Goal: Obtain resource: Obtain resource

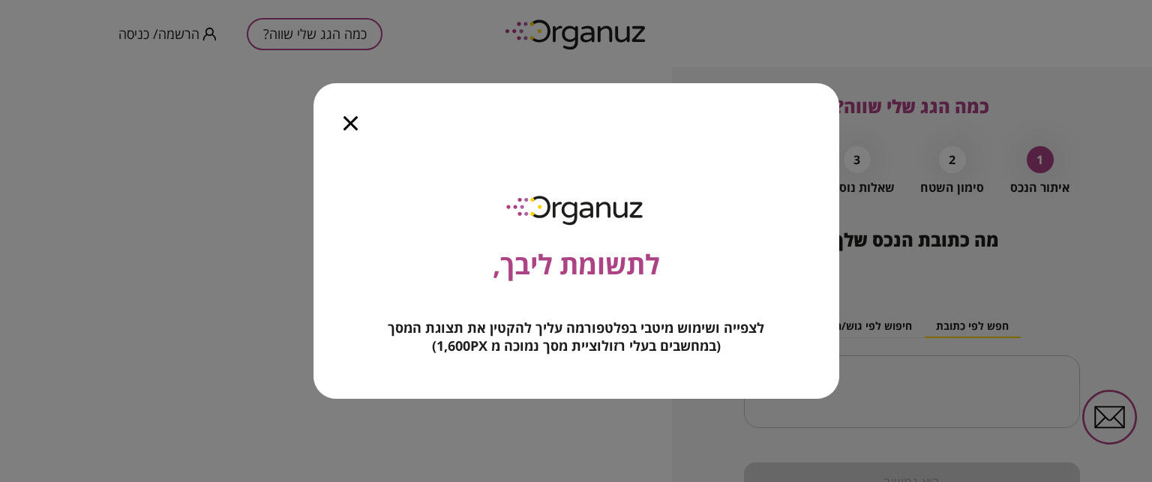
click at [349, 121] on icon "button" at bounding box center [350, 123] width 14 height 14
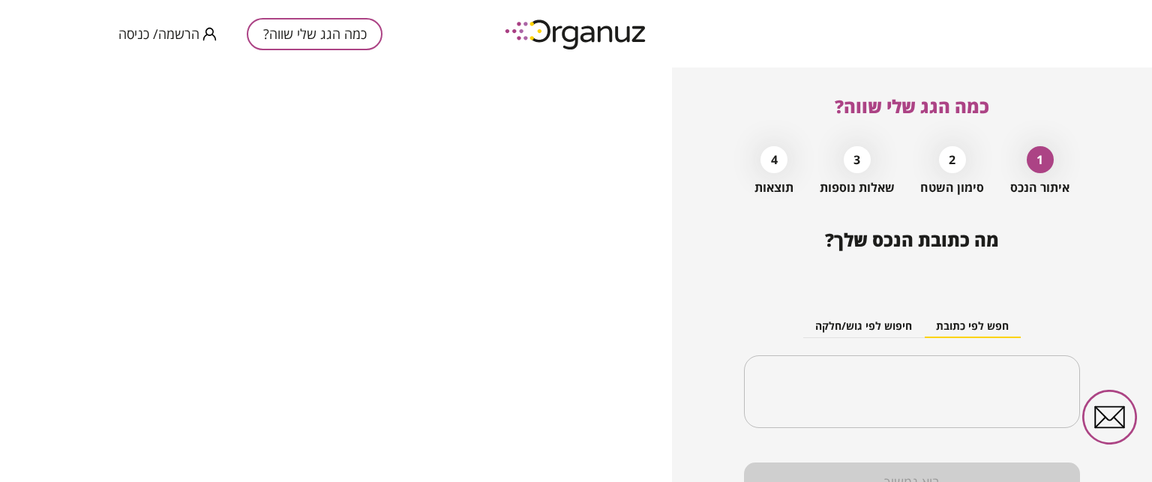
click at [170, 34] on span "הרשמה/ כניסה" at bounding box center [158, 33] width 81 height 15
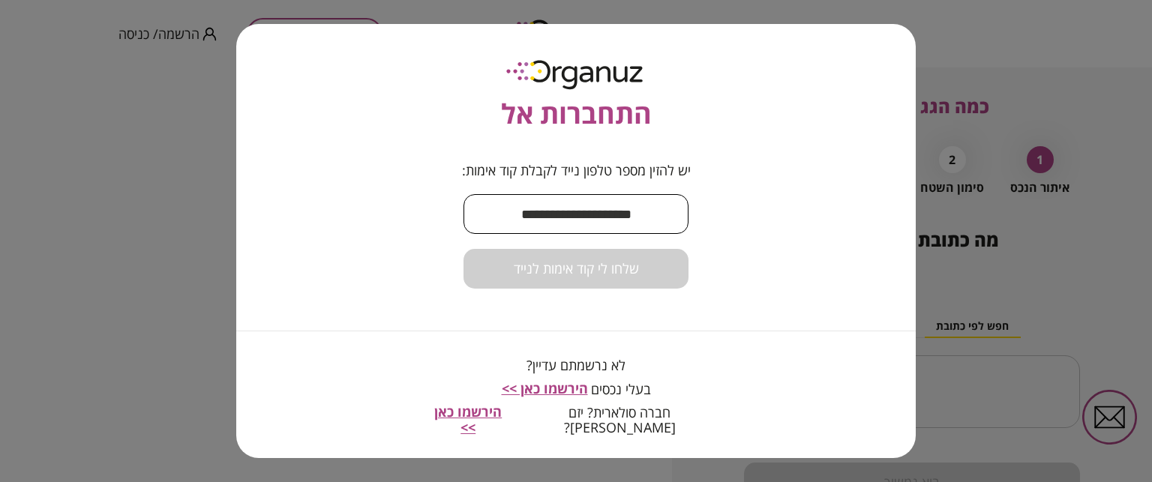
click at [560, 210] on input "text" at bounding box center [575, 214] width 225 height 44
type input "**********"
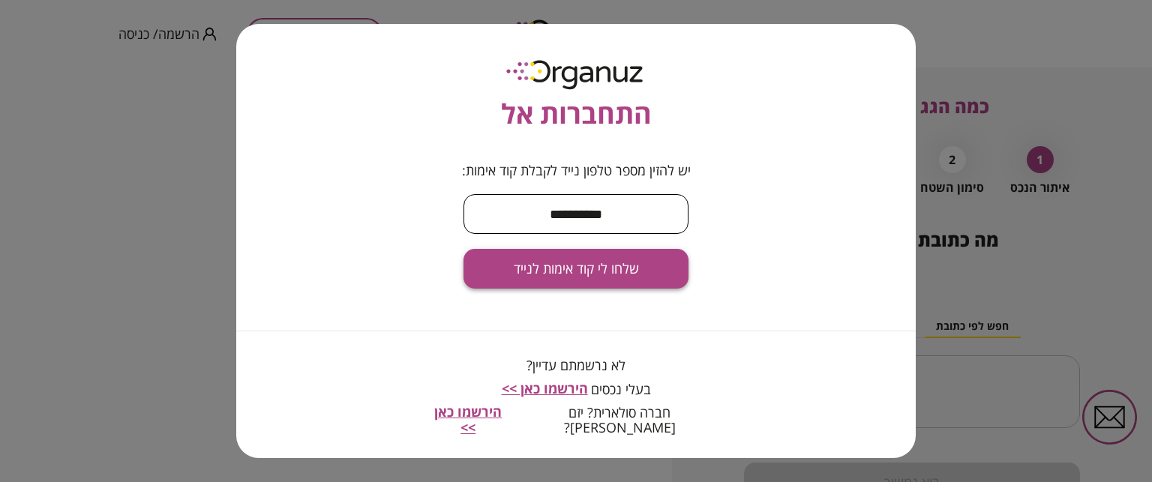
click at [614, 265] on span "שלחו לי קוד אימות לנייד" at bounding box center [576, 269] width 125 height 16
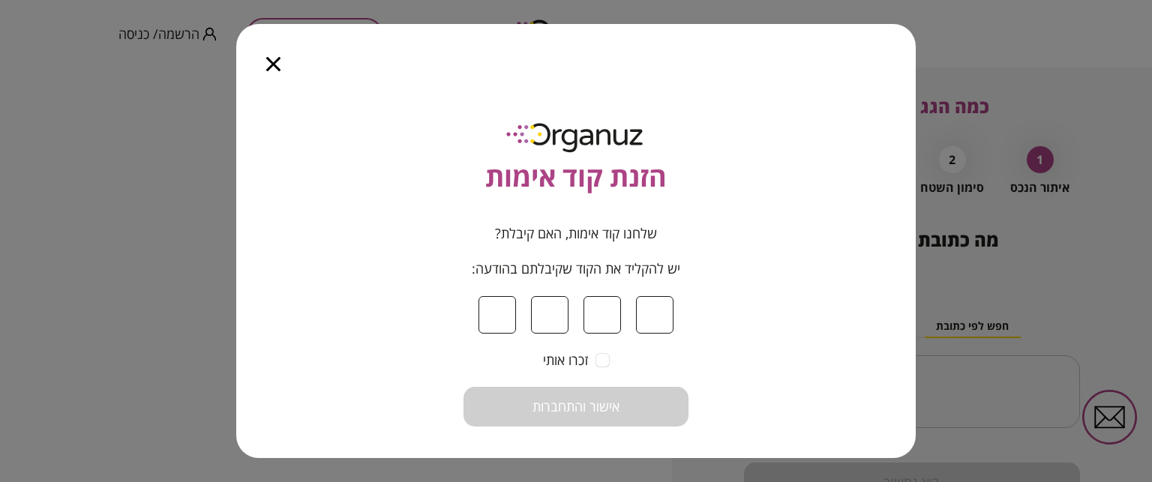
type input "*"
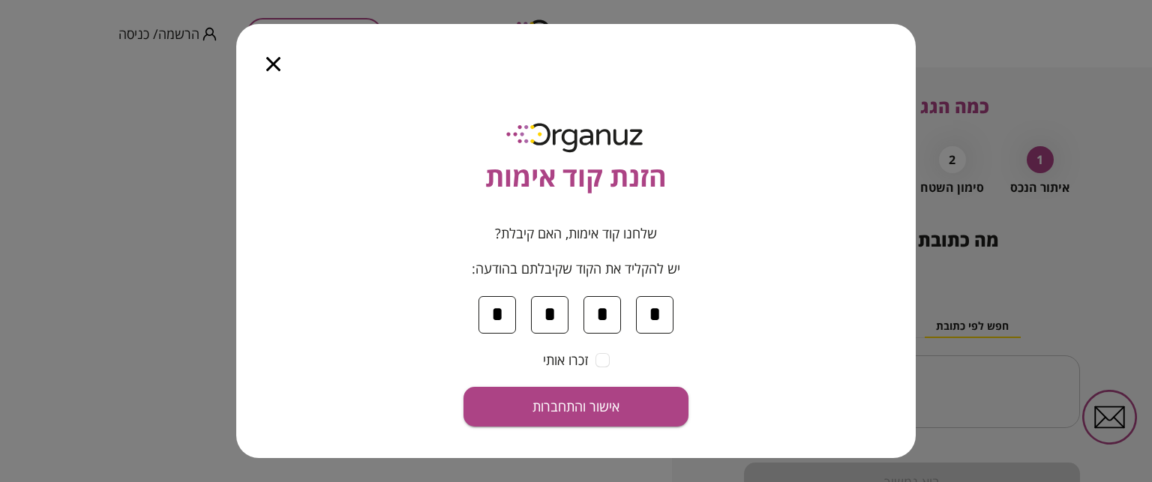
type input "*"
click at [463, 387] on button "אישור והתחברות" at bounding box center [575, 407] width 225 height 40
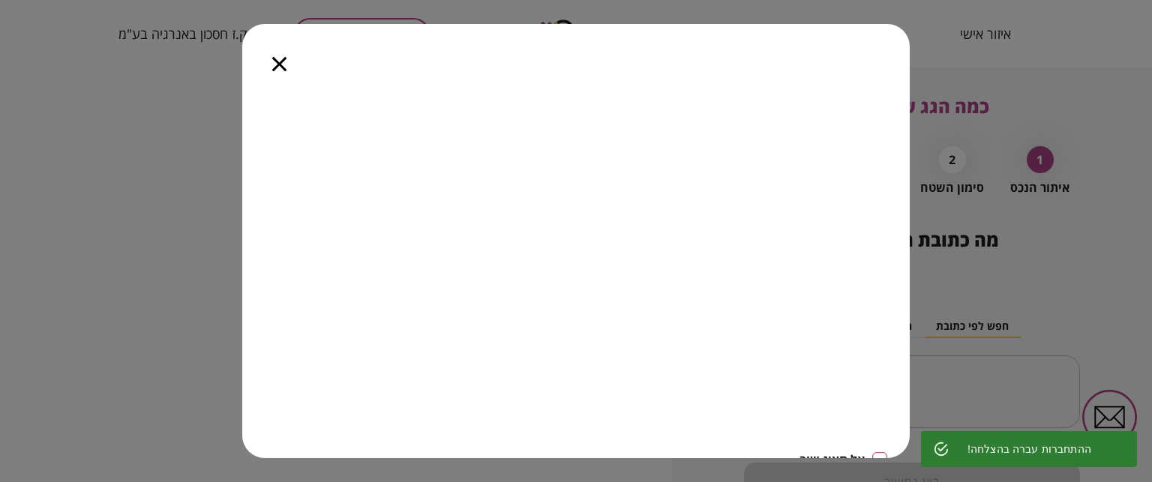
click at [280, 59] on icon "button" at bounding box center [279, 64] width 14 height 14
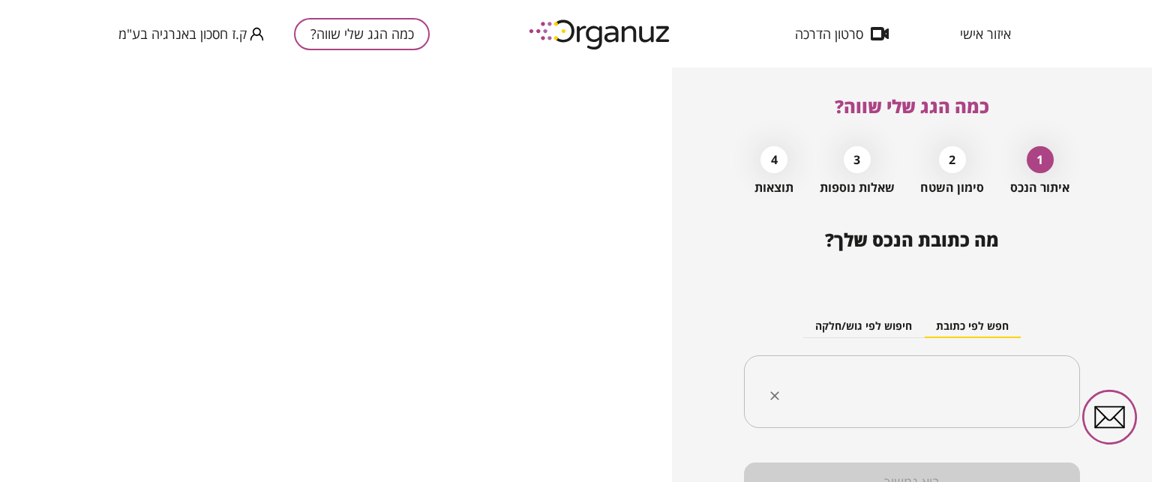
click at [933, 395] on input "text" at bounding box center [917, 391] width 289 height 37
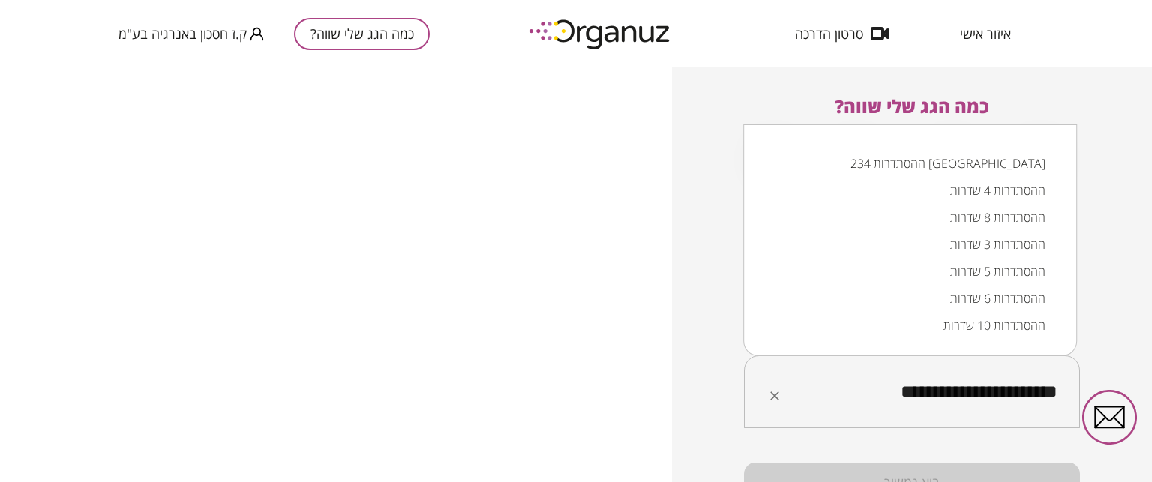
click at [988, 161] on li "ההסתדרות 234 [GEOGRAPHIC_DATA]" at bounding box center [910, 163] width 295 height 27
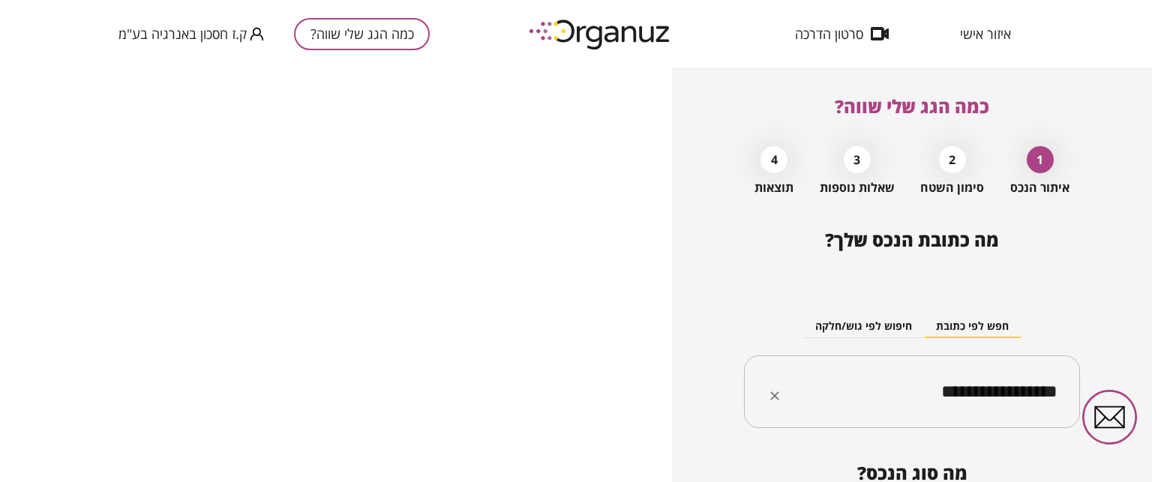
type input "**********"
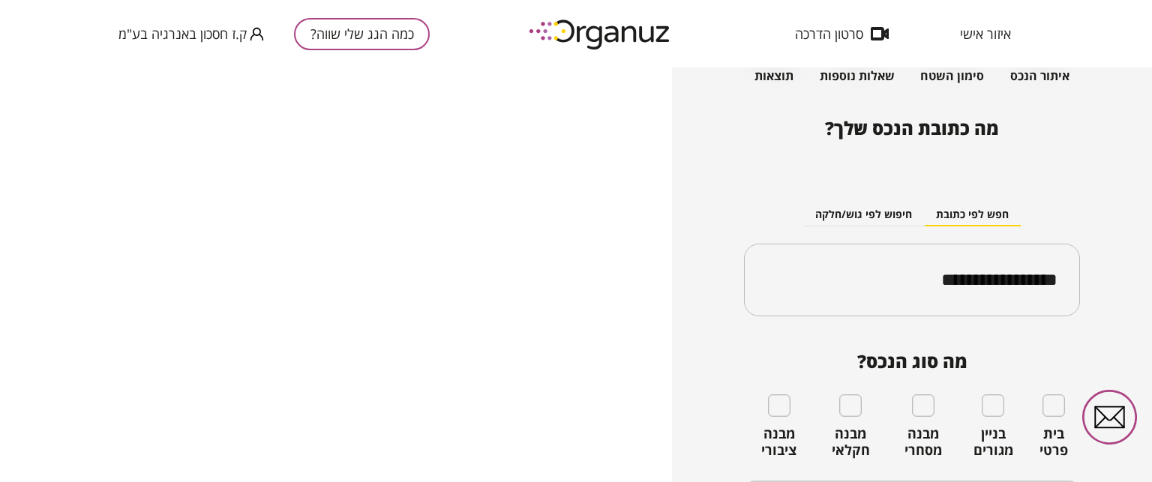
scroll to position [162, 0]
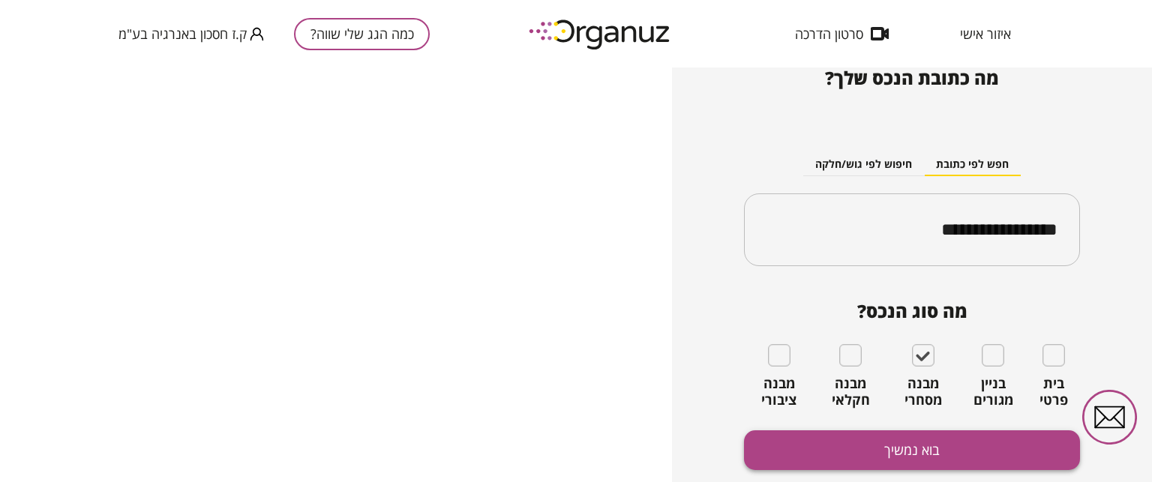
click at [911, 450] on button "בוא נמשיך" at bounding box center [912, 450] width 336 height 40
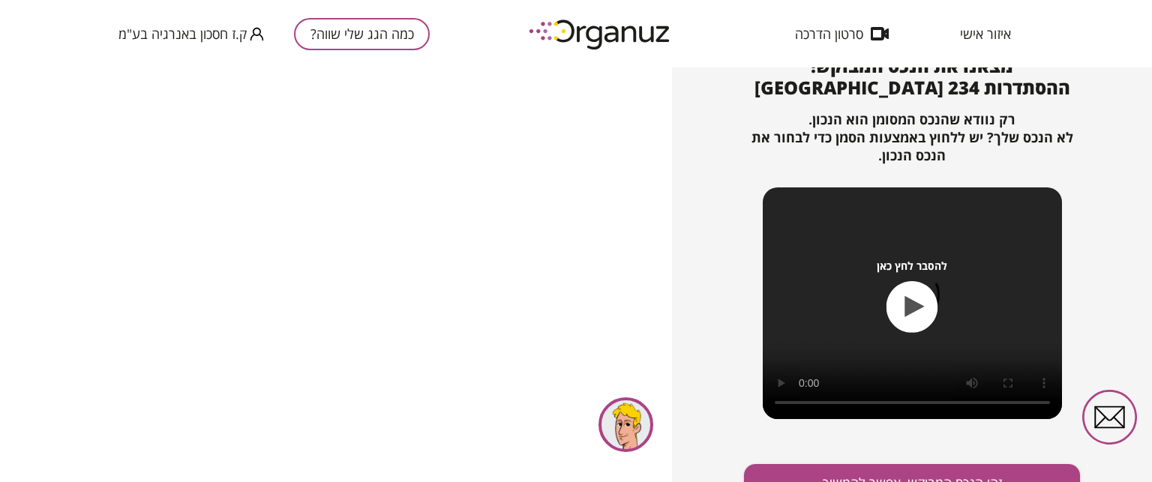
scroll to position [196, 0]
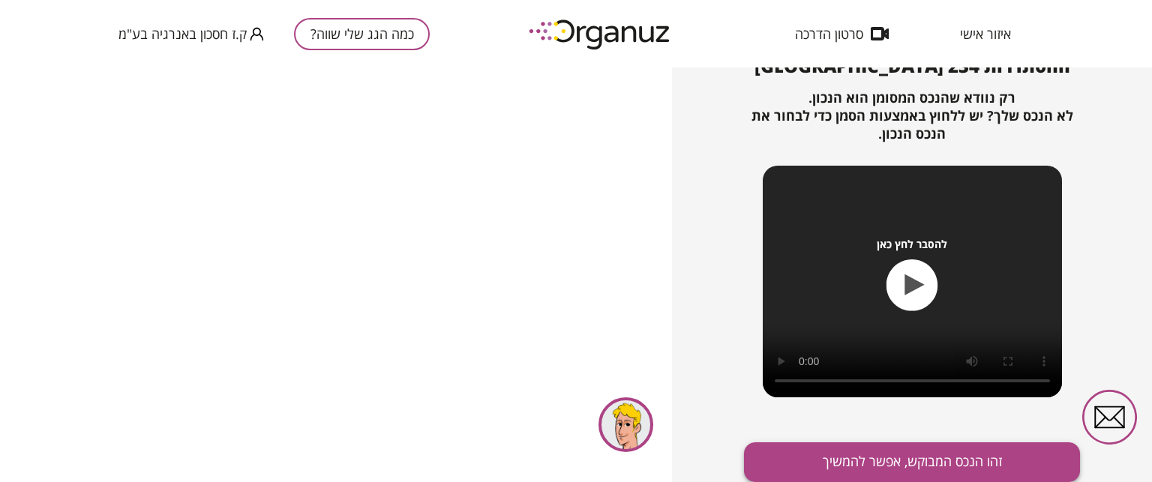
click at [924, 464] on button "זהו הנכס המבוקש, אפשר להמשיך" at bounding box center [912, 462] width 336 height 40
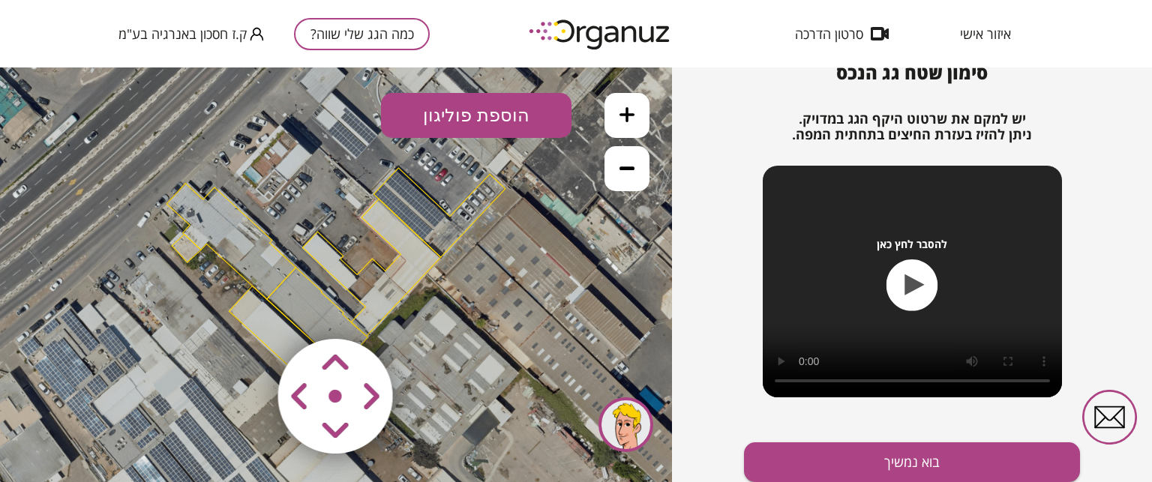
click at [247, 307] on area at bounding box center [247, 307] width 0 height 0
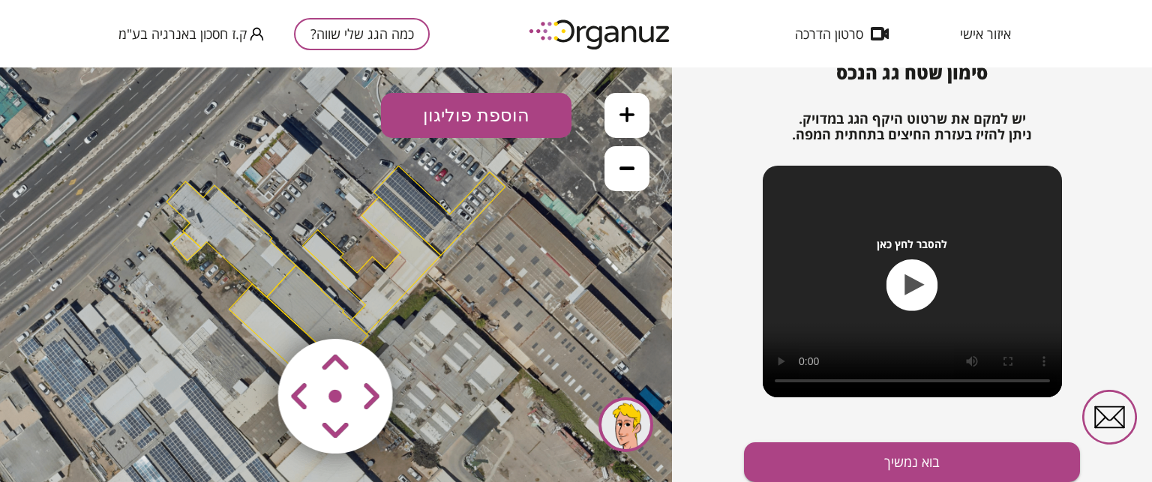
click at [247, 307] on area at bounding box center [247, 307] width 0 height 0
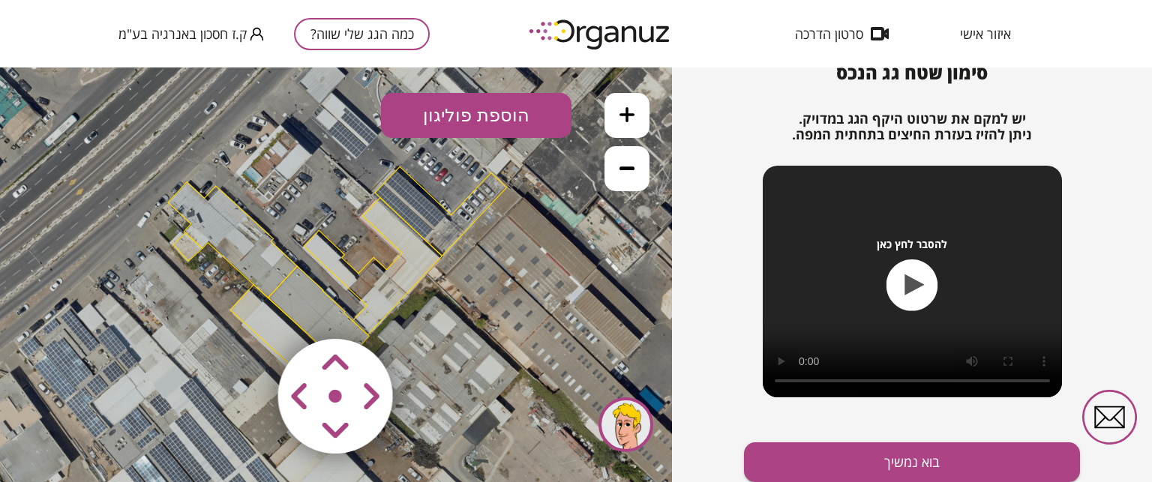
click at [247, 307] on area at bounding box center [247, 307] width 0 height 0
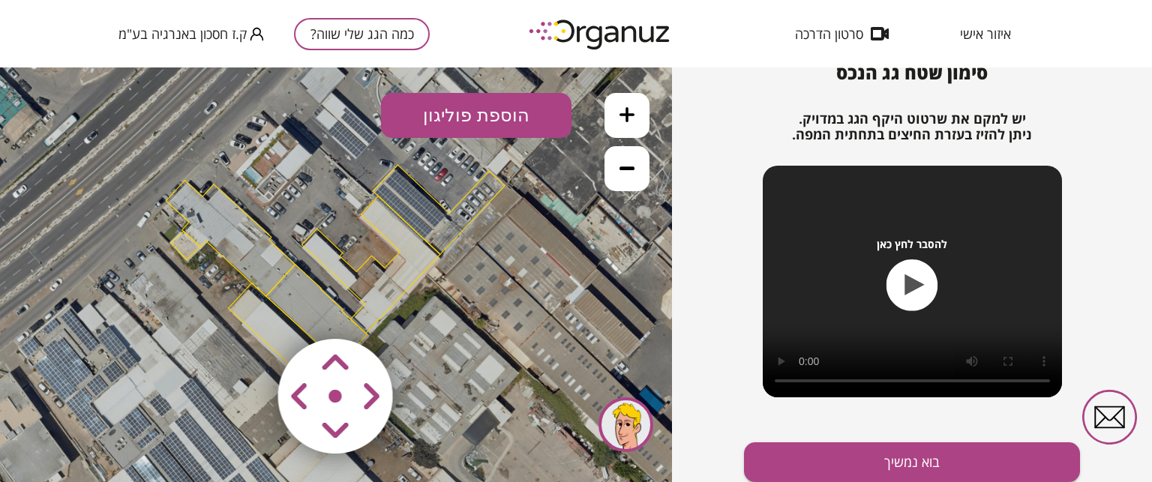
click at [247, 307] on area at bounding box center [247, 307] width 0 height 0
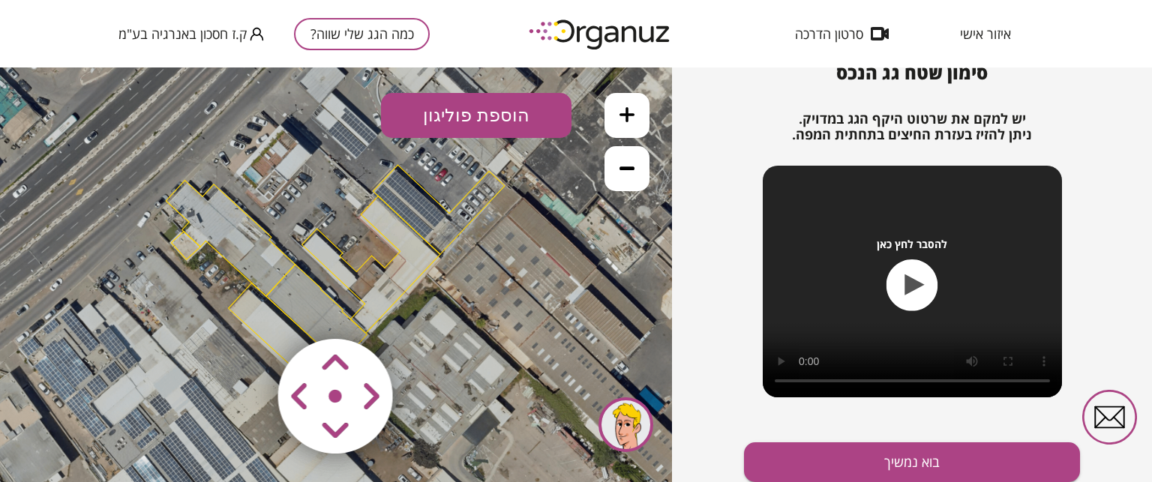
click at [247, 307] on area at bounding box center [247, 307] width 0 height 0
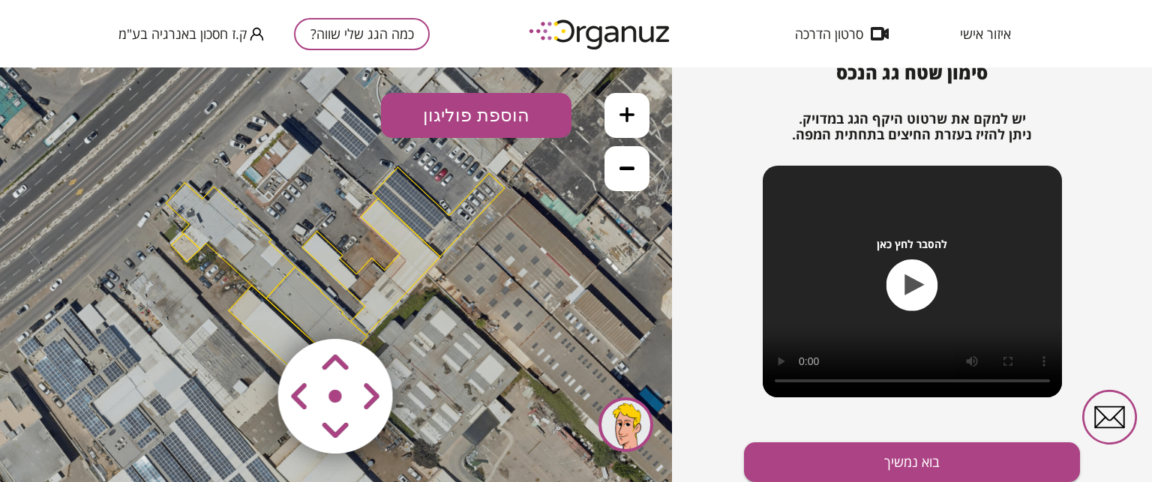
click at [247, 307] on area at bounding box center [247, 307] width 0 height 0
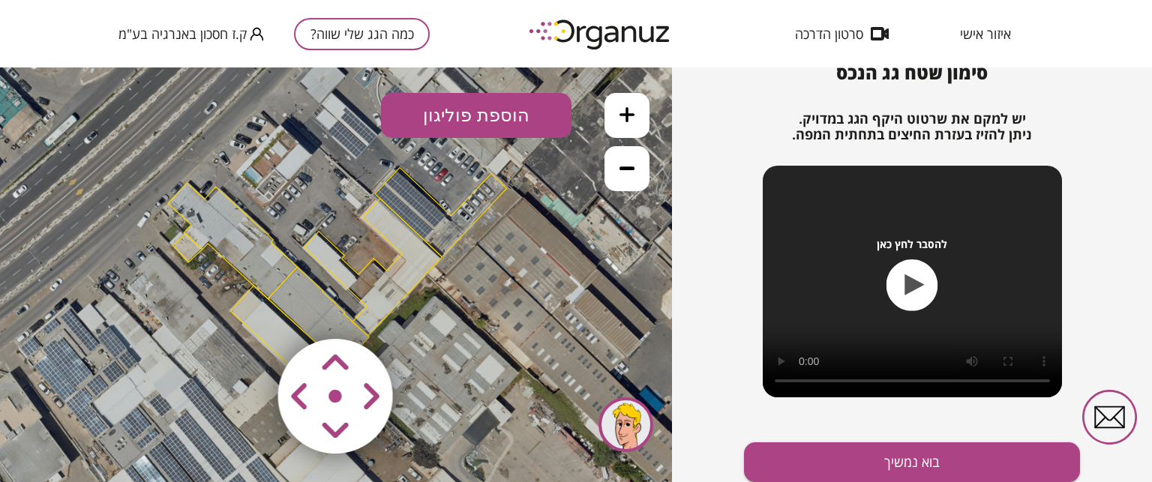
click at [247, 307] on area at bounding box center [247, 307] width 0 height 0
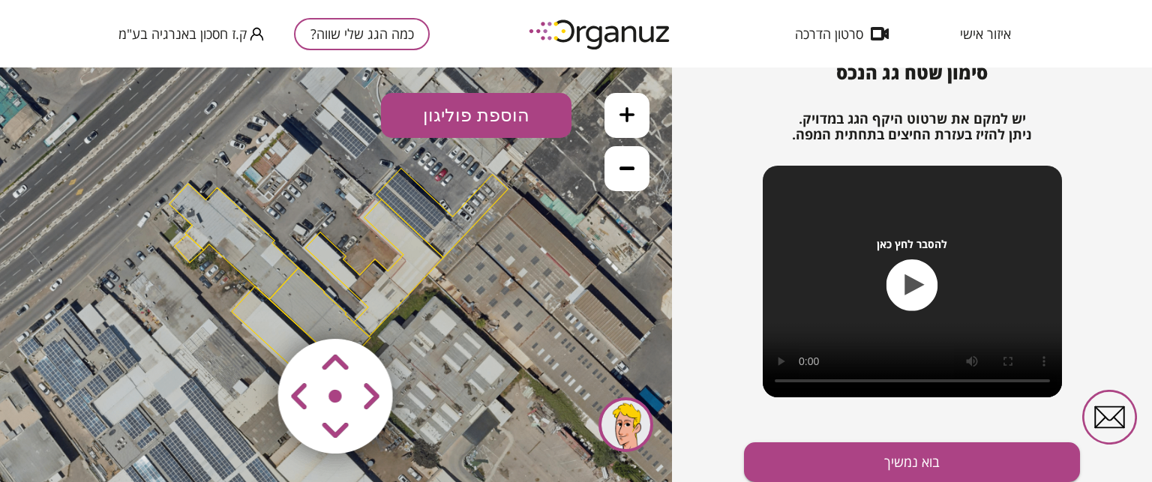
click at [247, 307] on area at bounding box center [247, 307] width 0 height 0
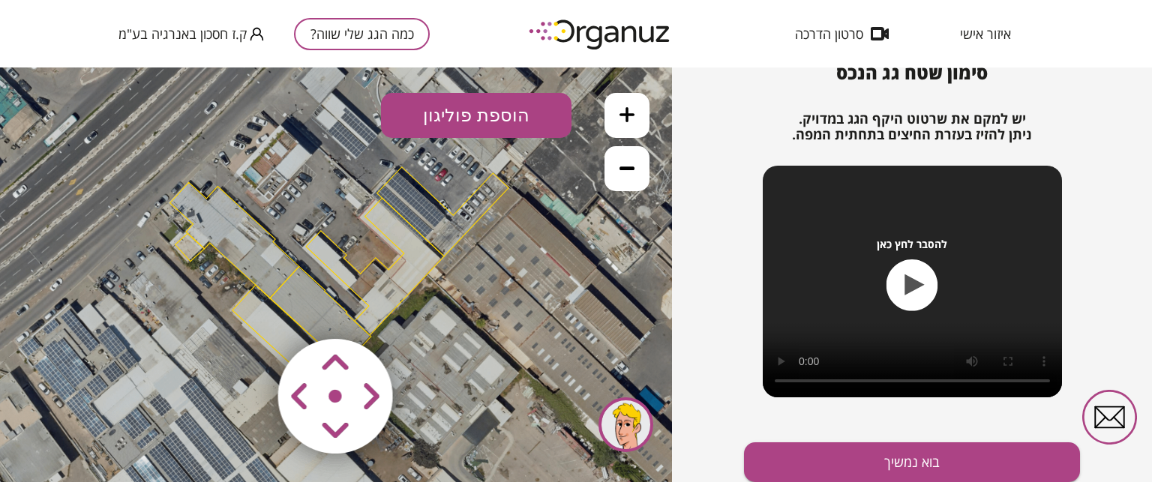
click at [247, 307] on area at bounding box center [247, 307] width 0 height 0
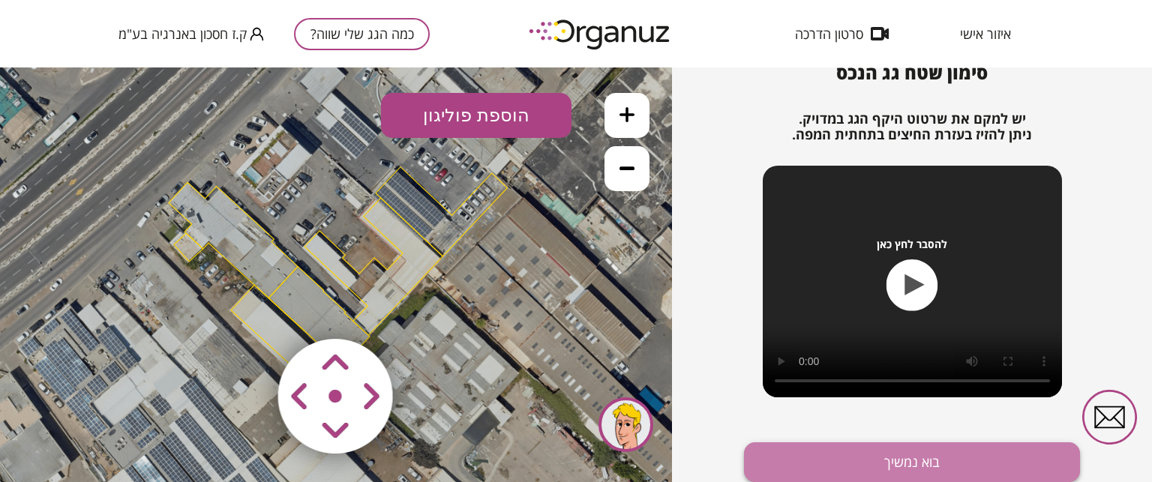
click at [922, 461] on button "בוא נמשיך" at bounding box center [912, 462] width 336 height 40
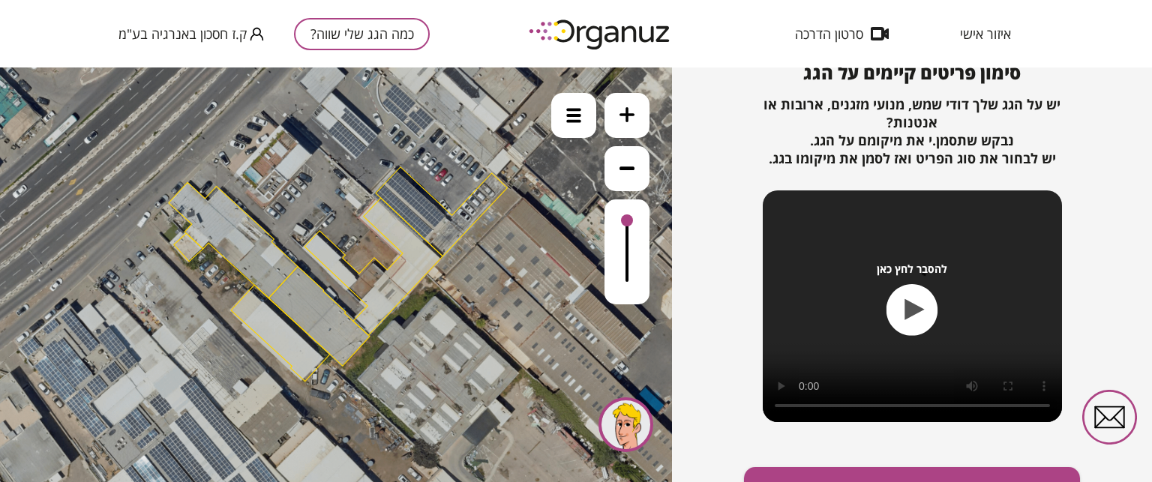
scroll to position [192, 0]
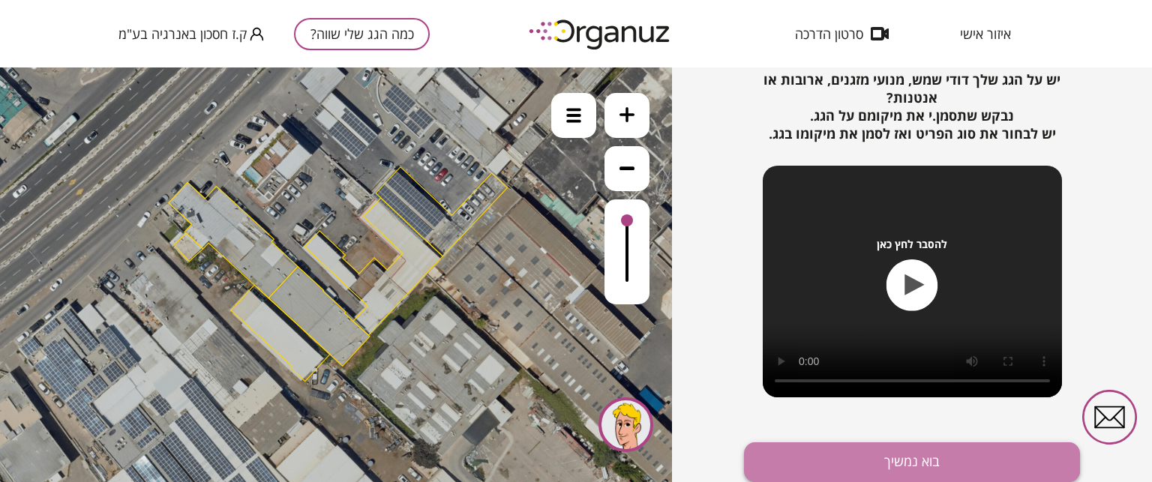
click at [900, 455] on button "בוא נמשיך" at bounding box center [912, 462] width 336 height 40
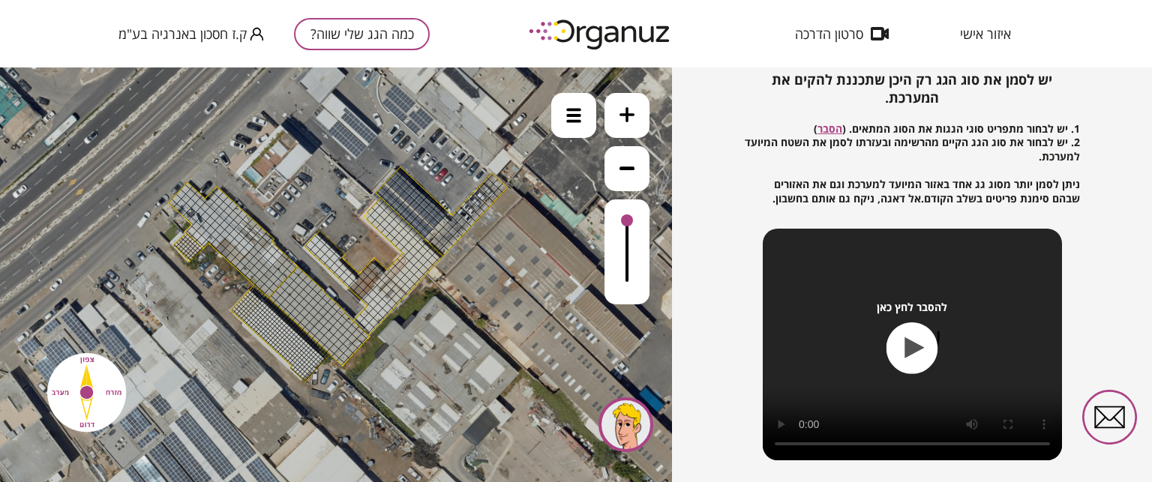
drag, startPoint x: 188, startPoint y: 188, endPoint x: 175, endPoint y: 201, distance: 18.6
click at [181, 200] on div at bounding box center [181, 204] width 10 height 10
click at [570, 109] on img at bounding box center [573, 115] width 15 height 15
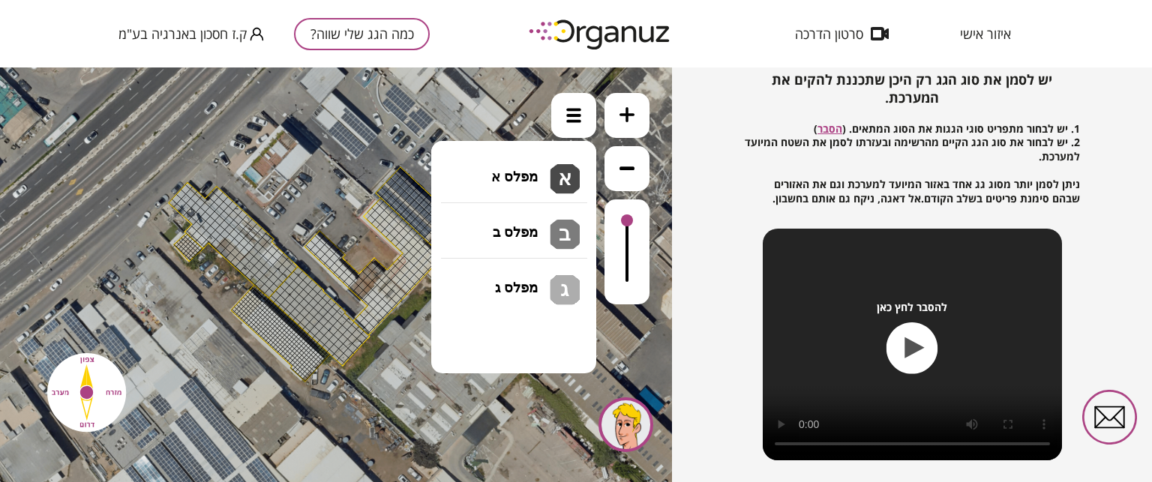
click at [552, 169] on li "גג בטון שטוח מפלס א א מפלס ב ב מפלס ג ג" at bounding box center [513, 169] width 157 height 48
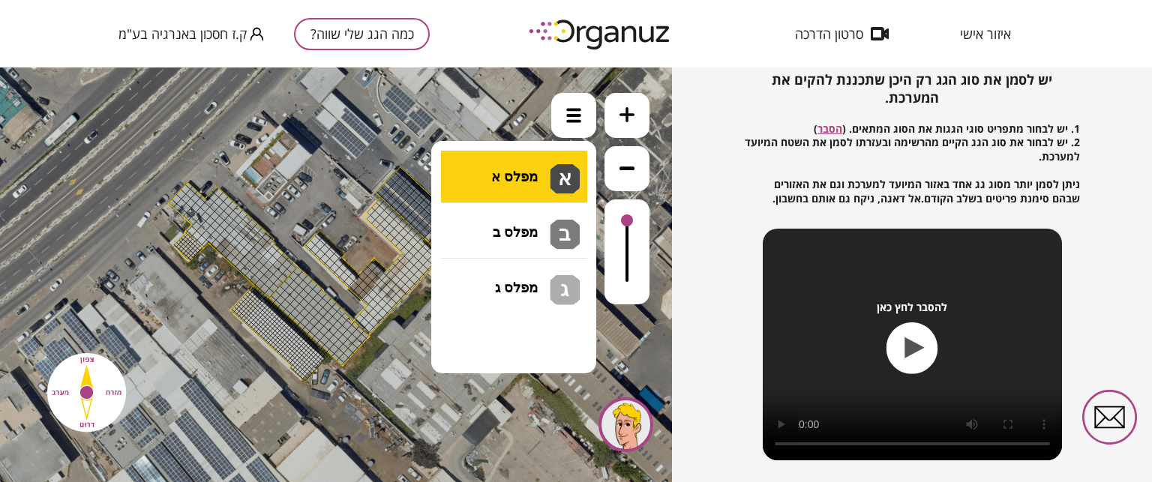
click at [541, 179] on div ".st0 { fill: #FFFFFF; } 10" at bounding box center [336, 274] width 672 height 415
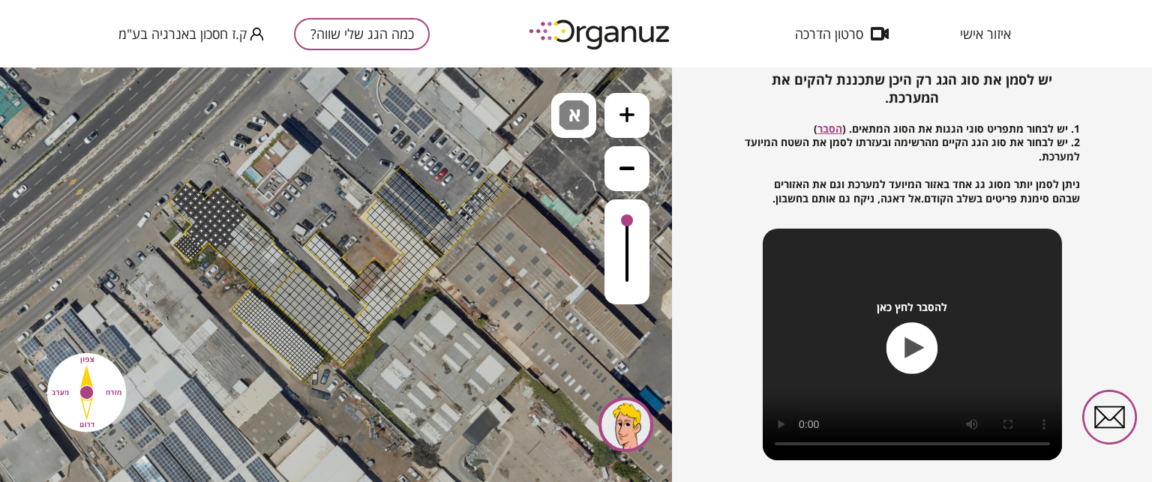
drag, startPoint x: 191, startPoint y: 188, endPoint x: 184, endPoint y: 242, distance: 54.5
click at [631, 119] on icon at bounding box center [626, 114] width 15 height 15
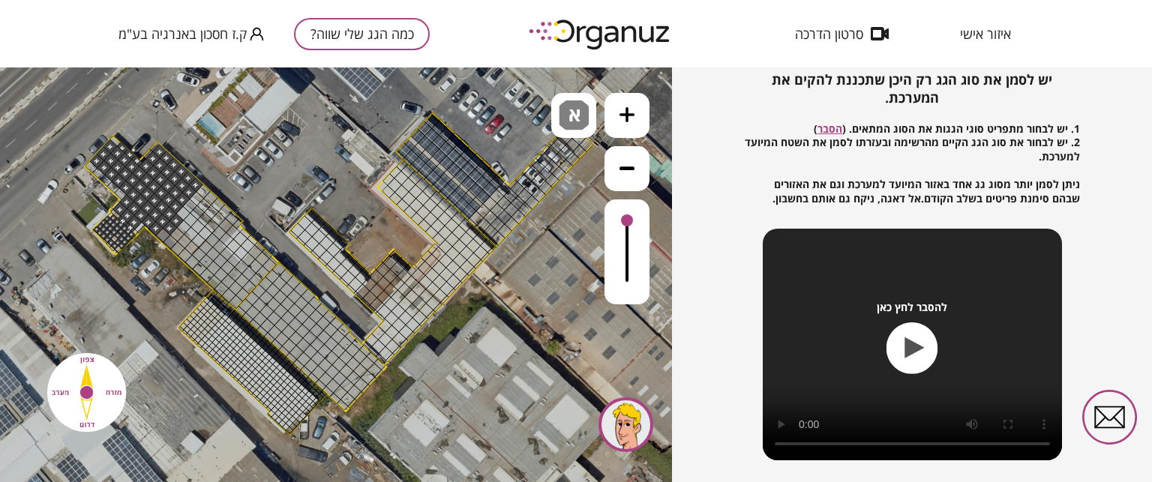
click at [631, 119] on icon at bounding box center [626, 114] width 15 height 15
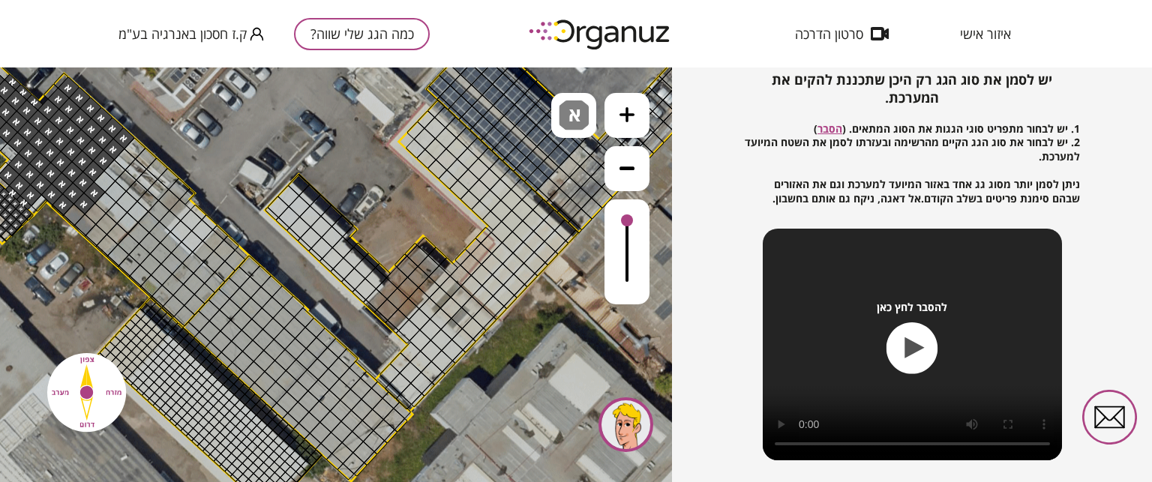
click at [631, 119] on icon at bounding box center [626, 114] width 15 height 15
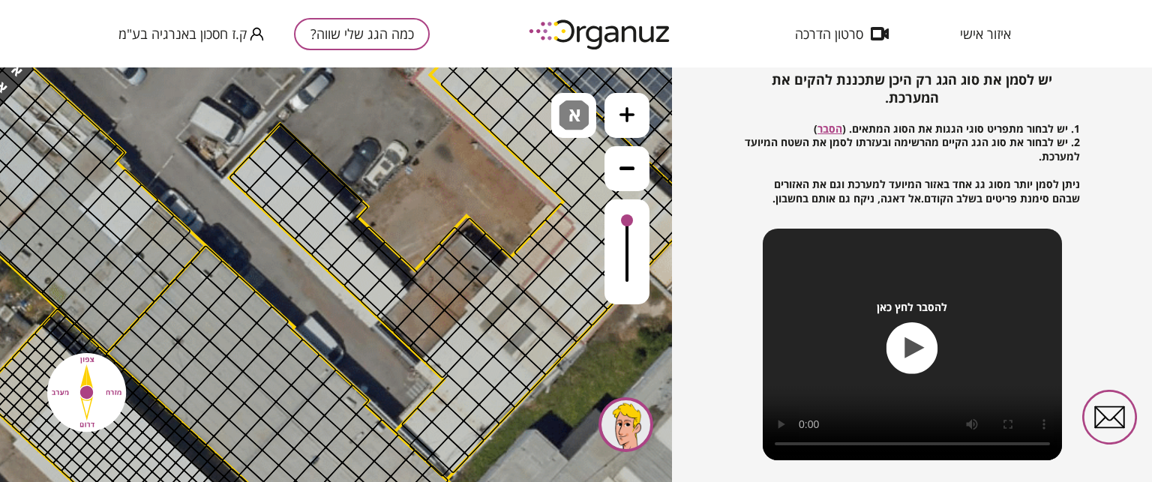
click at [626, 172] on icon at bounding box center [626, 167] width 15 height 15
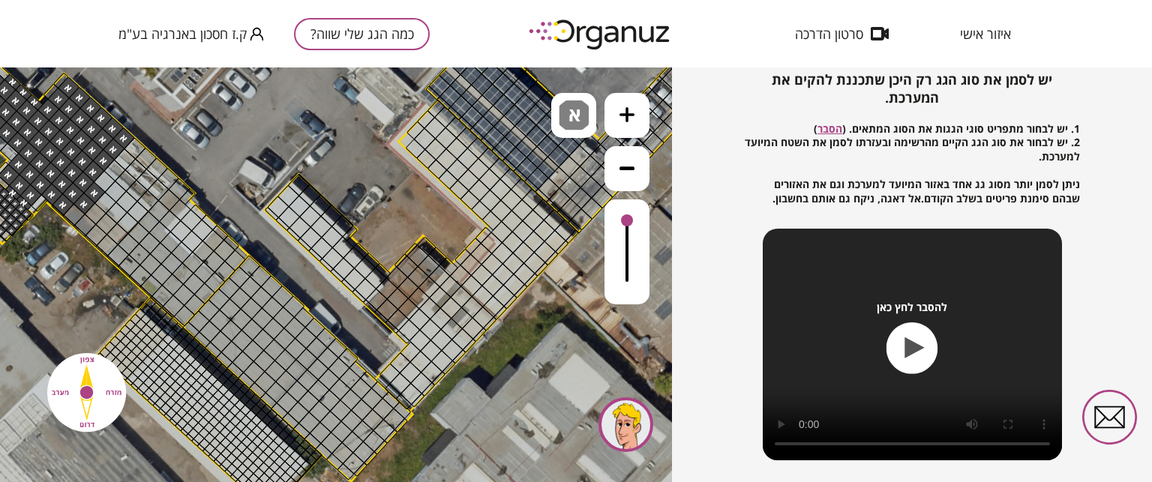
click at [622, 172] on icon at bounding box center [626, 167] width 15 height 15
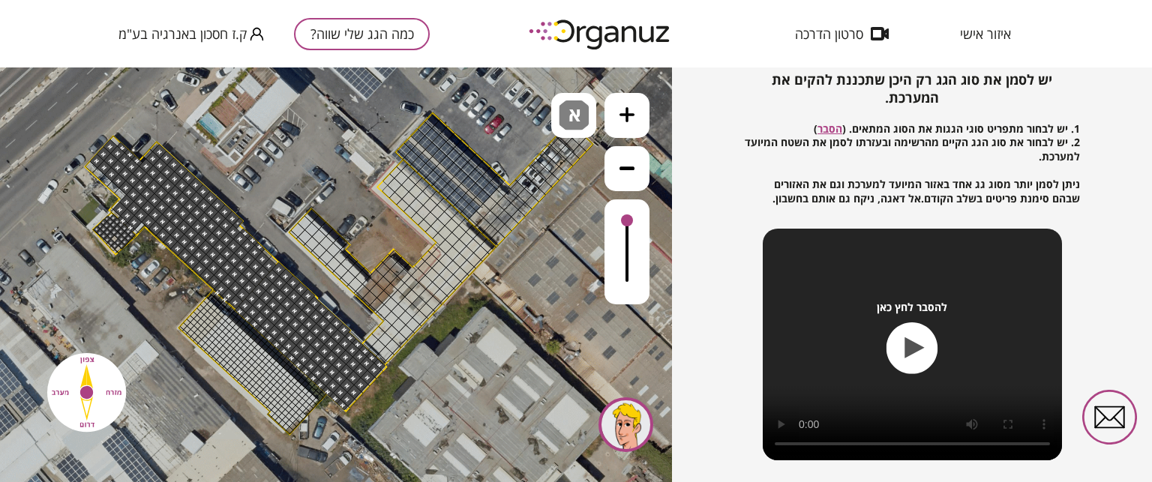
drag, startPoint x: 203, startPoint y: 191, endPoint x: 378, endPoint y: 365, distance: 246.6
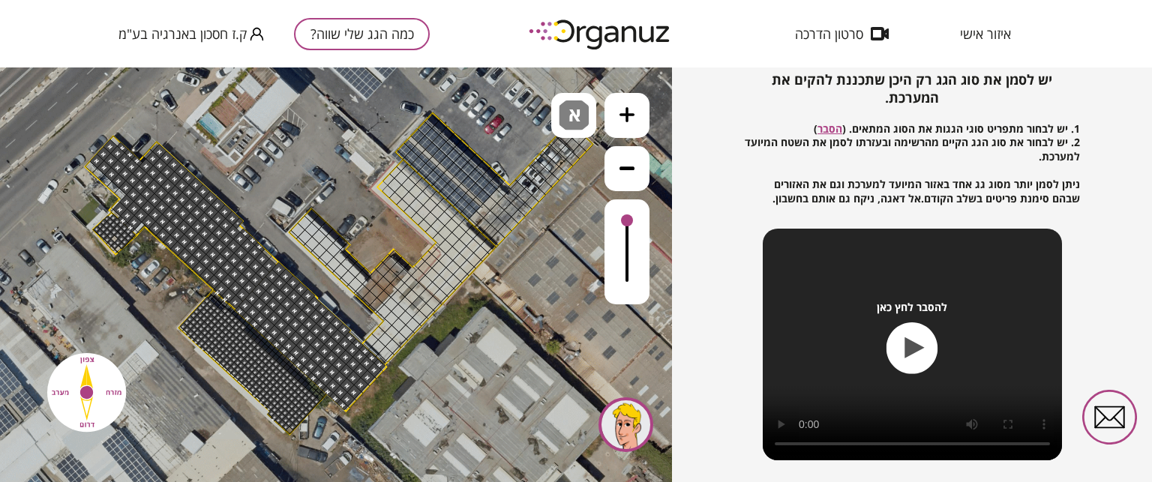
drag, startPoint x: 312, startPoint y: 398, endPoint x: 273, endPoint y: 389, distance: 40.0
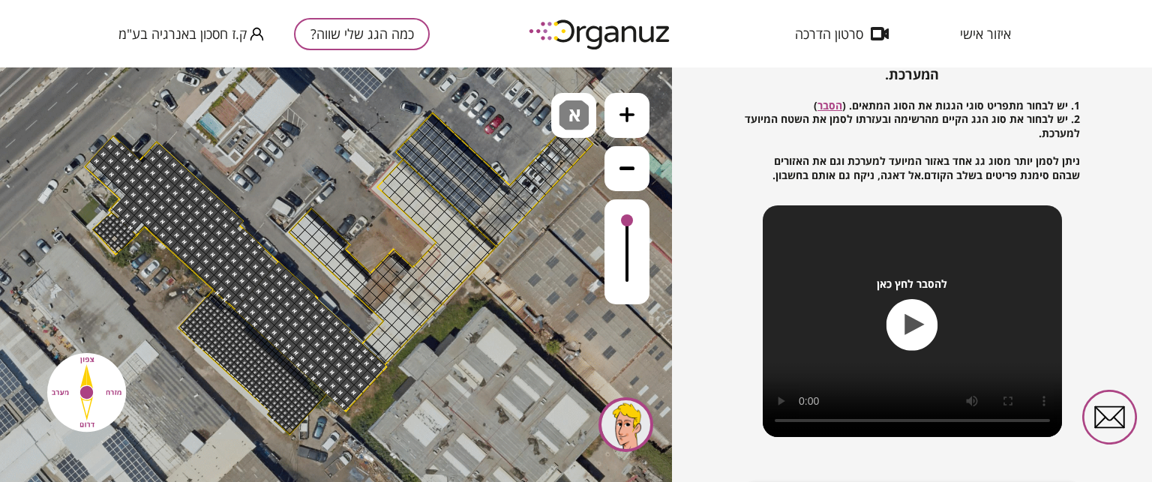
scroll to position [255, 0]
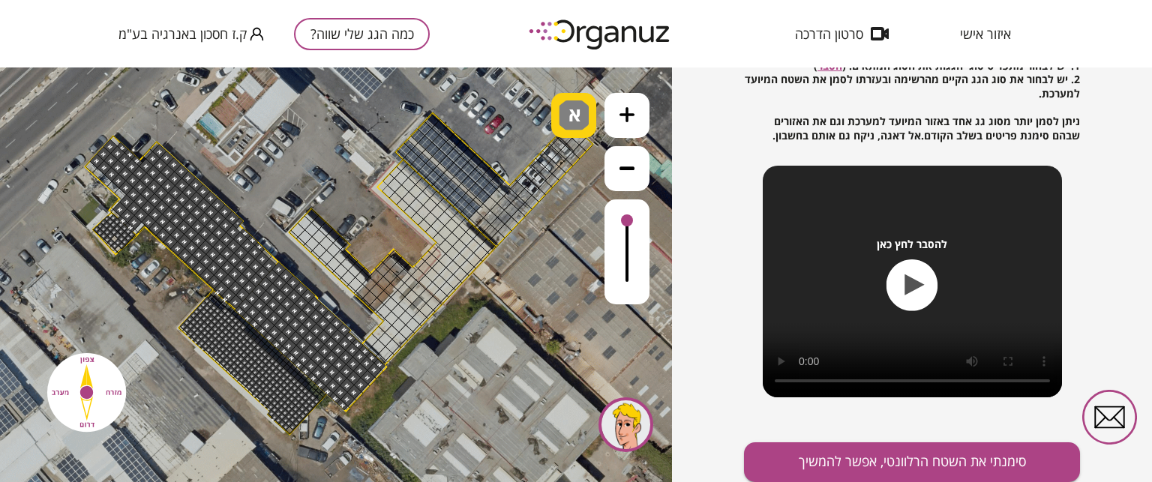
click at [570, 110] on span "א" at bounding box center [576, 109] width 16 height 18
click at [571, 109] on span "א" at bounding box center [576, 109] width 16 height 18
drag, startPoint x: 624, startPoint y: 220, endPoint x: 633, endPoint y: 227, distance: 11.2
click at [619, 218] on div at bounding box center [626, 251] width 45 height 105
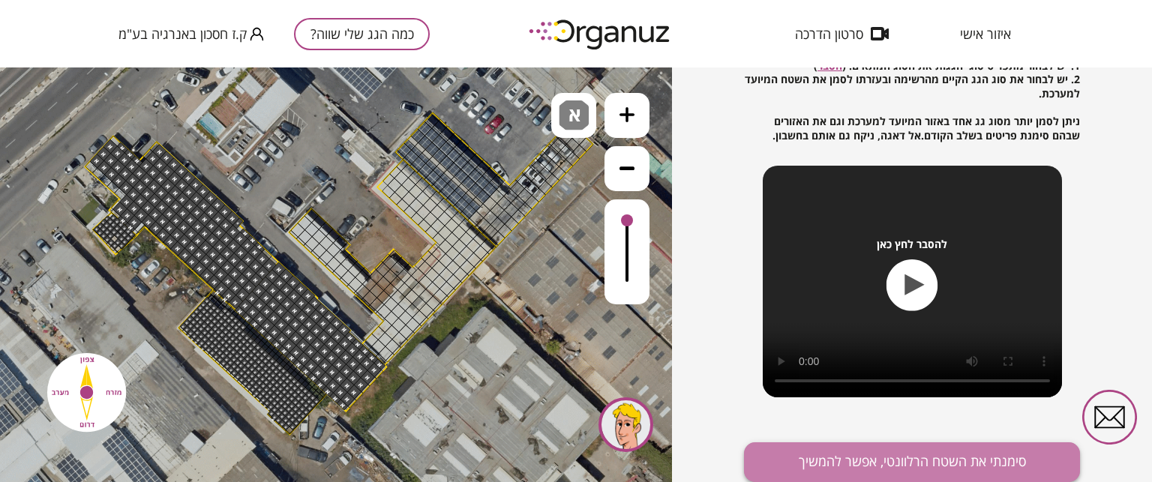
click at [912, 455] on button "סימנתי את השטח הרלוונטי, אפשר להמשיך" at bounding box center [912, 462] width 336 height 40
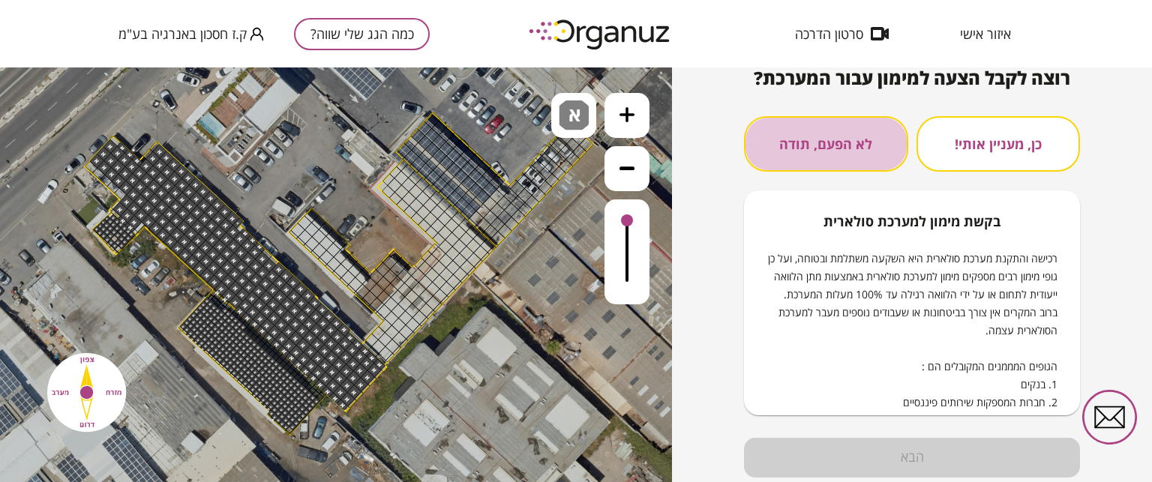
click at [856, 153] on button "לא הפעם, תודה" at bounding box center [826, 143] width 164 height 55
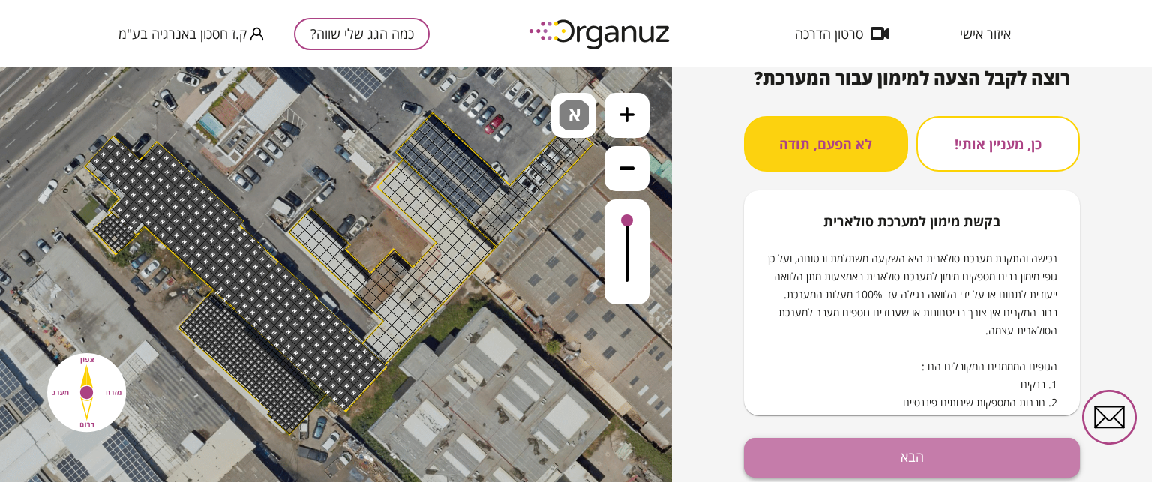
click at [948, 461] on button "הבא" at bounding box center [912, 458] width 336 height 40
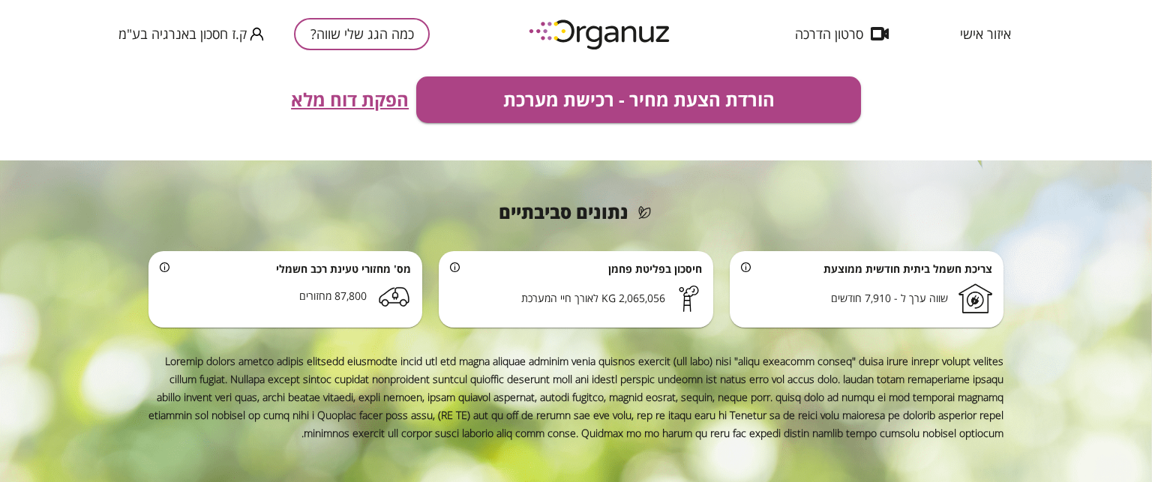
scroll to position [555, 0]
click at [367, 100] on span "הפקת דוח מלא" at bounding box center [350, 99] width 118 height 21
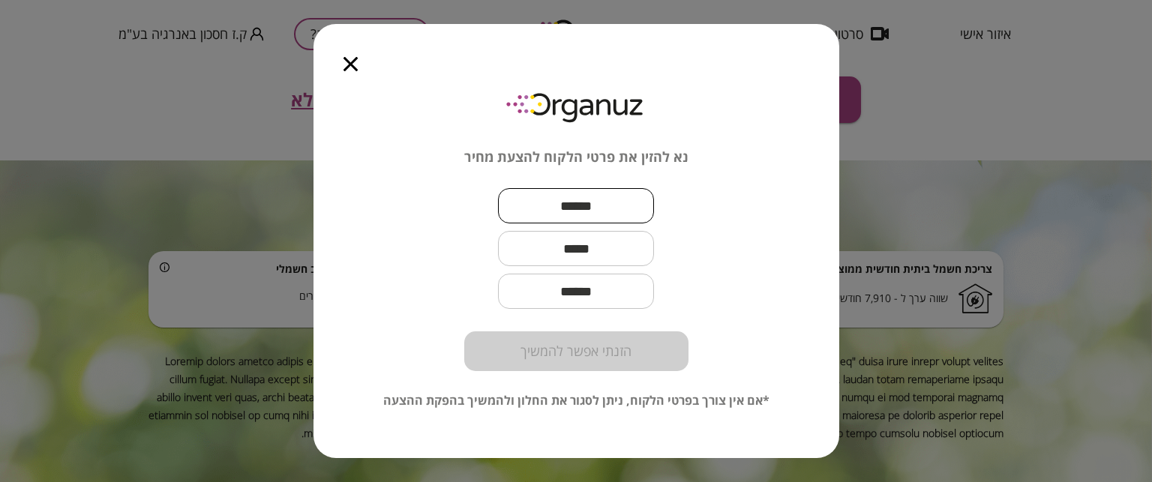
click at [570, 209] on input "text" at bounding box center [576, 206] width 156 height 44
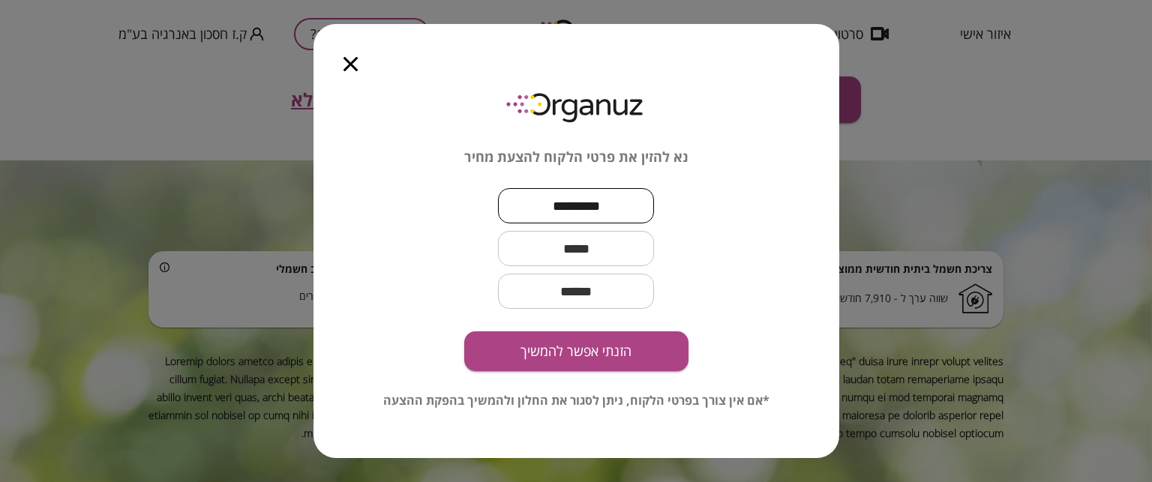
type input "*********"
drag, startPoint x: 583, startPoint y: 253, endPoint x: 575, endPoint y: 254, distance: 7.5
click at [583, 253] on input "text" at bounding box center [576, 248] width 156 height 44
type input "**********"
click at [596, 290] on input "email" at bounding box center [576, 291] width 156 height 44
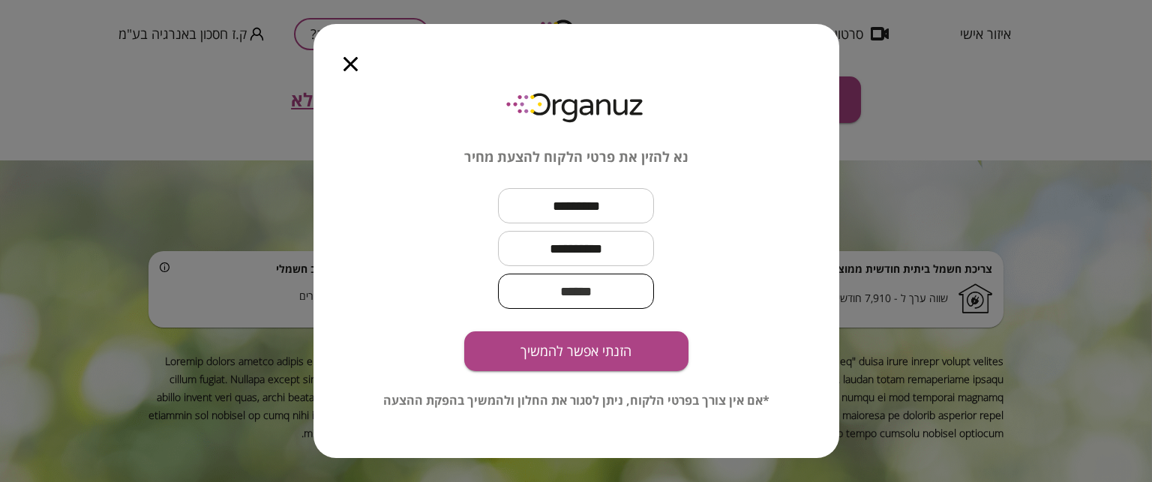
type input "*"
type input "**********"
click at [580, 346] on button "הזנתי אפשר להמשיך" at bounding box center [576, 351] width 224 height 40
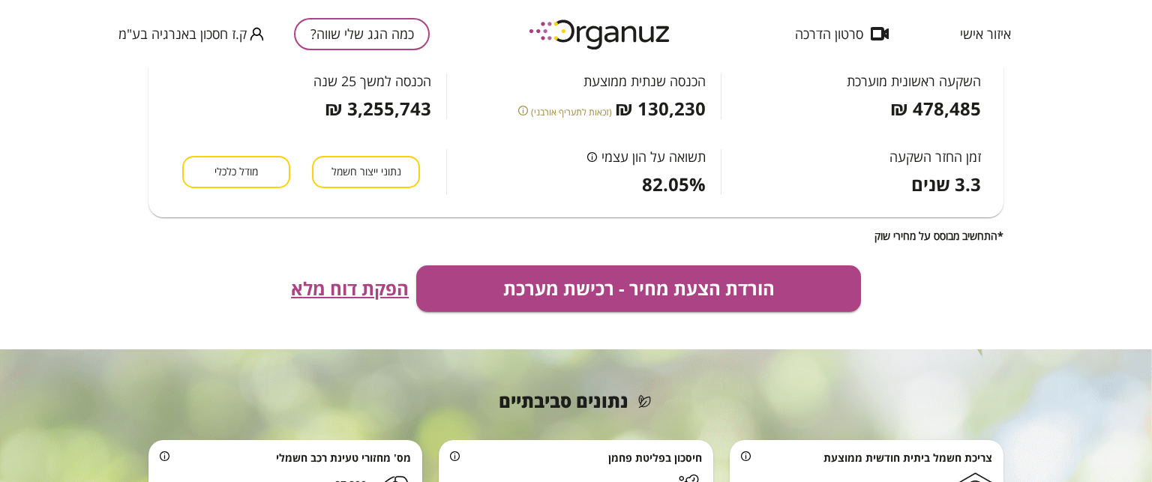
scroll to position [450, 0]
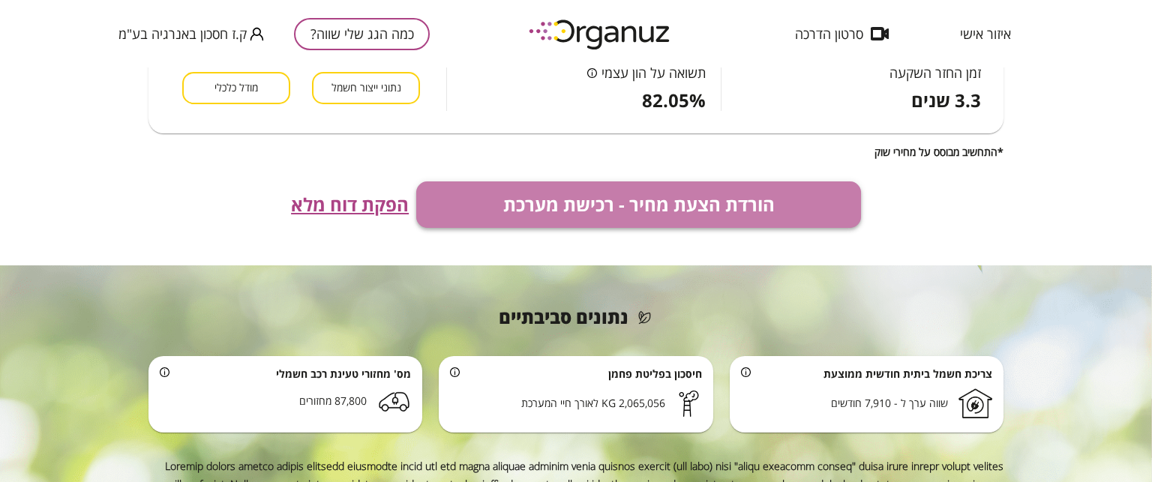
click at [687, 211] on button "הורדת הצעת מחיר - רכישת מערכת" at bounding box center [638, 204] width 445 height 46
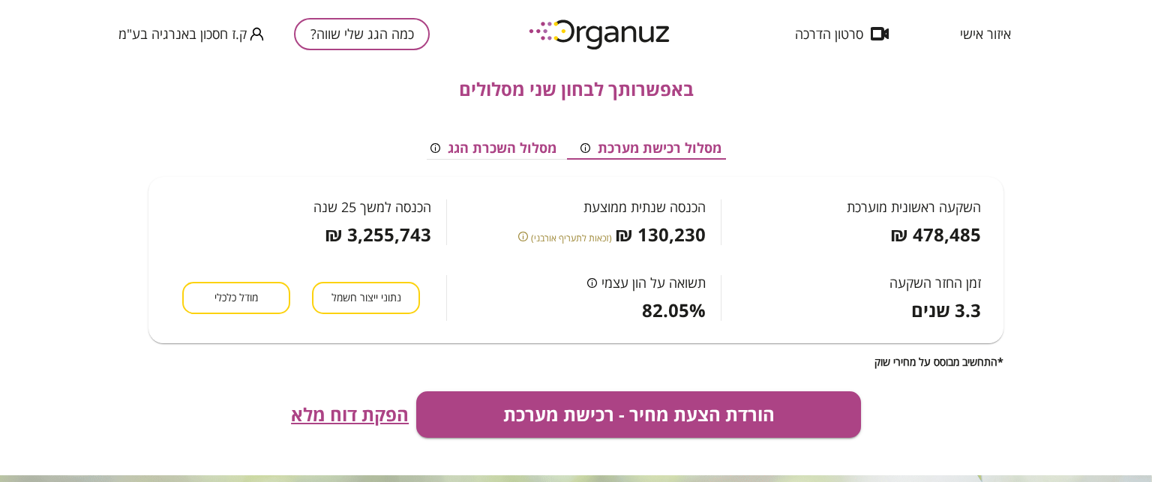
scroll to position [0, 0]
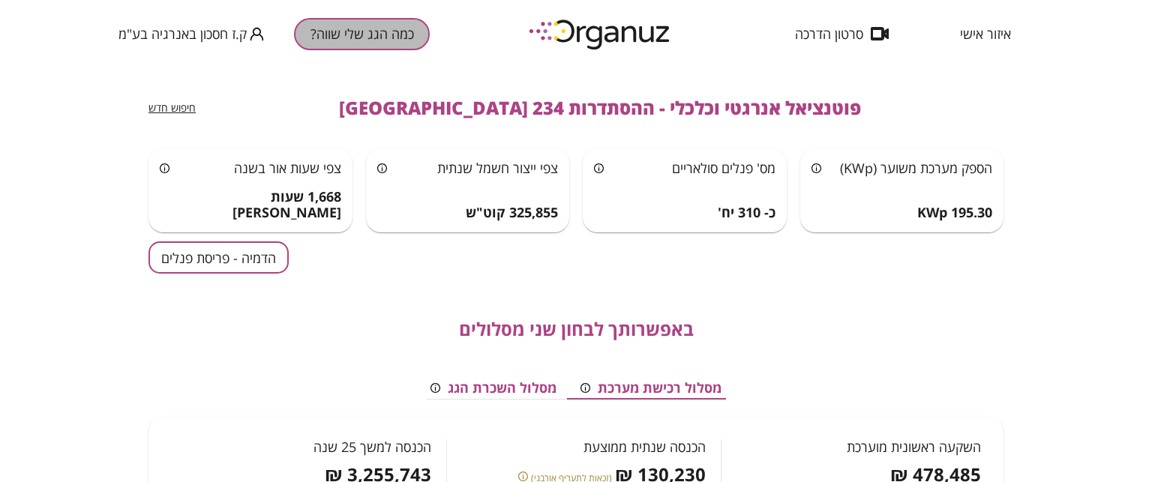
click at [370, 34] on button "כמה הגג שלי שווה?" at bounding box center [362, 34] width 136 height 32
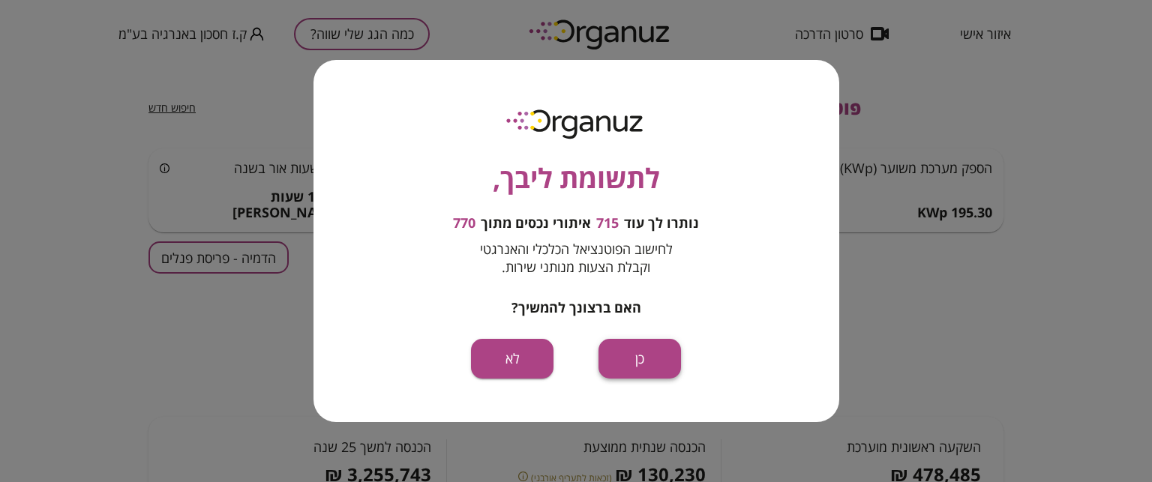
click at [665, 359] on button "כן" at bounding box center [639, 359] width 82 height 40
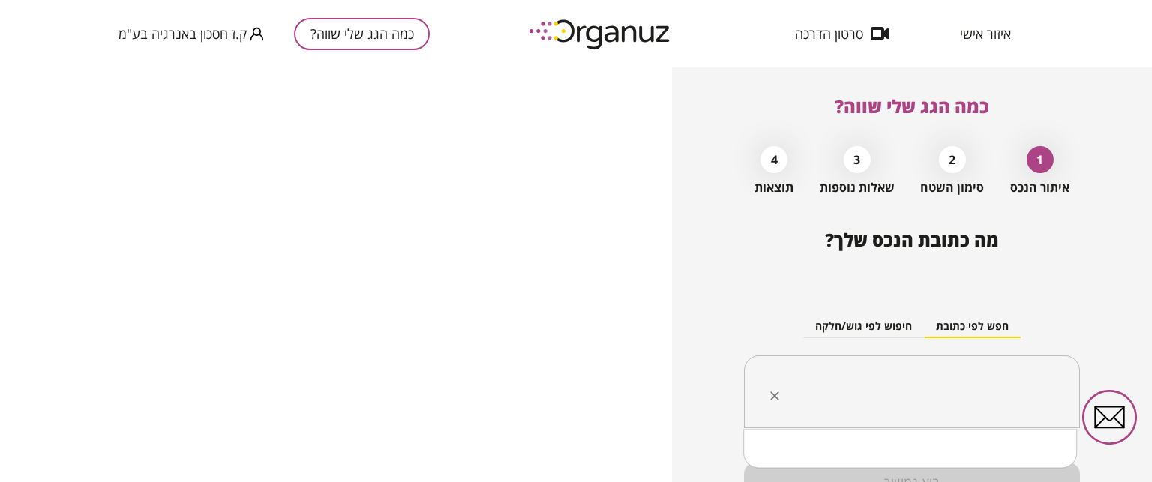
click at [841, 381] on input "text" at bounding box center [917, 391] width 289 height 37
type input "*"
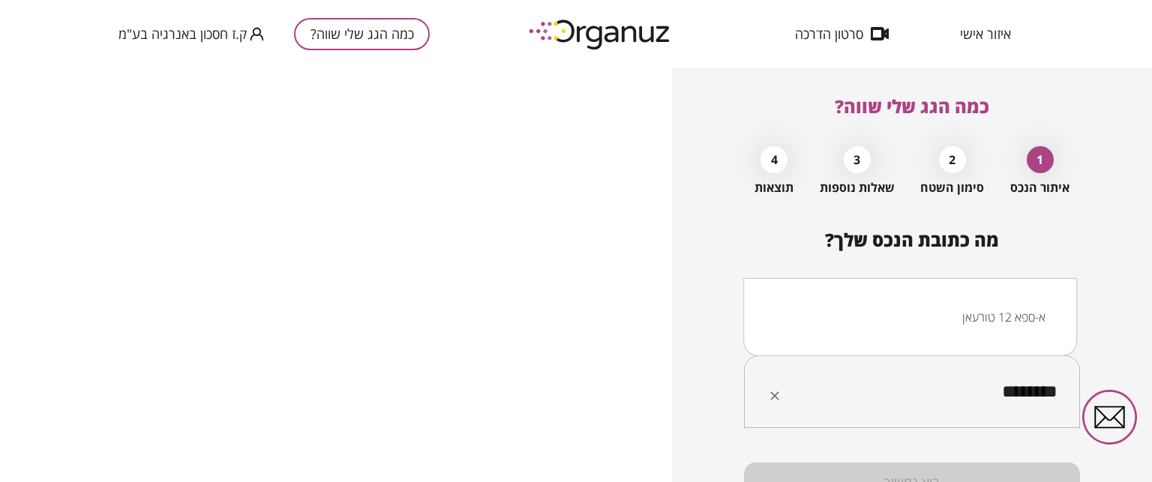
click at [979, 326] on li "א-ספא 12 טורעאן" at bounding box center [910, 317] width 295 height 27
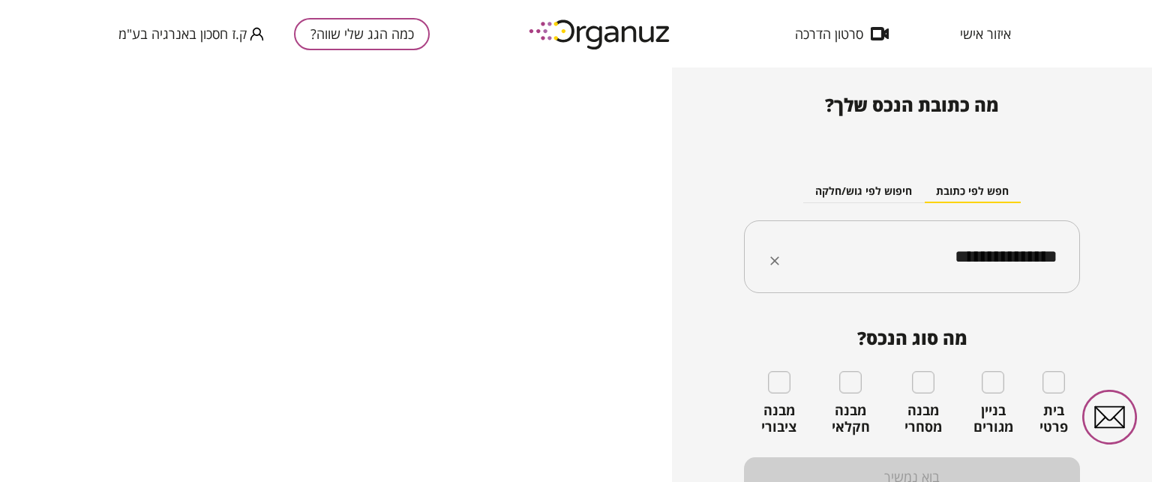
scroll to position [150, 0]
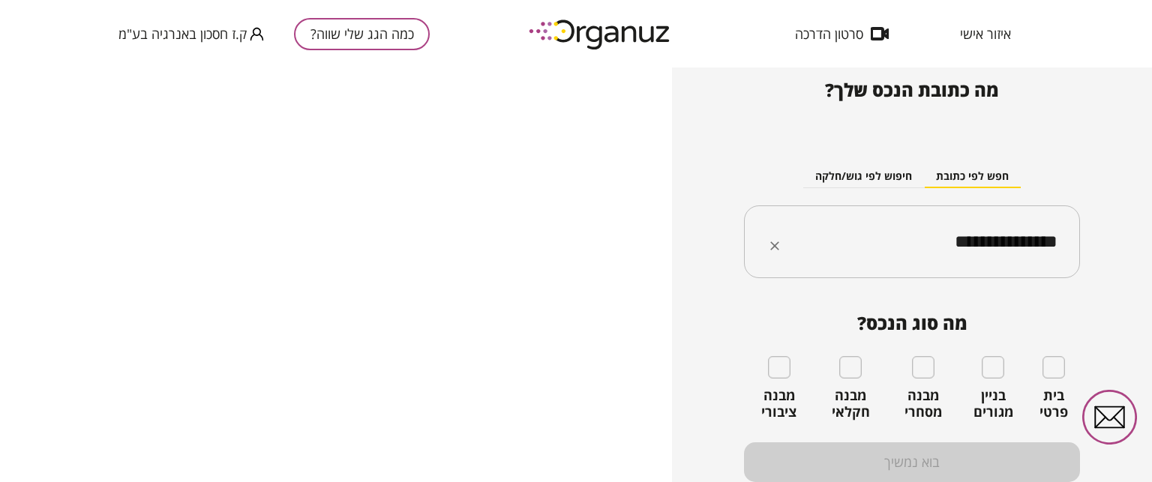
type input "**********"
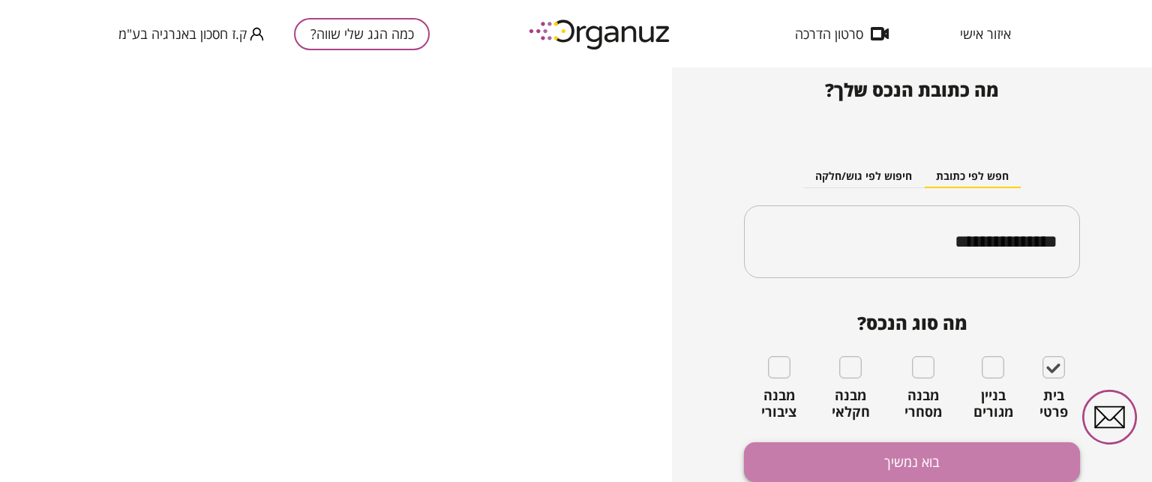
click at [968, 457] on button "בוא נמשיך" at bounding box center [912, 462] width 336 height 40
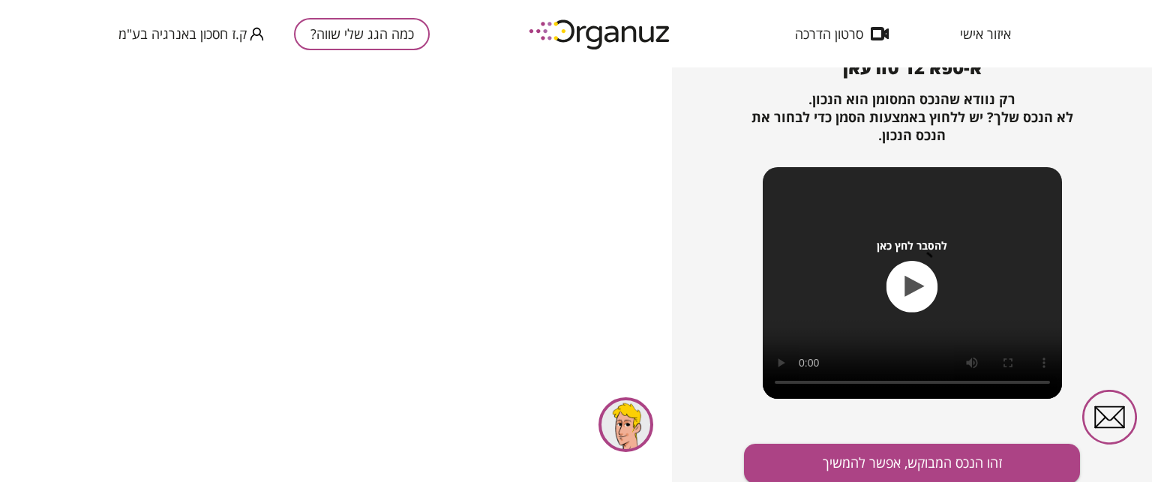
scroll to position [196, 0]
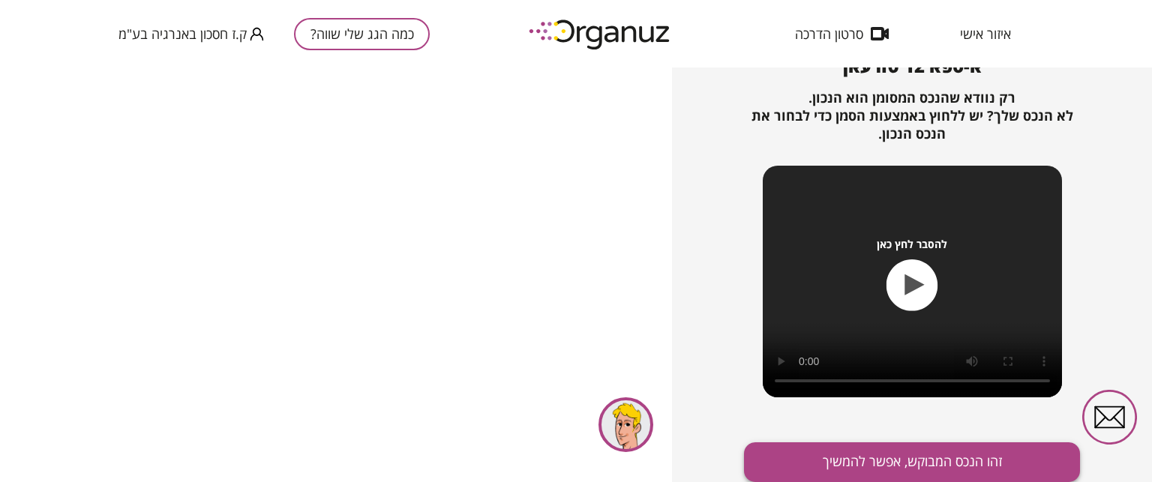
click at [904, 458] on button "זהו הנכס המבוקש, אפשר להמשיך" at bounding box center [912, 462] width 336 height 40
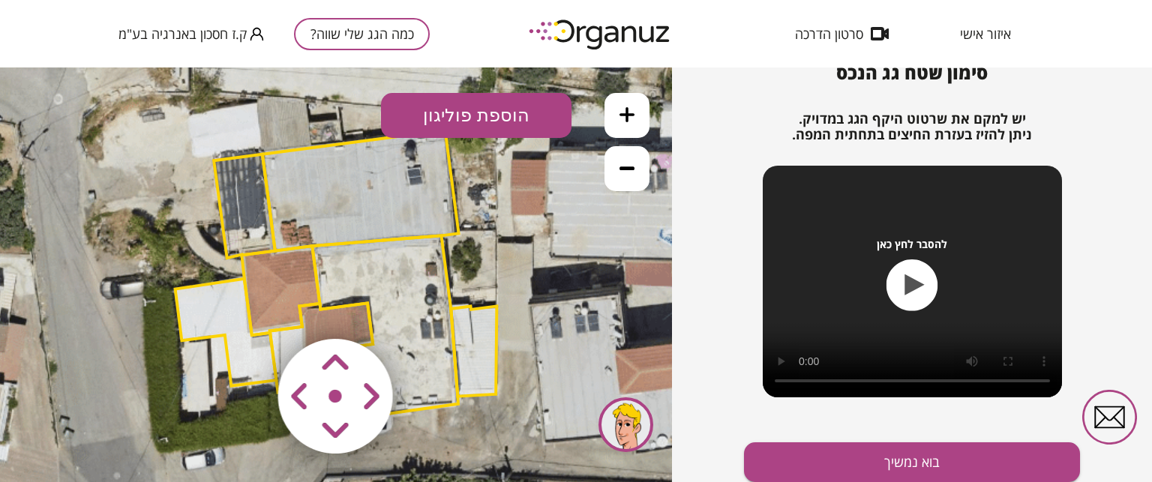
click at [247, 307] on area at bounding box center [247, 307] width 0 height 0
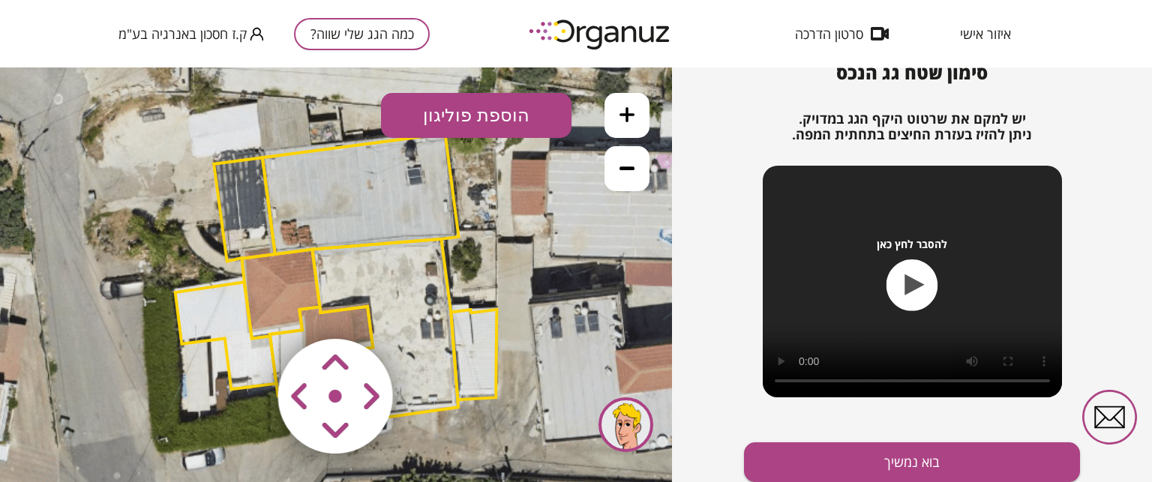
click at [247, 307] on area at bounding box center [247, 307] width 0 height 0
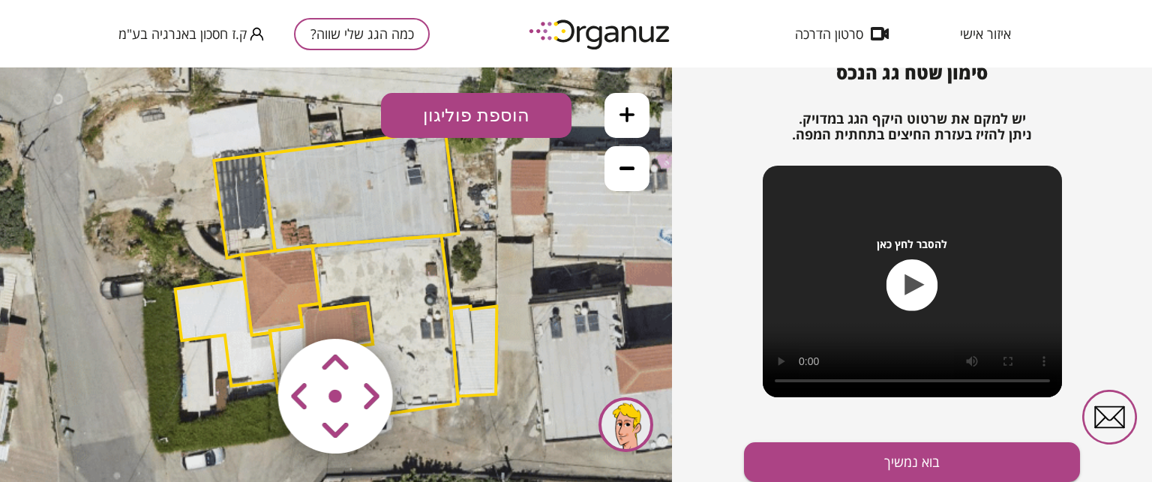
click at [247, 307] on area at bounding box center [247, 307] width 0 height 0
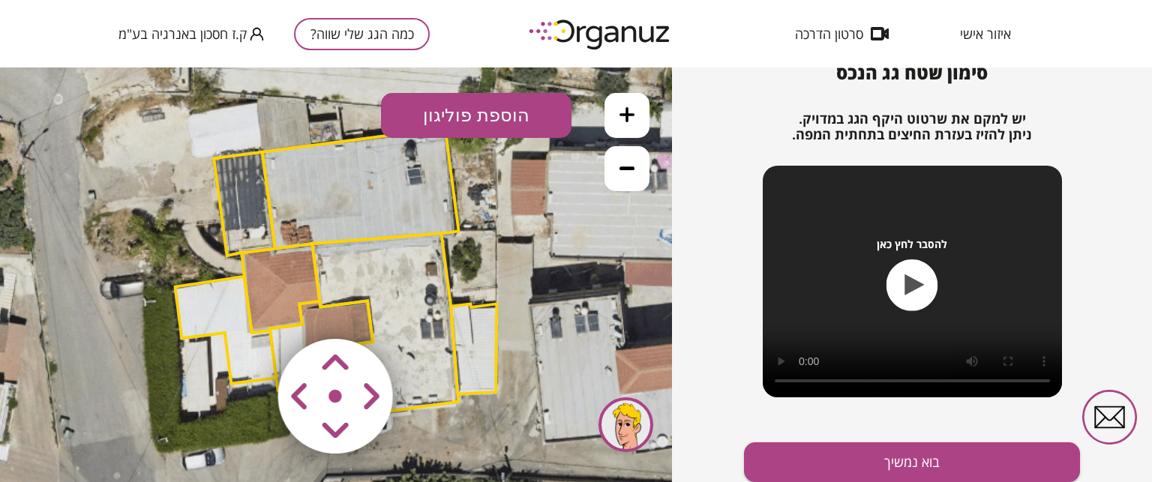
click at [247, 307] on area at bounding box center [247, 307] width 0 height 0
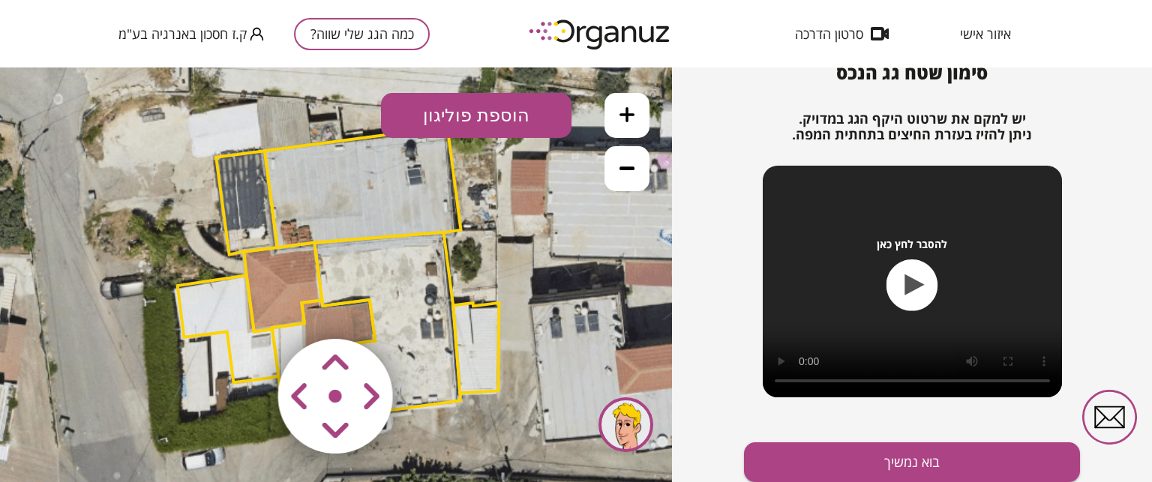
click at [247, 307] on area at bounding box center [247, 307] width 0 height 0
drag, startPoint x: 1147, startPoint y: 245, endPoint x: 1147, endPoint y: 263, distance: 18.0
click at [1147, 263] on div "כמה הגג שלי שווה? איתור הנכס 2 סימון השטח 3 שאלות נוספות 4 תוצאות סימון שטח גג …" at bounding box center [912, 274] width 480 height 415
click at [470, 122] on button "הוספת פוליגון" at bounding box center [476, 115] width 190 height 45
click at [358, 272] on polygon at bounding box center [389, 325] width 146 height 187
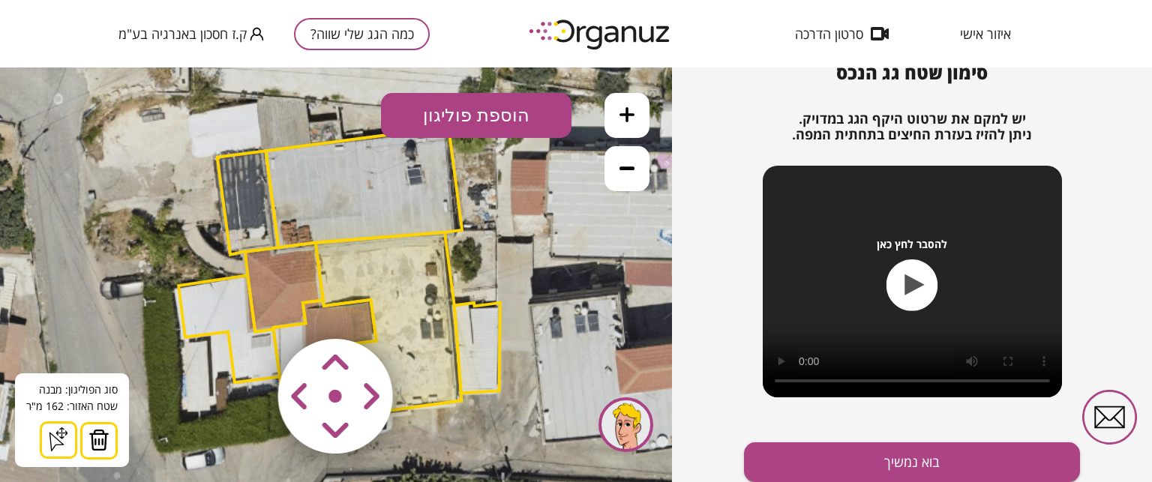
click at [442, 114] on button "הוספת פוליגון" at bounding box center [476, 115] width 190 height 45
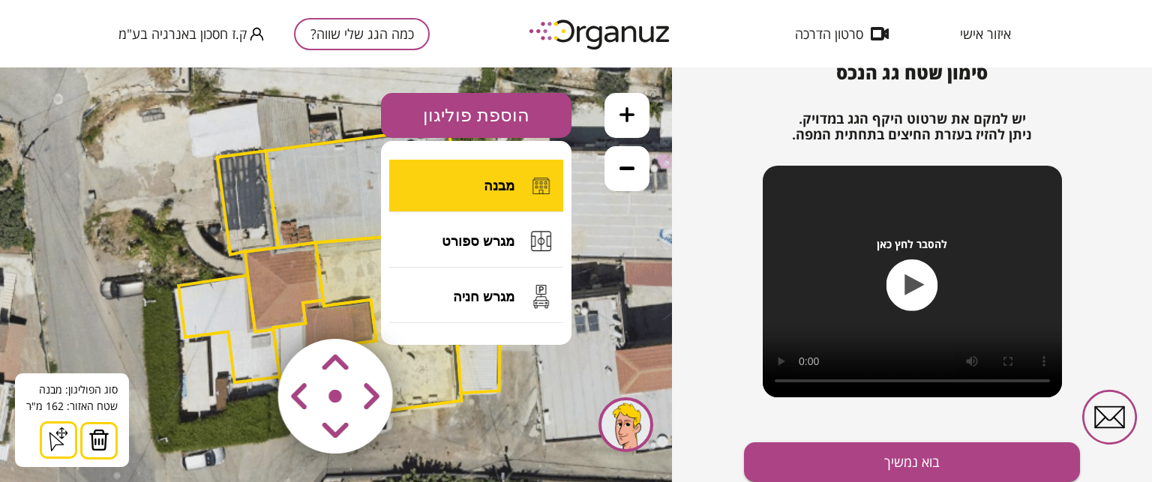
click at [476, 187] on button "מבנה" at bounding box center [476, 186] width 174 height 52
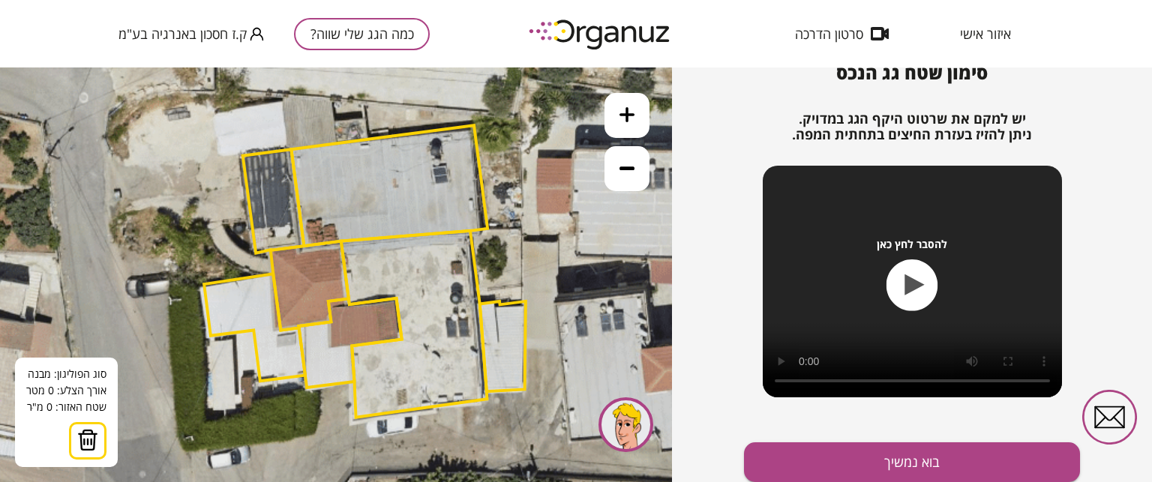
drag, startPoint x: 465, startPoint y: 232, endPoint x: 490, endPoint y: 230, distance: 25.5
click at [490, 230] on icon at bounding box center [362, 277] width 1012 height 1012
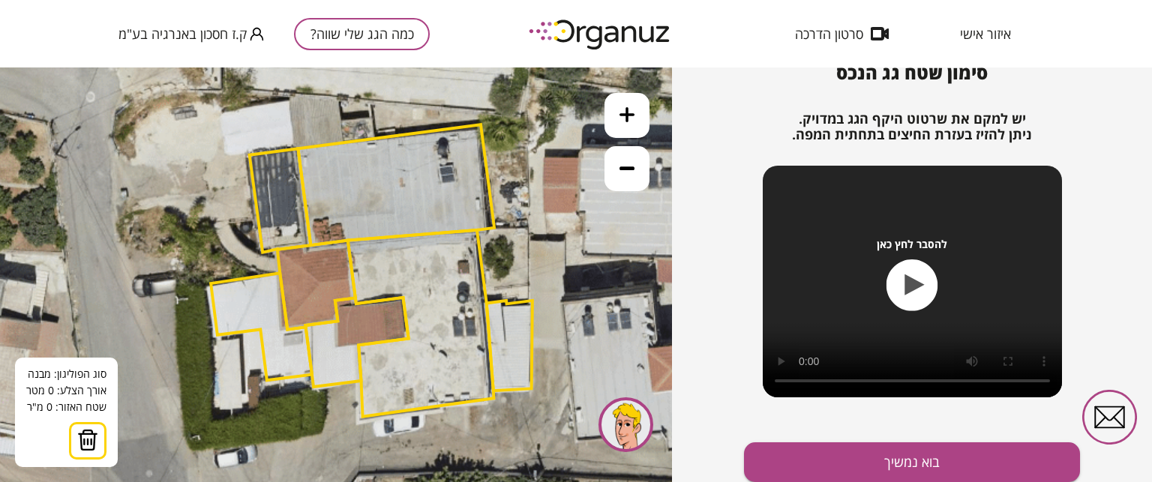
drag, startPoint x: 492, startPoint y: 229, endPoint x: 530, endPoint y: 221, distance: 39.1
click at [530, 221] on icon at bounding box center [369, 276] width 1012 height 1012
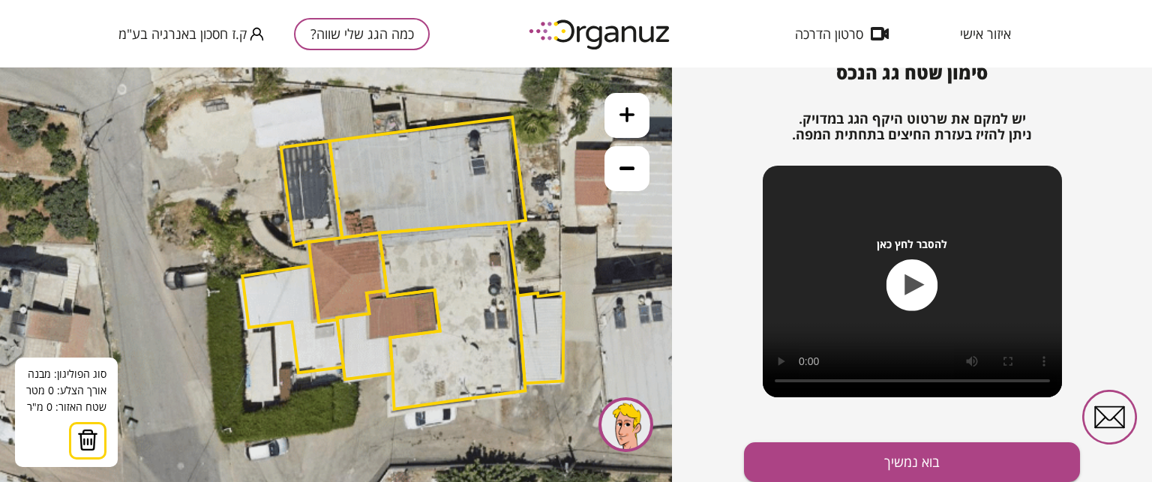
click at [544, 217] on icon at bounding box center [400, 268] width 1012 height 1012
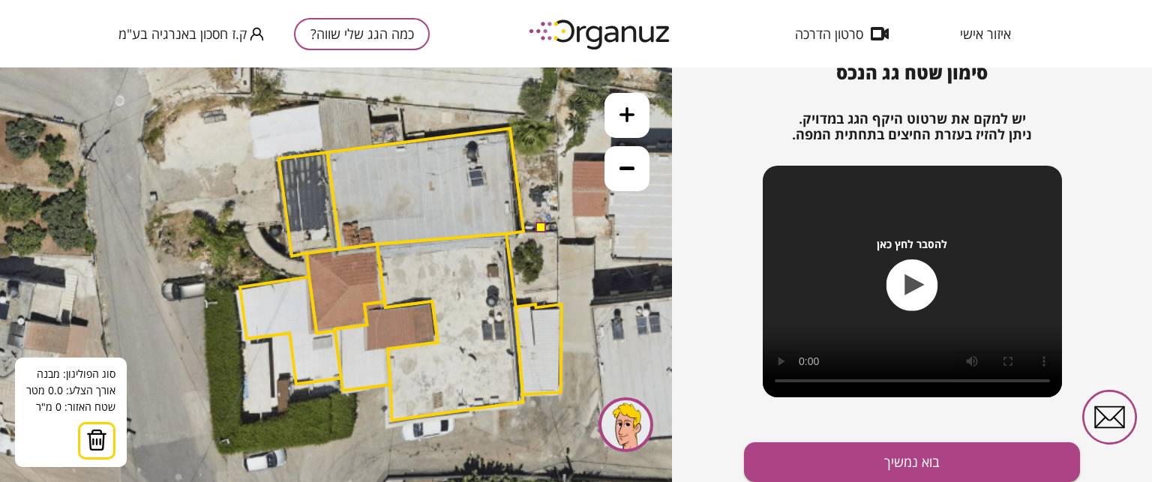
drag, startPoint x: 543, startPoint y: 215, endPoint x: 495, endPoint y: 226, distance: 49.1
click at [535, 226] on button at bounding box center [540, 227] width 10 height 10
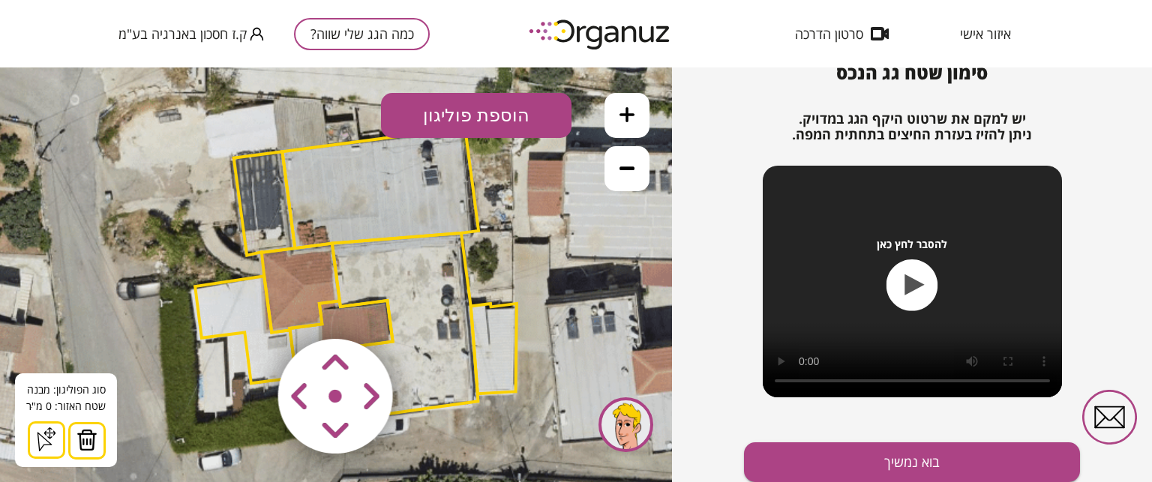
click at [492, 124] on button "הוספת פוליגון" at bounding box center [476, 115] width 190 height 45
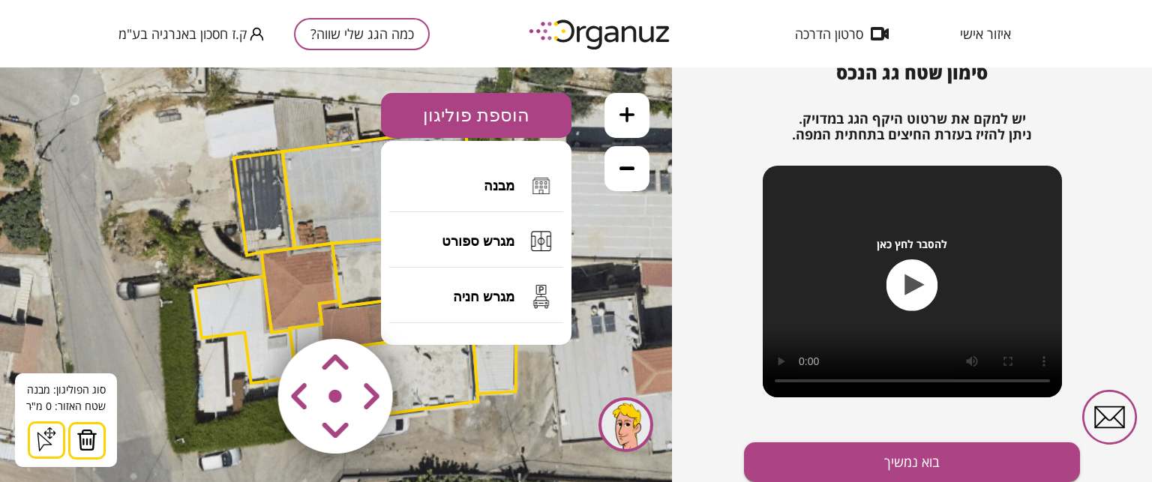
click at [332, 244] on polygon at bounding box center [380, 187] width 196 height 121
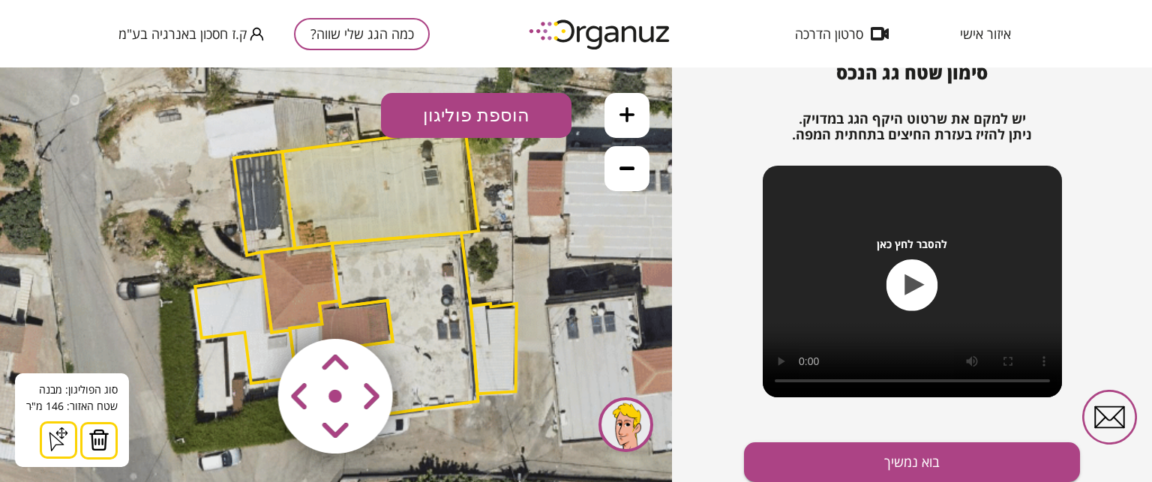
click at [106, 441] on img at bounding box center [98, 440] width 21 height 22
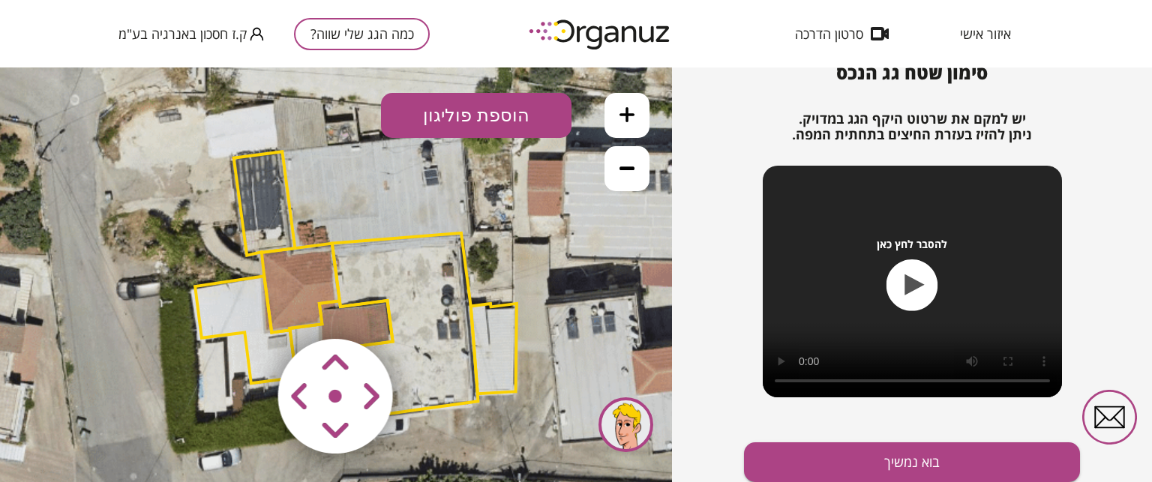
click at [287, 206] on polygon at bounding box center [264, 202] width 61 height 103
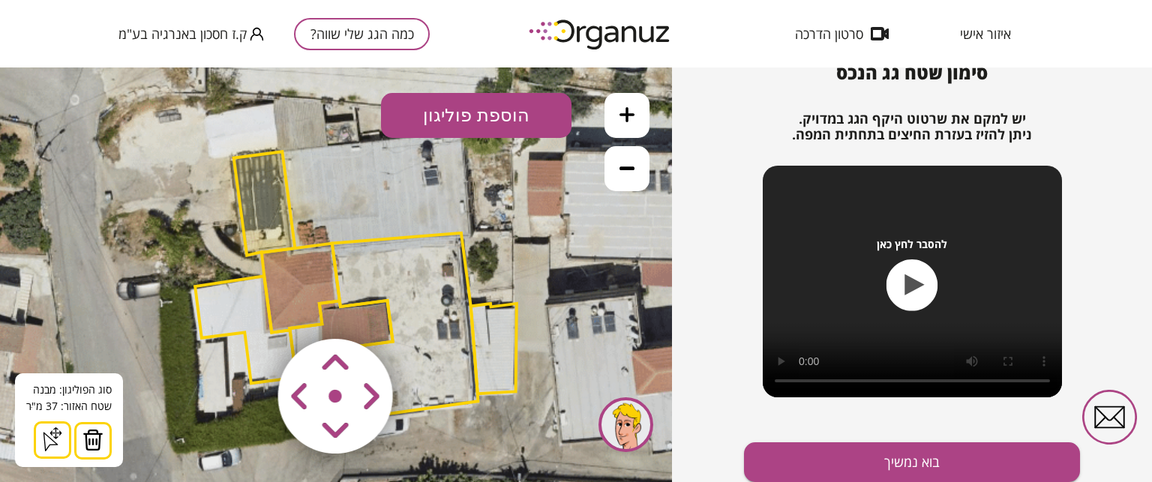
click at [90, 445] on img at bounding box center [92, 440] width 21 height 22
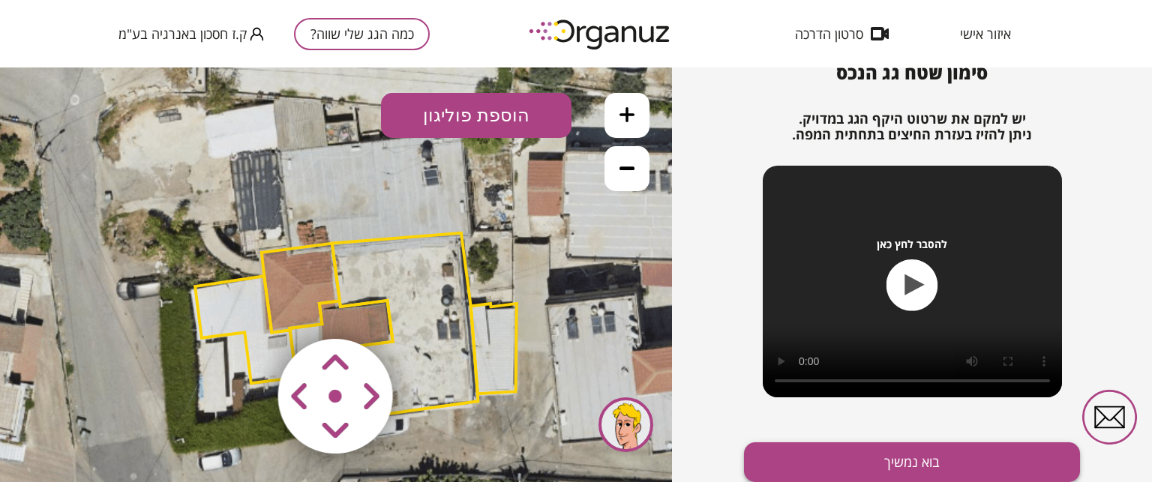
click at [939, 459] on button "בוא נמשיך" at bounding box center [912, 462] width 336 height 40
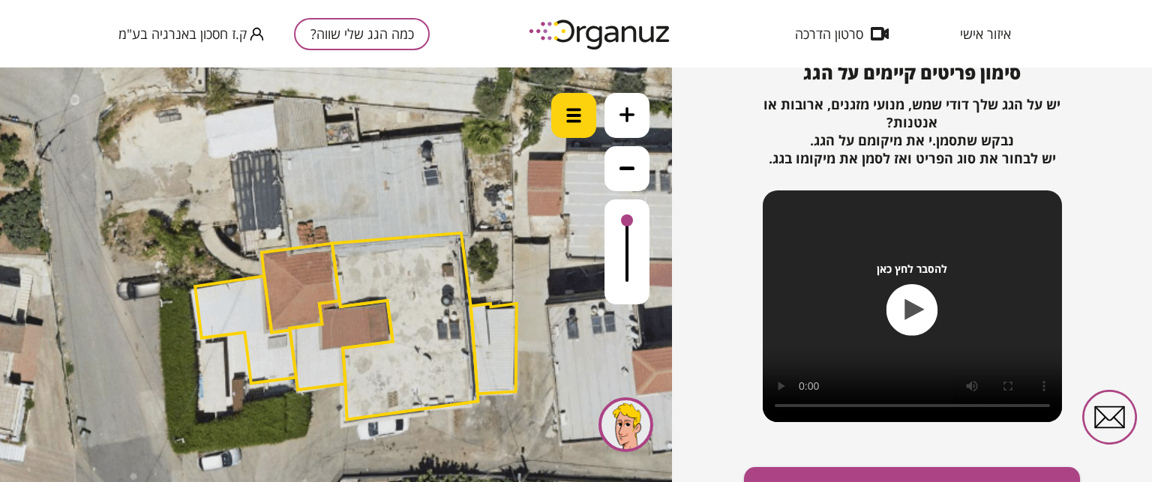
click at [569, 120] on img at bounding box center [573, 115] width 15 height 15
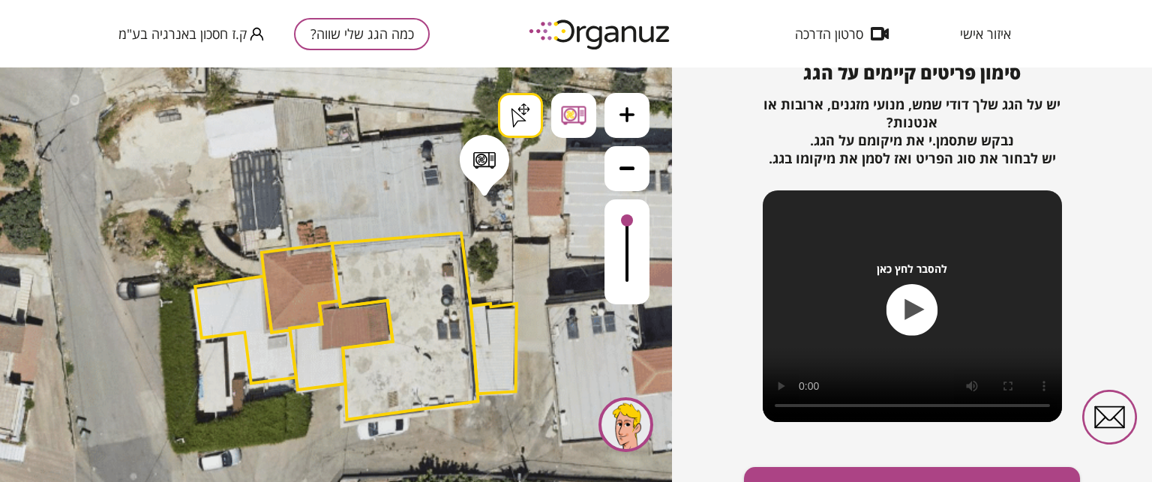
click at [484, 190] on div ".st0 { fill: #FFFFFF; } .st0 { fill: #FFFFFF; }" at bounding box center [336, 274] width 672 height 415
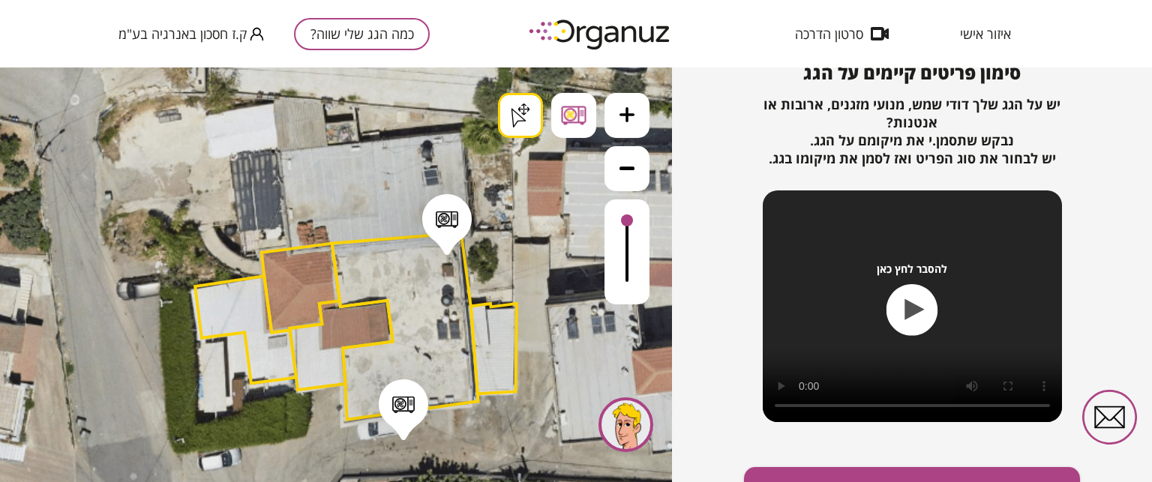
click at [520, 123] on div ".st0 { fill: #FFFFFF; } .st0 { fill: #FFFFFF; }" at bounding box center [336, 274] width 672 height 415
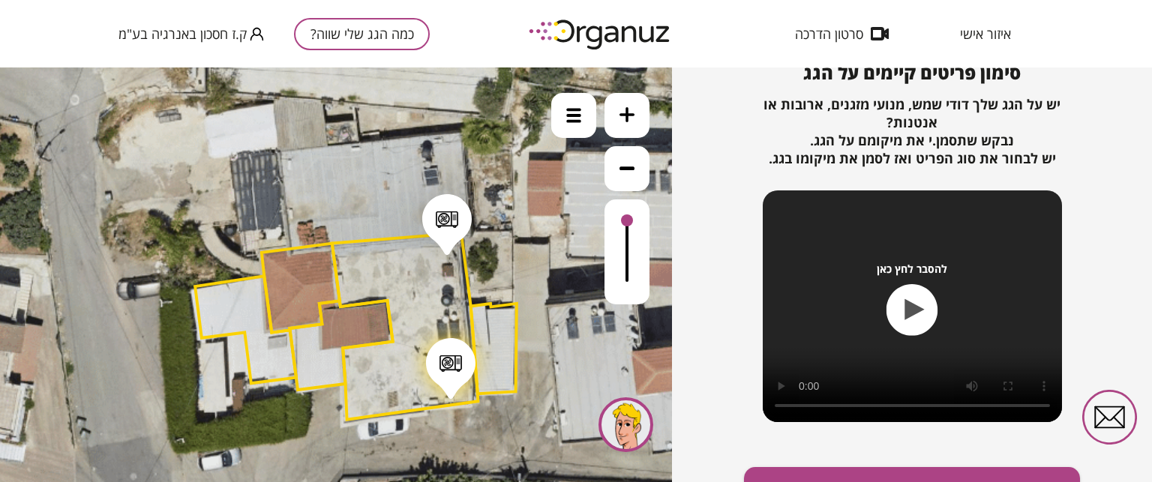
drag, startPoint x: 400, startPoint y: 412, endPoint x: 447, endPoint y: 371, distance: 62.7
click at [447, 371] on div at bounding box center [450, 363] width 22 height 17
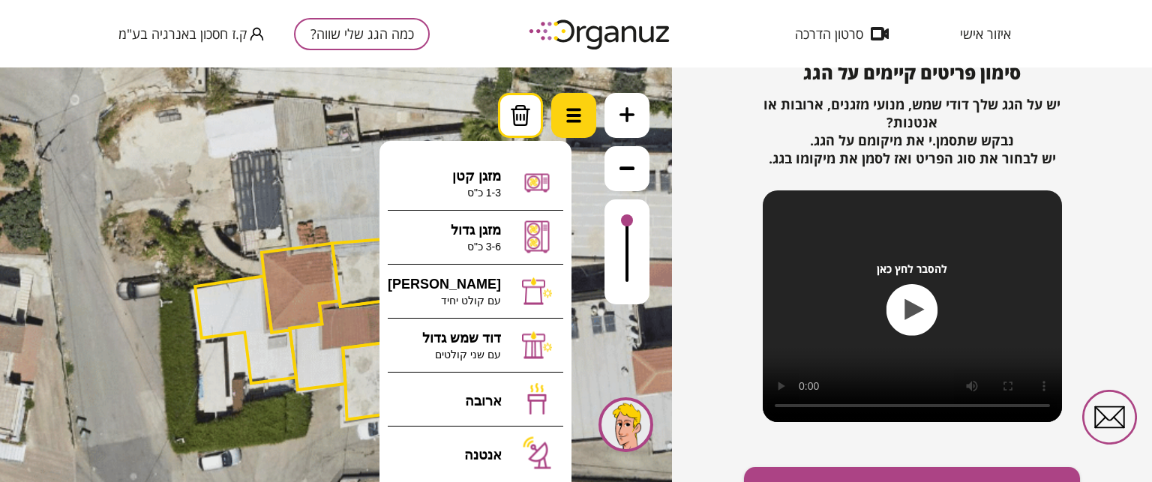
click at [570, 112] on img at bounding box center [573, 115] width 15 height 15
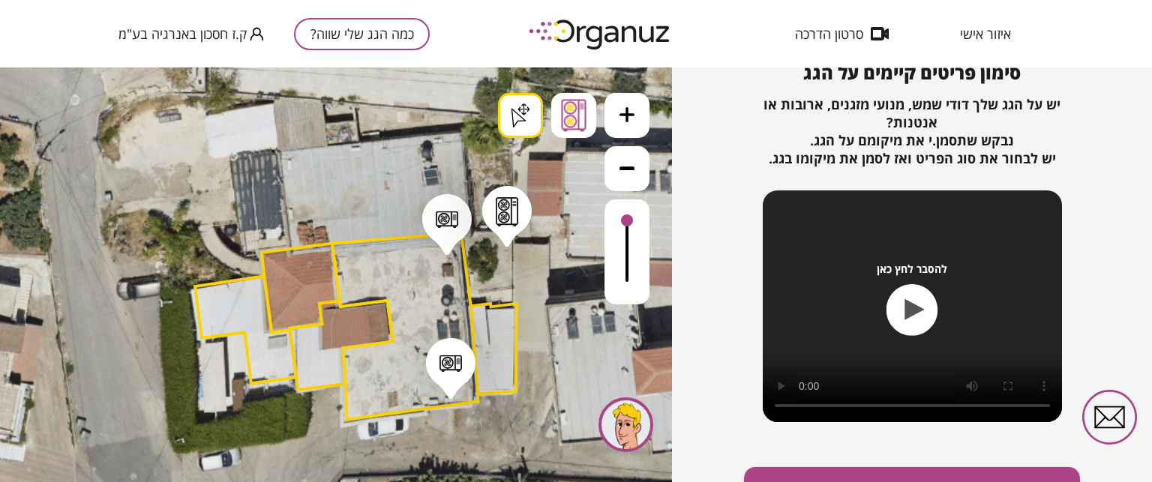
click at [507, 241] on div ".st0 { fill: #FFFFFF; } .st0 { fill: #FFFFFF; }" at bounding box center [336, 274] width 672 height 415
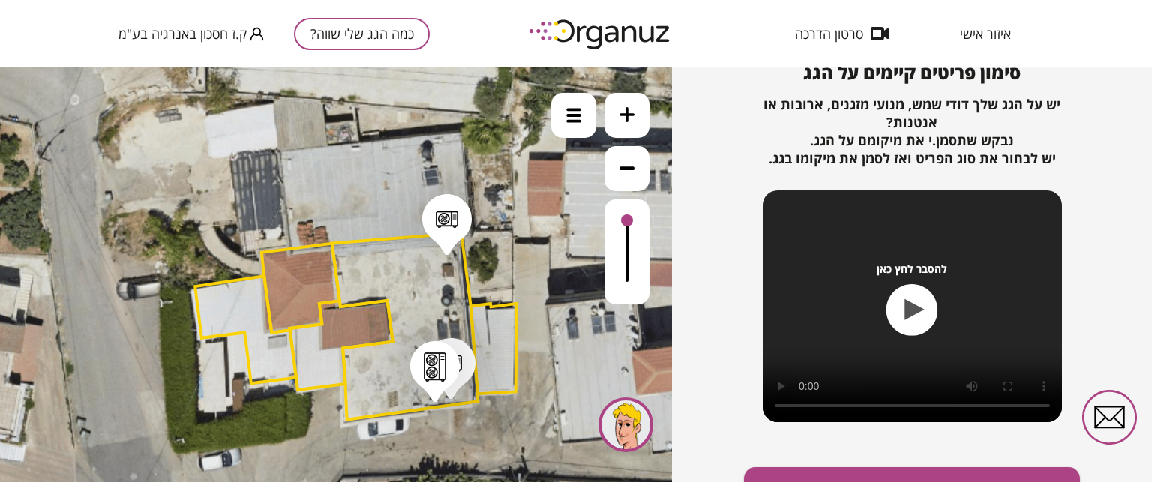
click at [517, 119] on div ".st0 { fill: #FFFFFF; } .st0 { fill: #FFFFFF; }" at bounding box center [336, 274] width 672 height 415
click at [577, 121] on img at bounding box center [573, 115] width 15 height 15
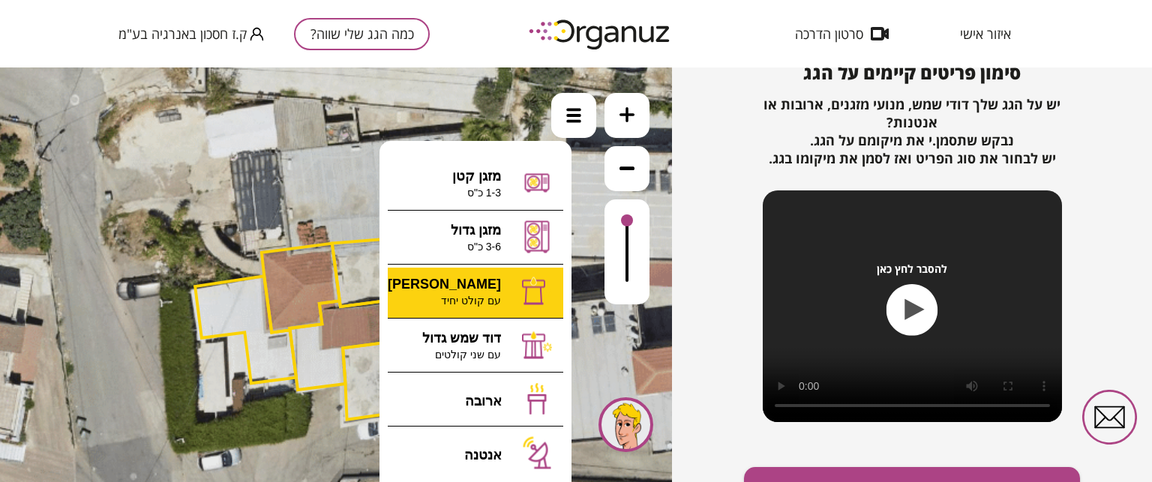
click at [514, 292] on div ".st0 { fill: #FFFFFF; } .st0 { fill: #FFFFFF; }" at bounding box center [336, 274] width 672 height 415
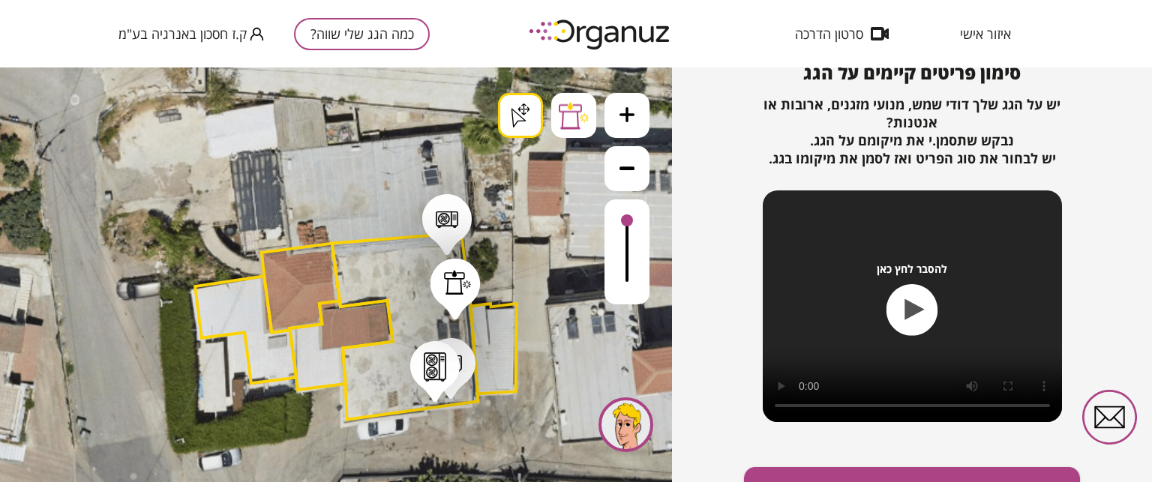
click at [516, 124] on div ".st0 { fill: #FFFFFF; } .st0 { fill: #FFFFFF; }" at bounding box center [336, 274] width 672 height 415
click at [449, 224] on div at bounding box center [447, 219] width 22 height 17
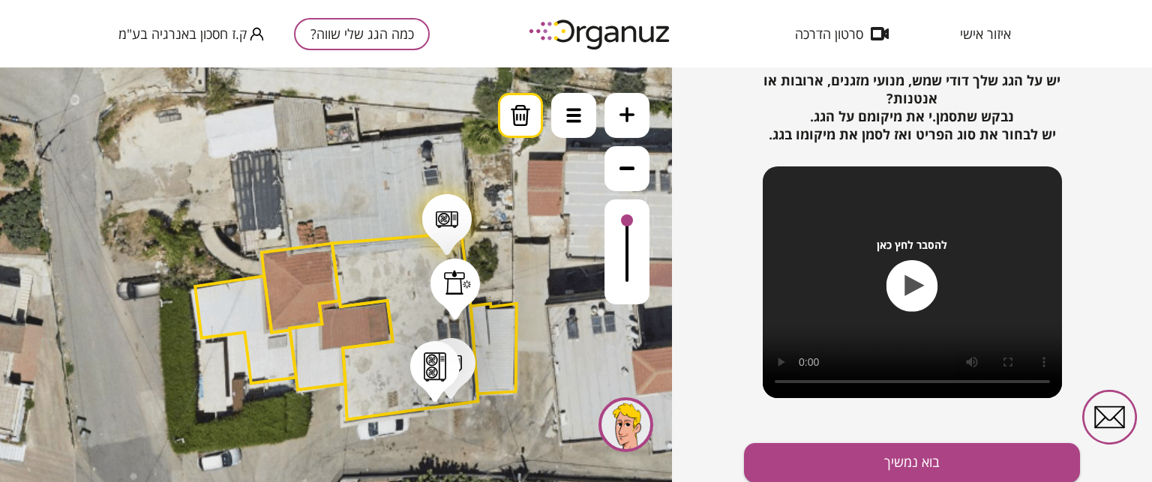
scroll to position [192, 0]
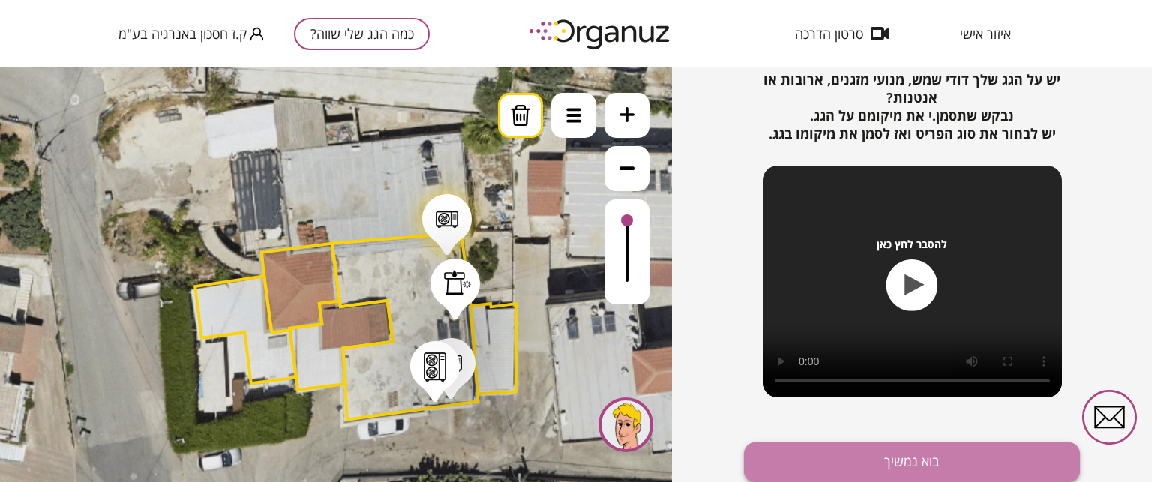
click at [919, 457] on button "בוא נמשיך" at bounding box center [912, 462] width 336 height 40
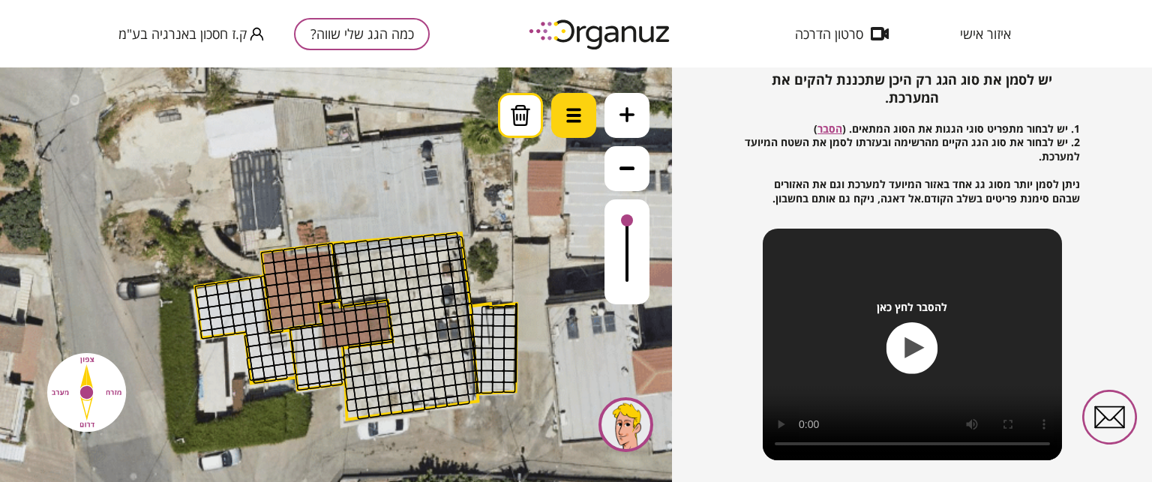
click at [568, 118] on img at bounding box center [573, 115] width 15 height 15
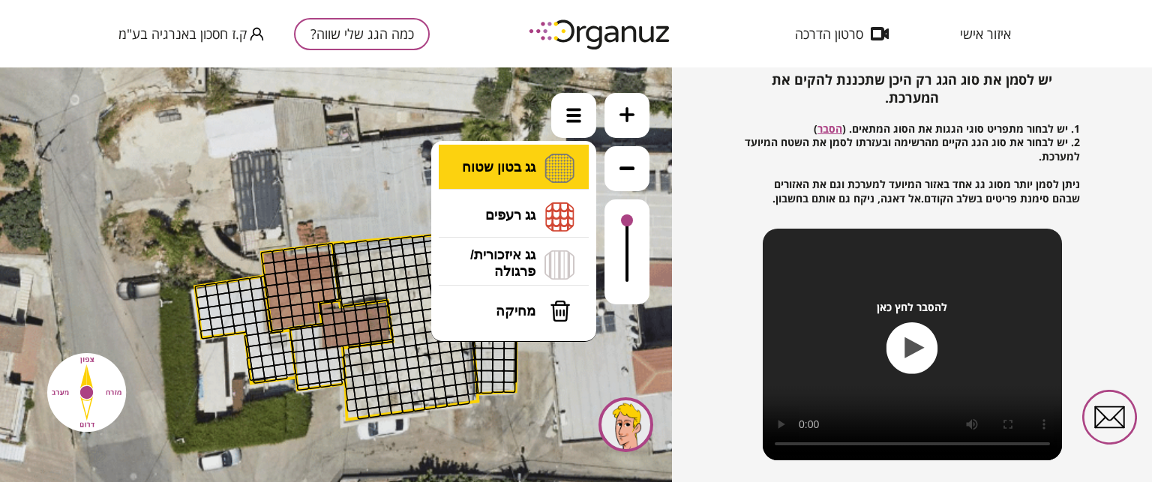
click at [563, 171] on li "גג בטון שטוח מפלס א א מפלס ב ב מפלס ג ג" at bounding box center [513, 169] width 157 height 48
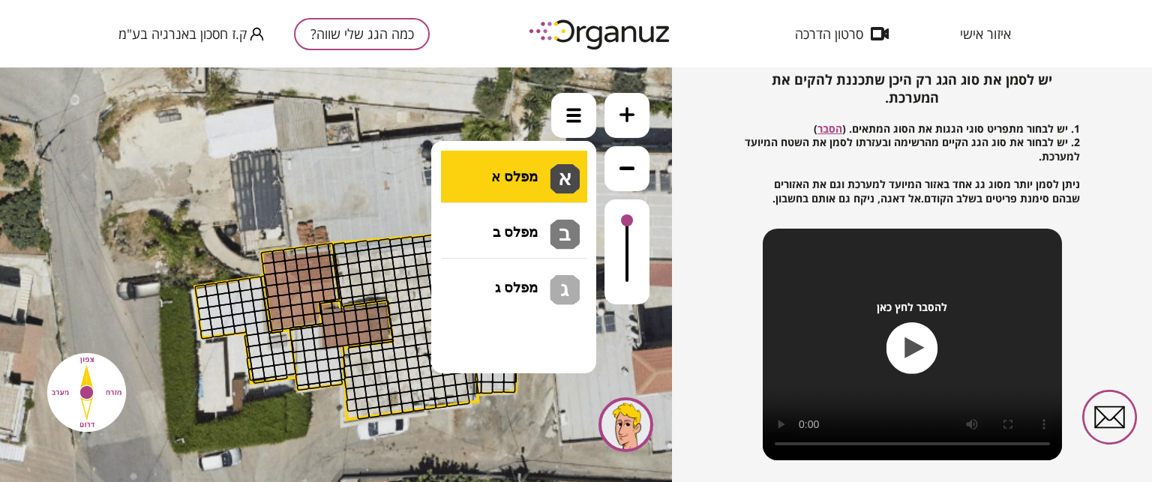
click at [519, 181] on div ".st0 { fill: #FFFFFF; } .st0 { fill: #FFFFFF; }" at bounding box center [336, 274] width 672 height 415
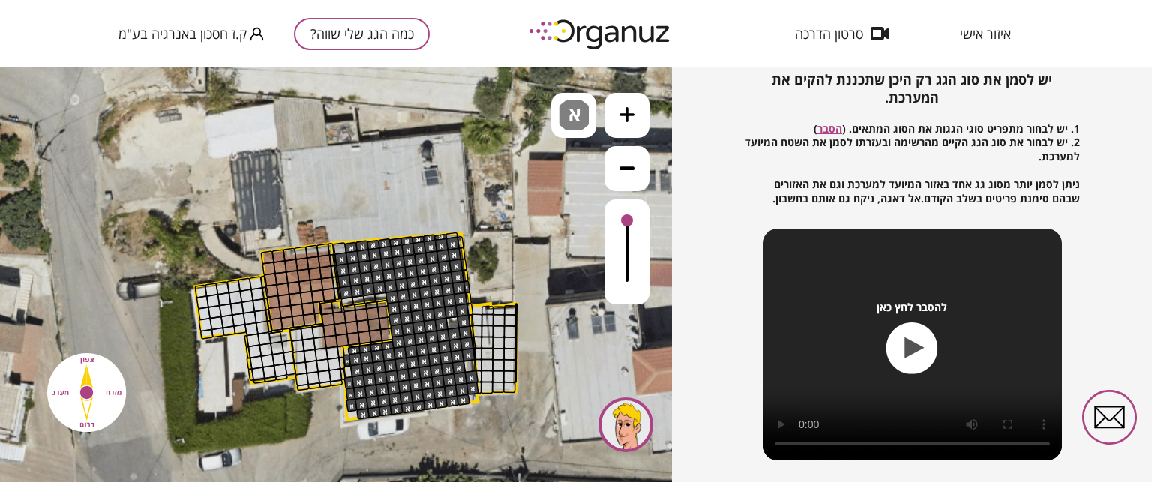
drag, startPoint x: 452, startPoint y: 241, endPoint x: 420, endPoint y: 323, distance: 88.6
click at [465, 365] on div at bounding box center [470, 366] width 14 height 14
drag, startPoint x: 508, startPoint y: 386, endPoint x: 484, endPoint y: 363, distance: 33.4
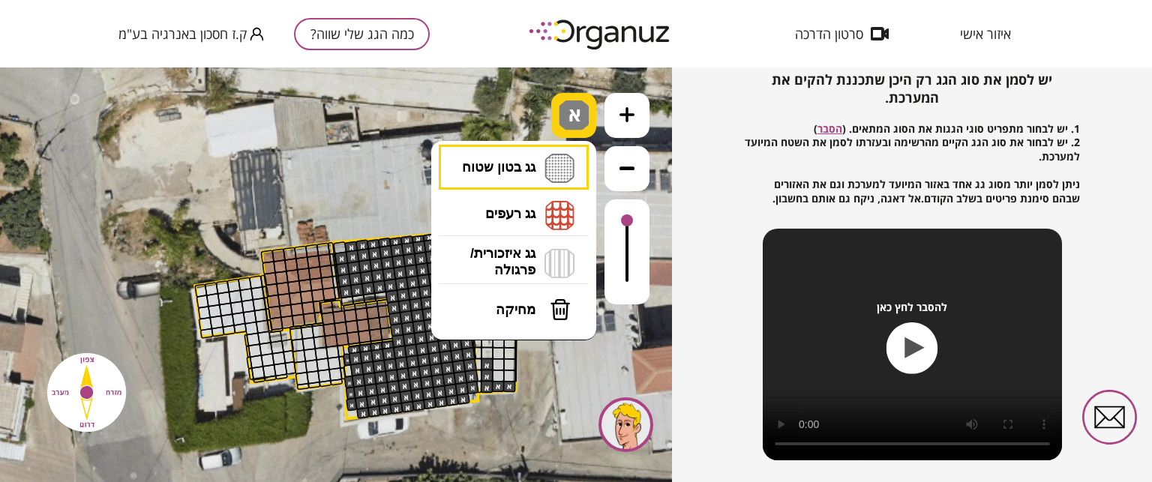
click at [564, 115] on img at bounding box center [574, 115] width 30 height 30
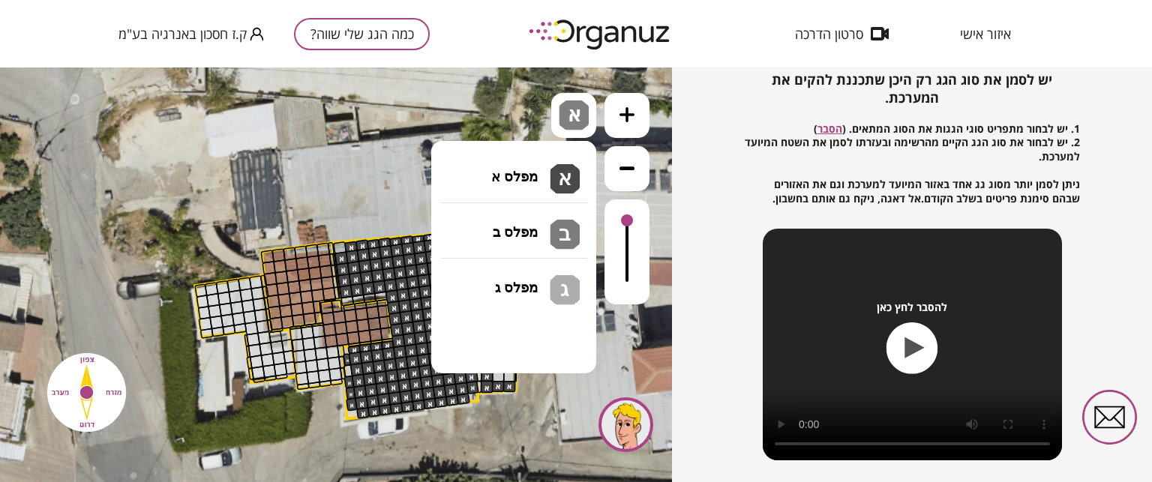
click at [544, 167] on li "גג בטון שטוח מפלס א א מפלס ב ב מפלס ג ג" at bounding box center [513, 168] width 157 height 46
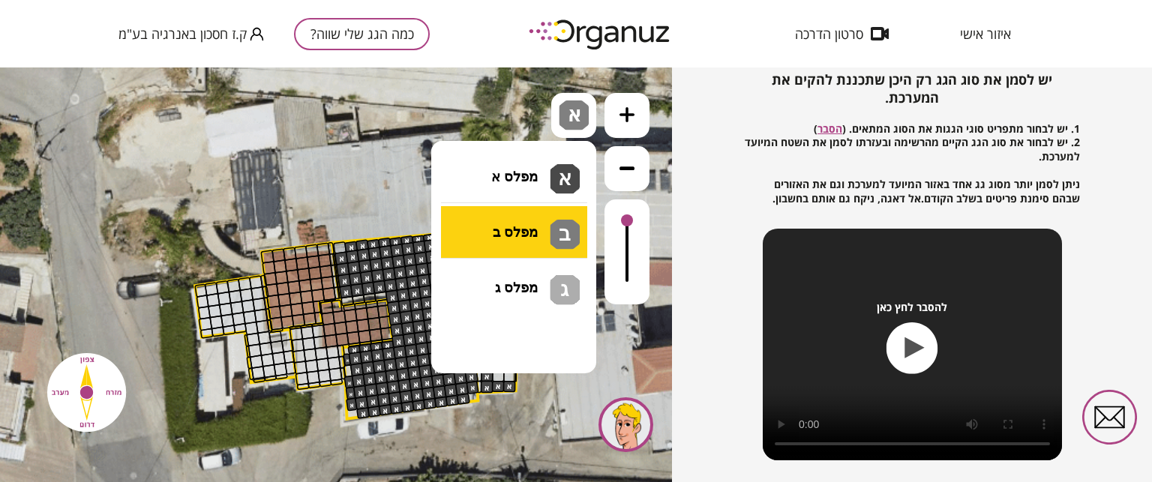
click at [555, 239] on div ".st0 { fill: #FFFFFF; } .st0 { fill: #FFFFFF; }" at bounding box center [336, 274] width 672 height 415
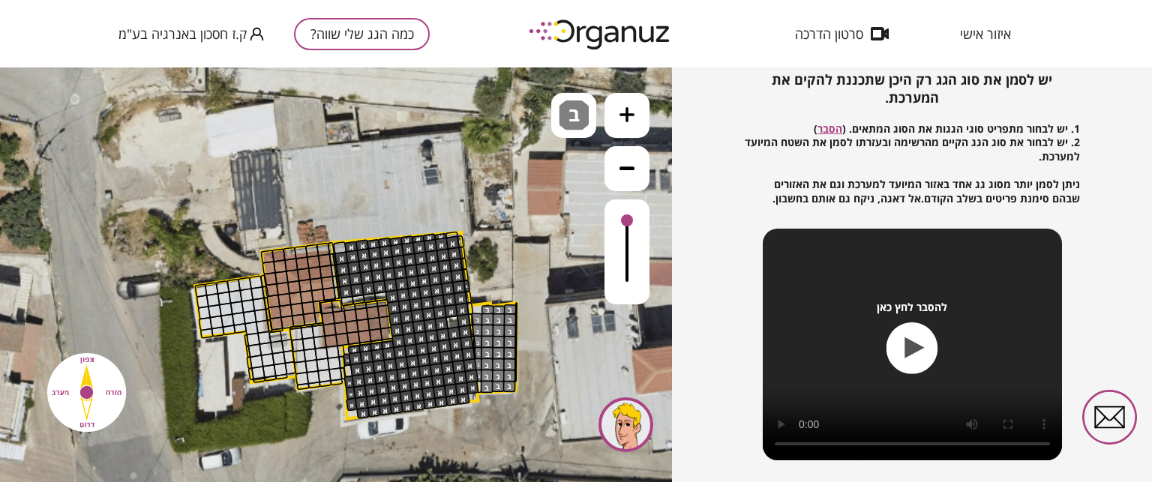
drag, startPoint x: 508, startPoint y: 311, endPoint x: 480, endPoint y: 376, distance: 71.2
click at [573, 118] on span "ב" at bounding box center [576, 109] width 16 height 18
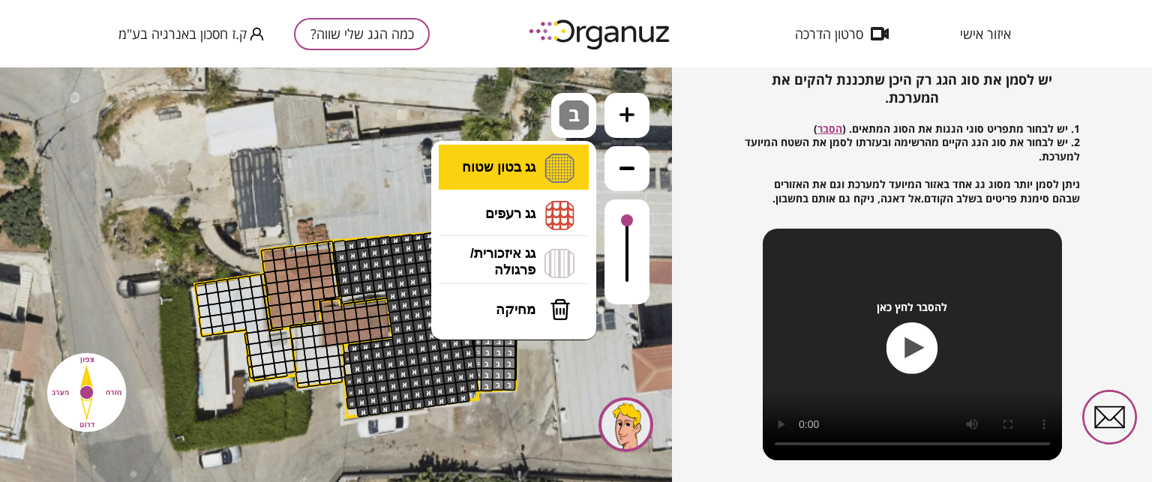
click at [547, 166] on li "גג בטון שטוח מפלס א א מפלס ב ב מפלס ג ג" at bounding box center [513, 168] width 157 height 46
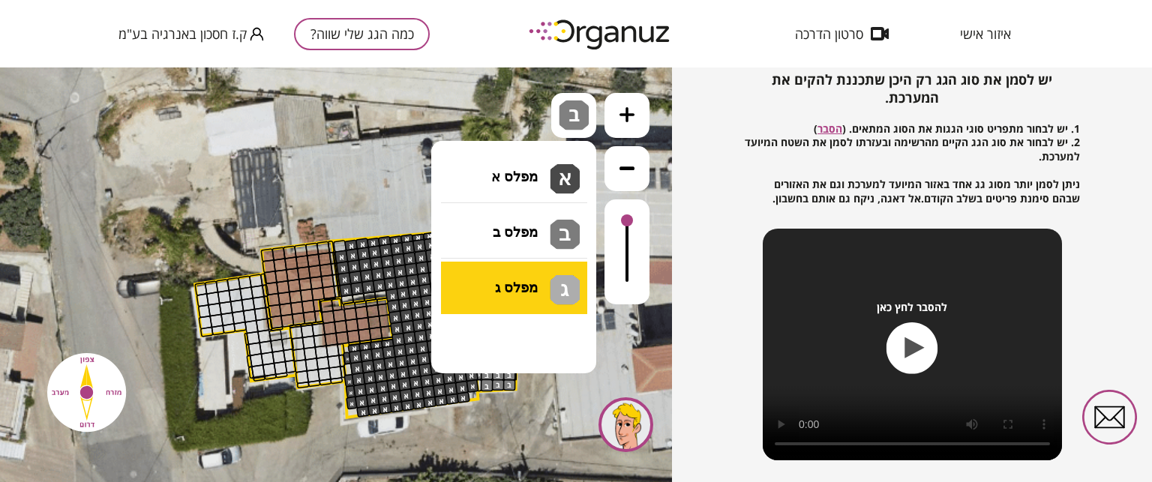
click at [545, 288] on div ".st0 { fill: #FFFFFF; } .st0 { fill: #FFFFFF; }" at bounding box center [336, 274] width 672 height 415
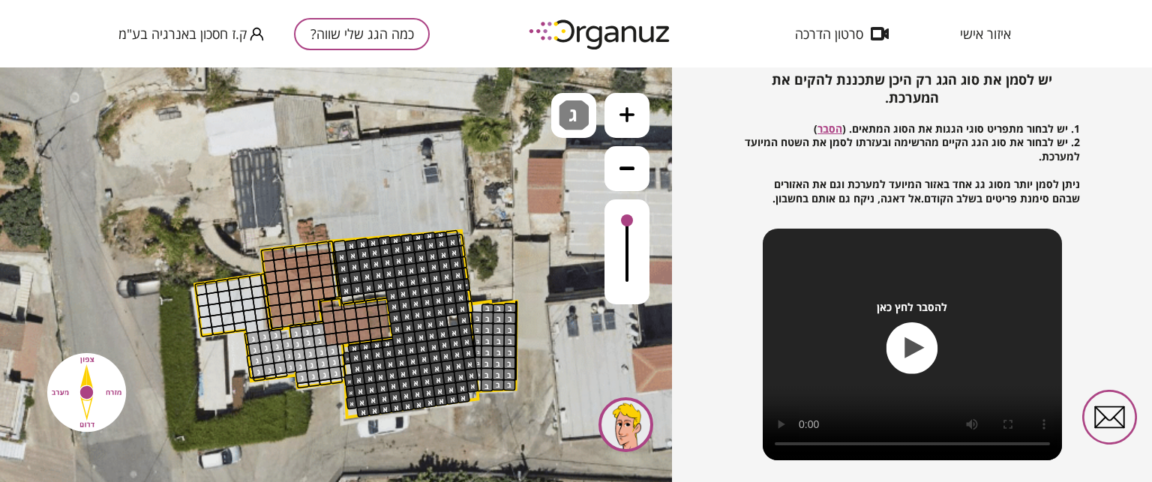
drag, startPoint x: 316, startPoint y: 329, endPoint x: 264, endPoint y: 346, distance: 54.5
click at [566, 116] on img at bounding box center [574, 115] width 30 height 30
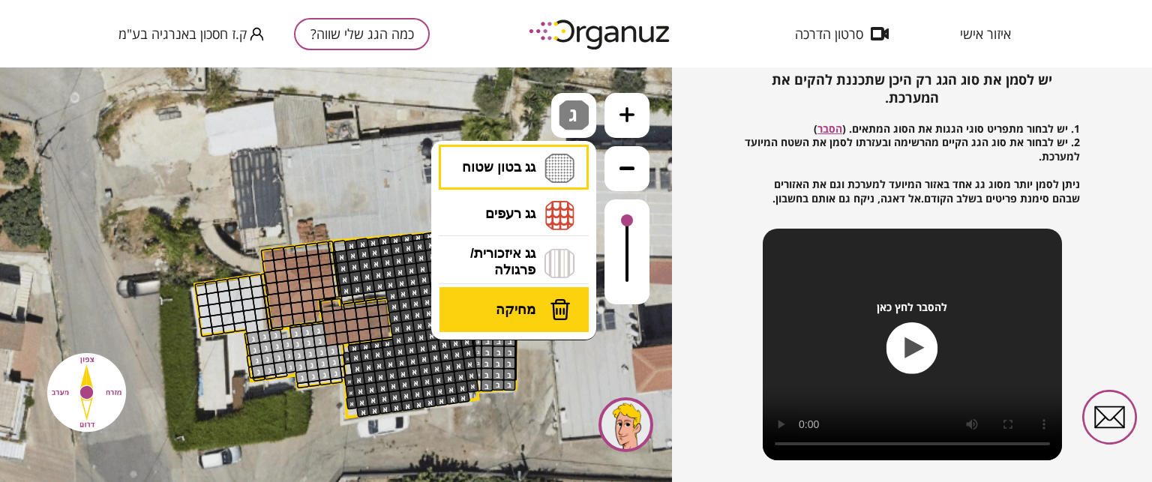
click at [533, 311] on span "מחיקה" at bounding box center [516, 309] width 40 height 16
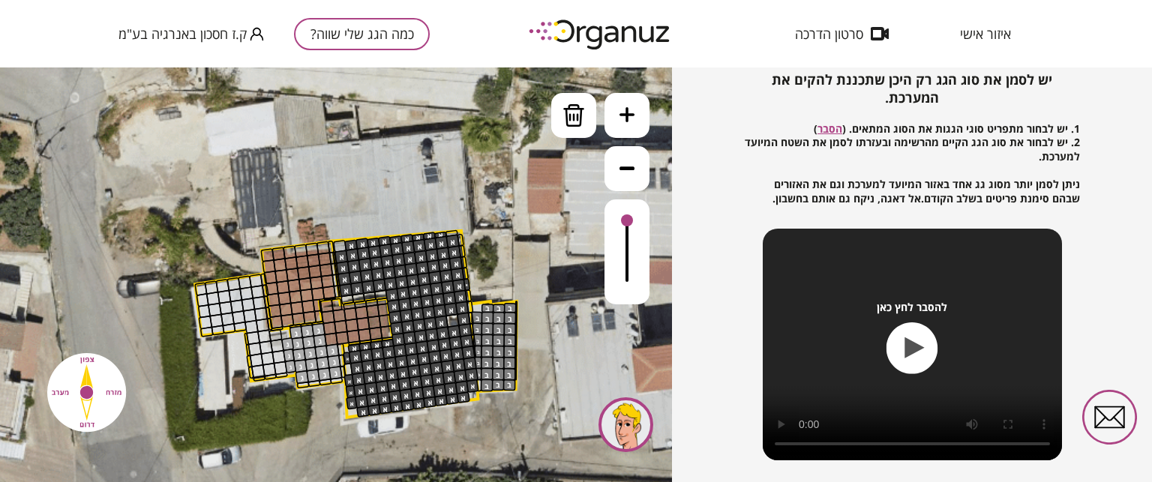
drag, startPoint x: 276, startPoint y: 335, endPoint x: 268, endPoint y: 357, distance: 23.0
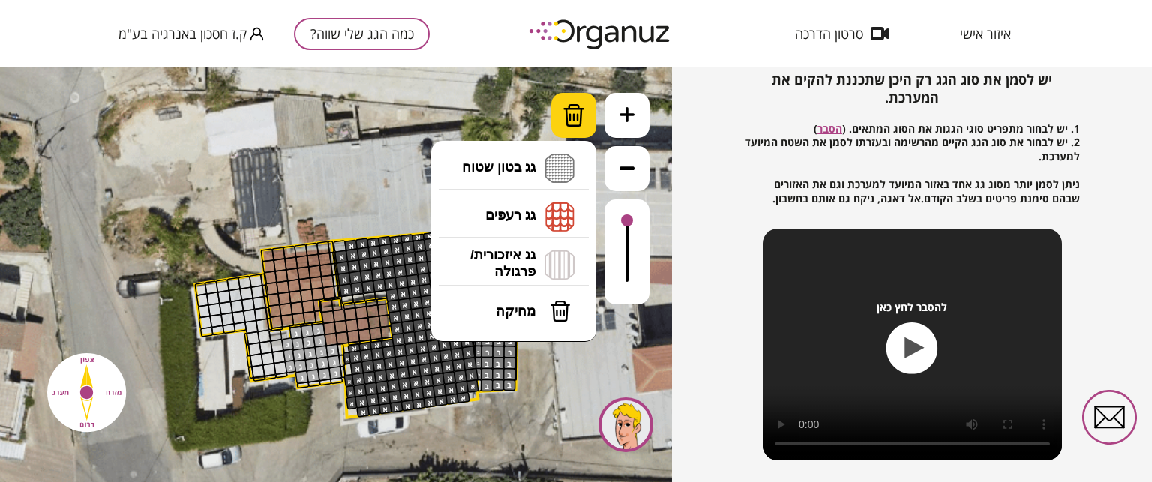
click at [567, 124] on img at bounding box center [573, 115] width 22 height 22
click at [312, 344] on div at bounding box center [309, 342] width 14 height 14
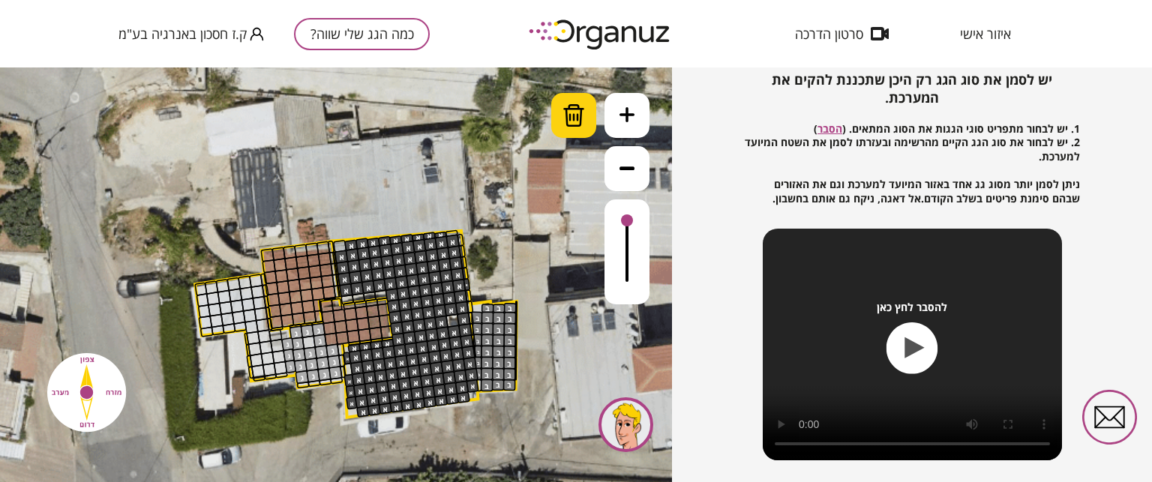
click at [567, 115] on img at bounding box center [573, 115] width 22 height 22
click at [322, 333] on div at bounding box center [318, 330] width 14 height 14
drag, startPoint x: 317, startPoint y: 332, endPoint x: 315, endPoint y: 343, distance: 10.7
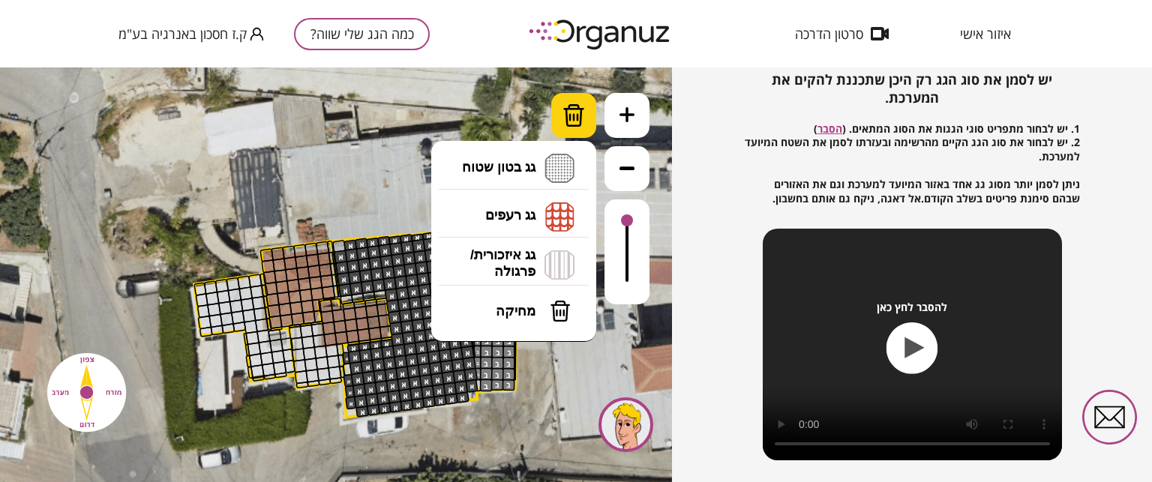
click at [562, 114] on img at bounding box center [573, 115] width 22 height 22
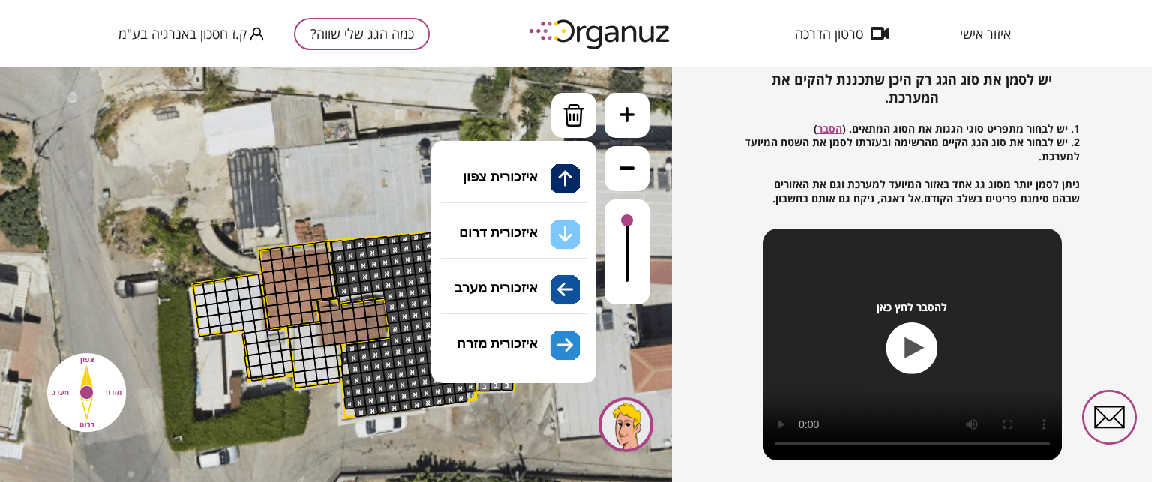
click at [547, 266] on li "גג איזכורית/ פרגולה איזכורית צפון איזכורית דרום איזכורית מערב איזכורית מזרח" at bounding box center [513, 265] width 157 height 48
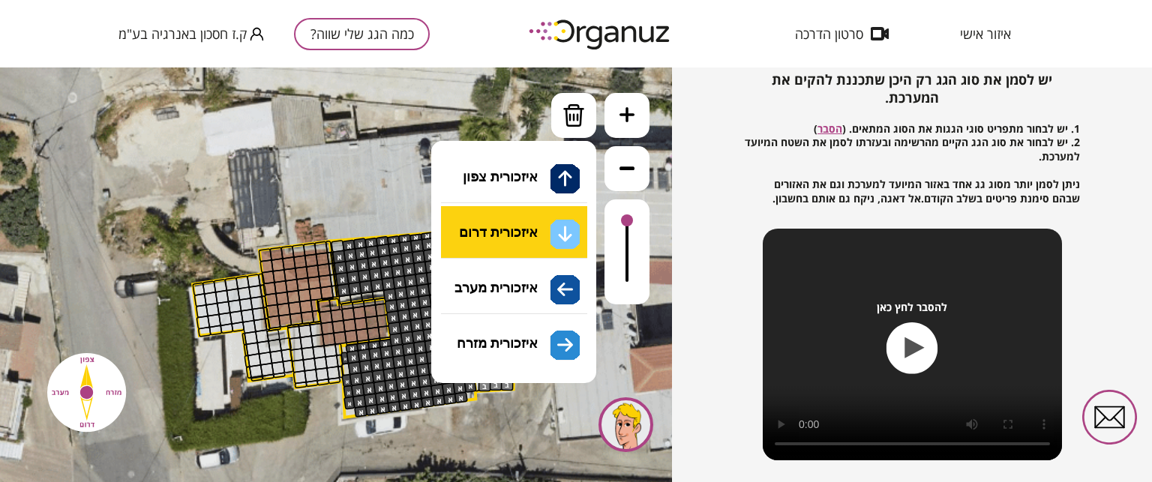
click at [553, 236] on div ".st0 { fill: #FFFFFF; } .st0 { fill: #FFFFFF; }" at bounding box center [336, 274] width 672 height 415
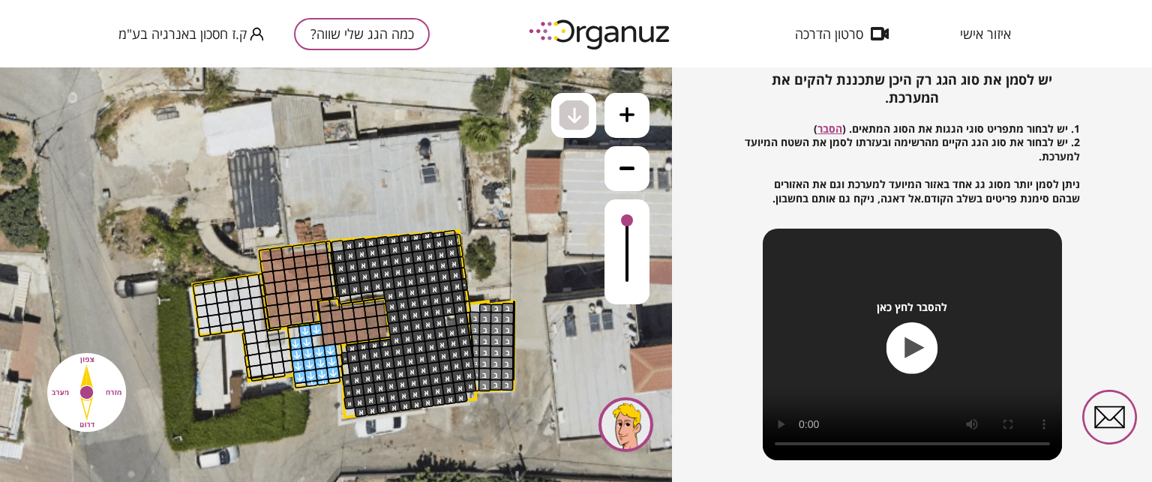
drag, startPoint x: 314, startPoint y: 332, endPoint x: 313, endPoint y: 349, distance: 17.3
drag, startPoint x: 252, startPoint y: 278, endPoint x: 214, endPoint y: 329, distance: 63.3
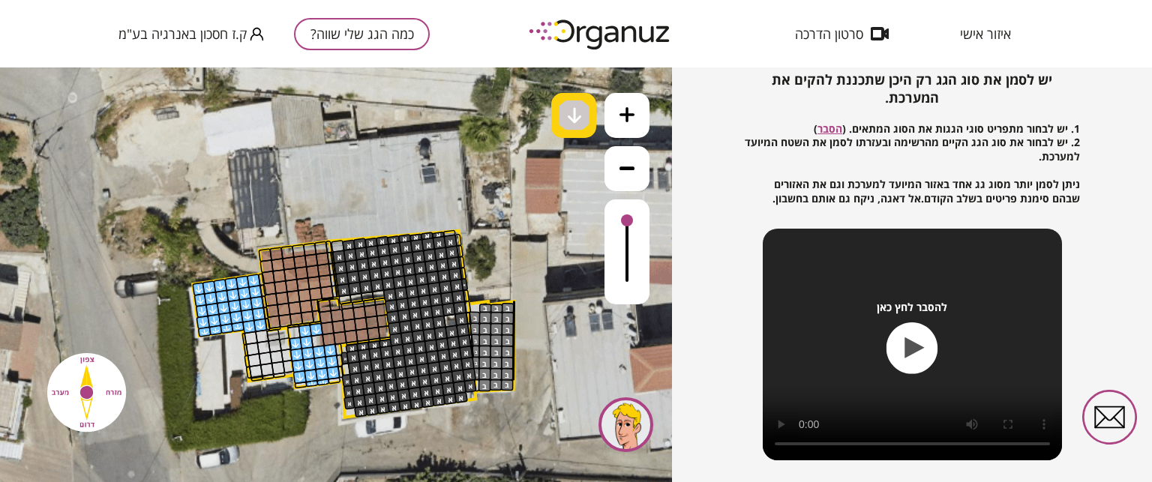
click at [577, 116] on img at bounding box center [575, 115] width 16 height 18
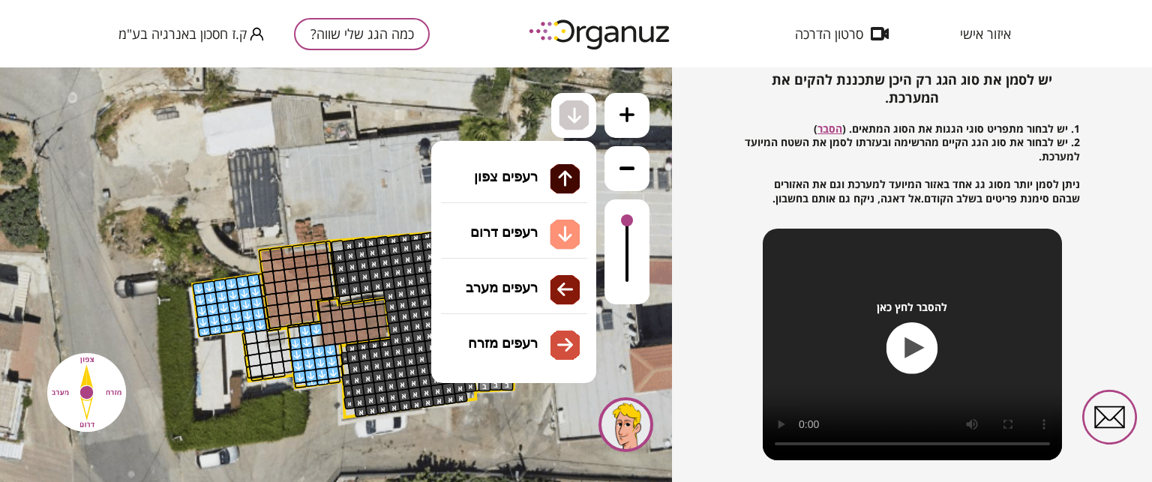
click at [552, 222] on li "גג רעפים רעפים צפון רעפים דרום רעפים מערב רעפים מזרח" at bounding box center [513, 217] width 157 height 48
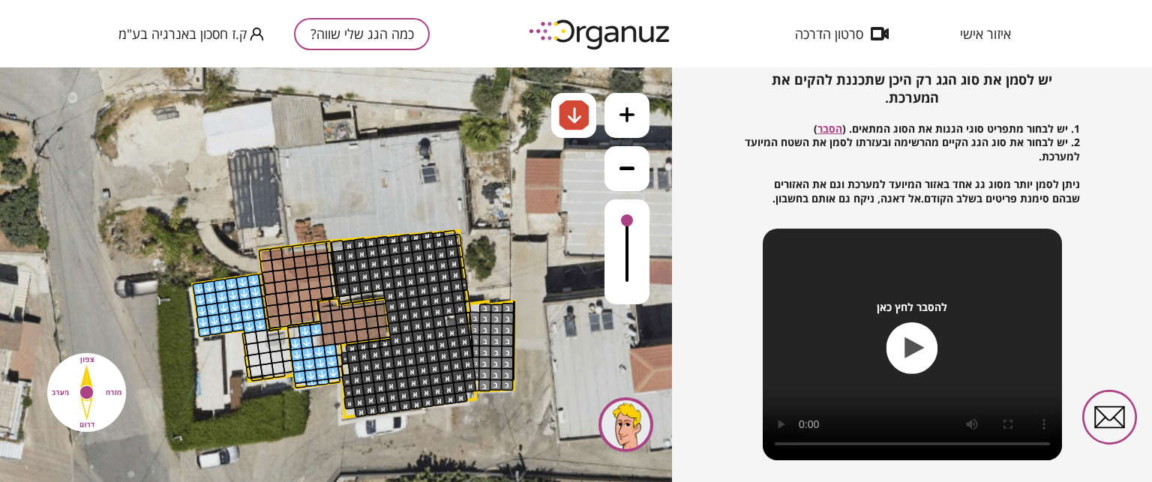
click at [567, 239] on div ".st0 { fill: #FFFFFF; } .st0 { fill: #FFFFFF; }" at bounding box center [336, 274] width 672 height 415
drag, startPoint x: 381, startPoint y: 331, endPoint x: 328, endPoint y: 316, distance: 55.5
click at [578, 108] on img at bounding box center [575, 115] width 16 height 18
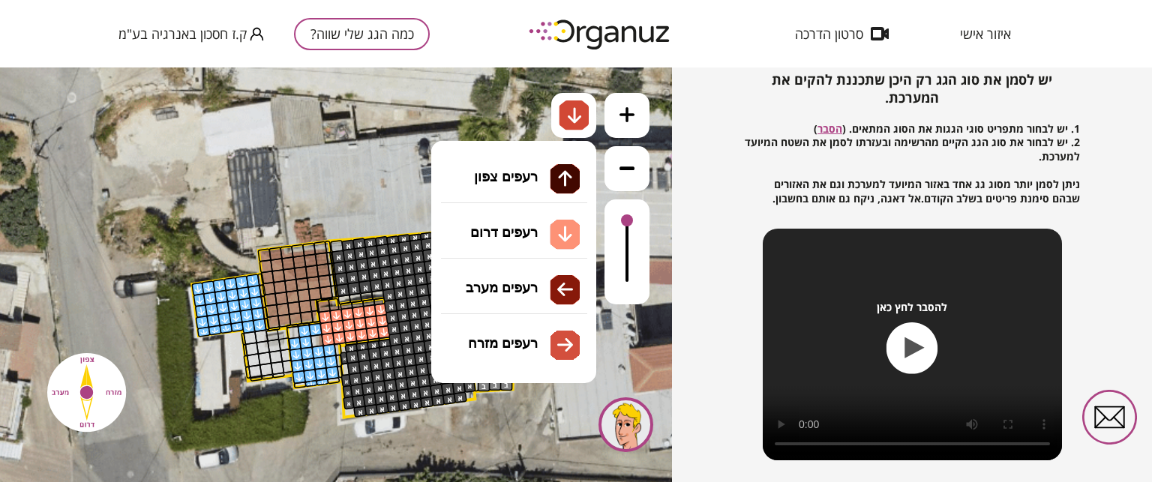
click at [554, 220] on li "גג רעפים רעפים צפון רעפים דרום רעפים מערב רעפים מזרח" at bounding box center [513, 216] width 157 height 46
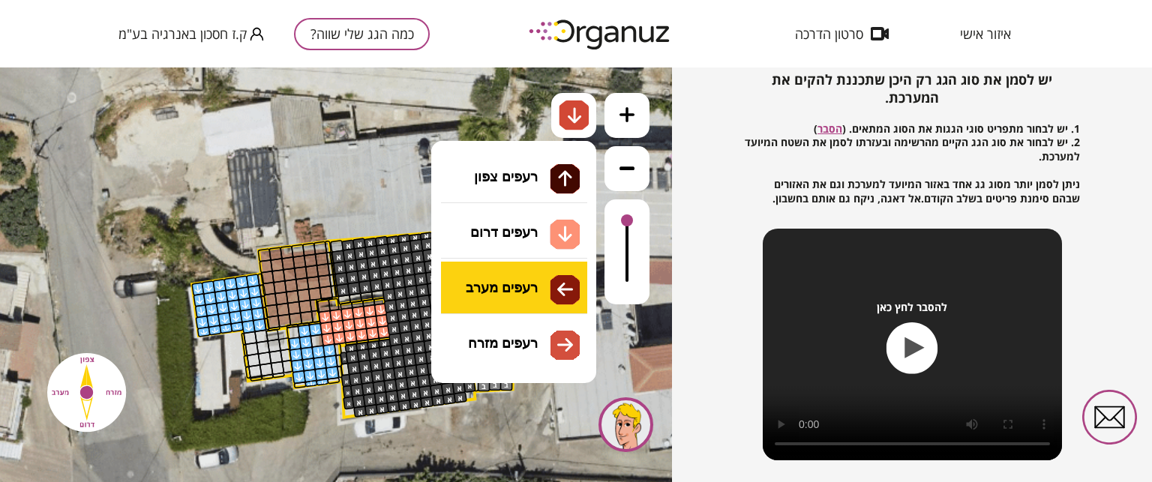
click at [535, 290] on div ".st0 { fill: #FFFFFF; } .st0 { fill: #FFFFFF; }" at bounding box center [336, 274] width 672 height 415
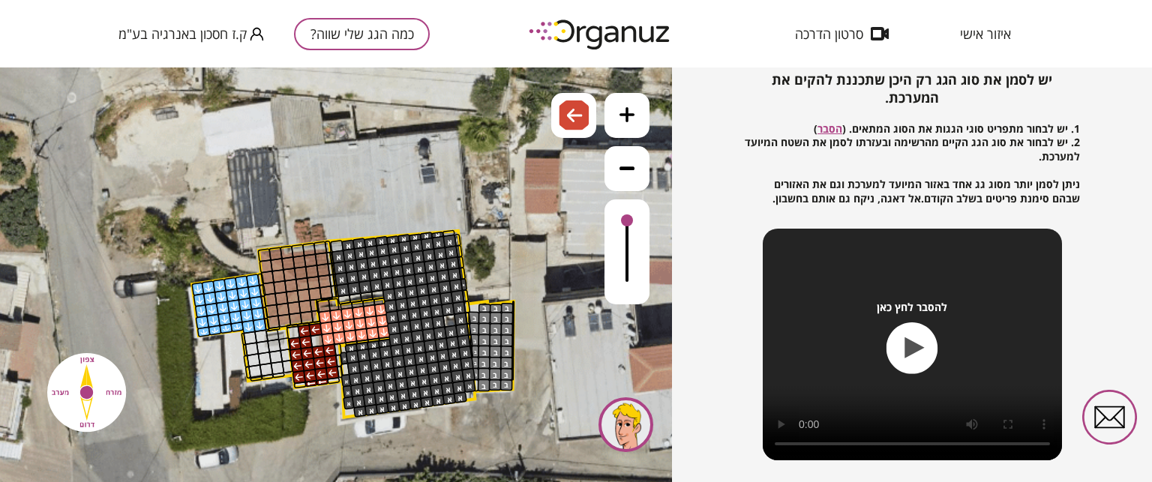
drag, startPoint x: 319, startPoint y: 331, endPoint x: 319, endPoint y: 382, distance: 51.0
drag, startPoint x: 328, startPoint y: 337, endPoint x: 373, endPoint y: 322, distance: 46.7
drag, startPoint x: 293, startPoint y: 282, endPoint x: 271, endPoint y: 295, distance: 25.9
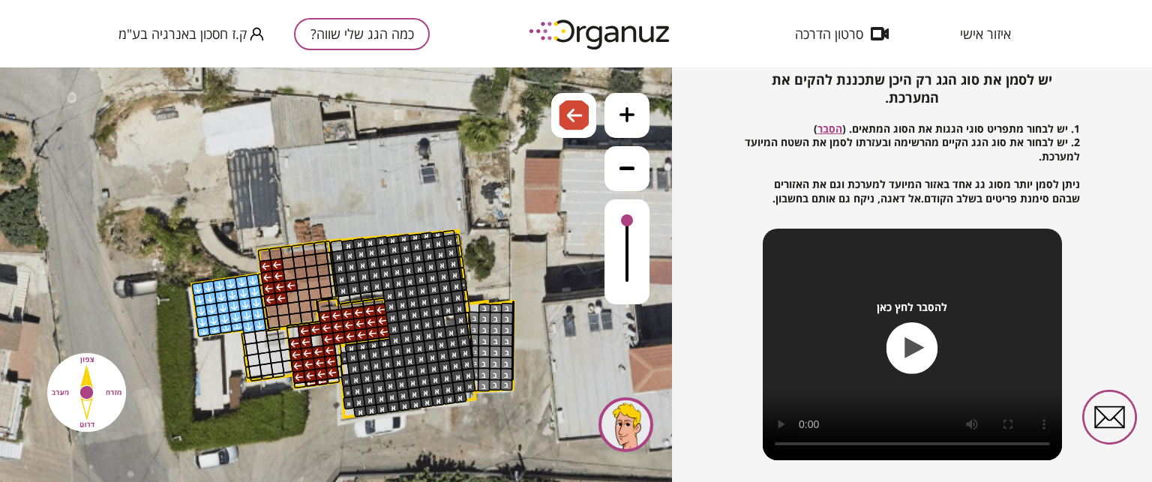
click at [575, 119] on img at bounding box center [575, 115] width 16 height 18
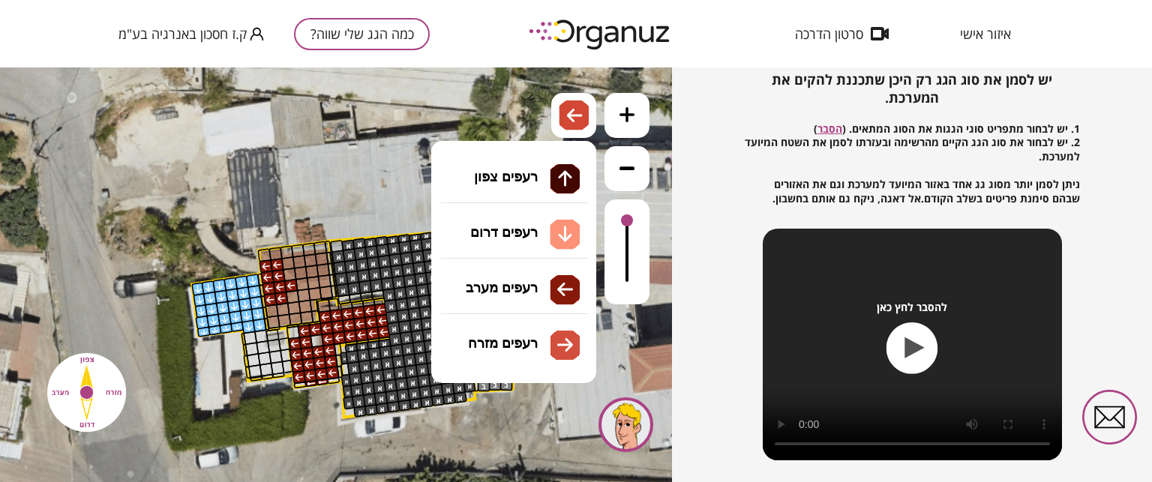
click at [537, 219] on li "גג רעפים רעפים צפון רעפים דרום רעפים מערב רעפים מזרח" at bounding box center [513, 216] width 157 height 46
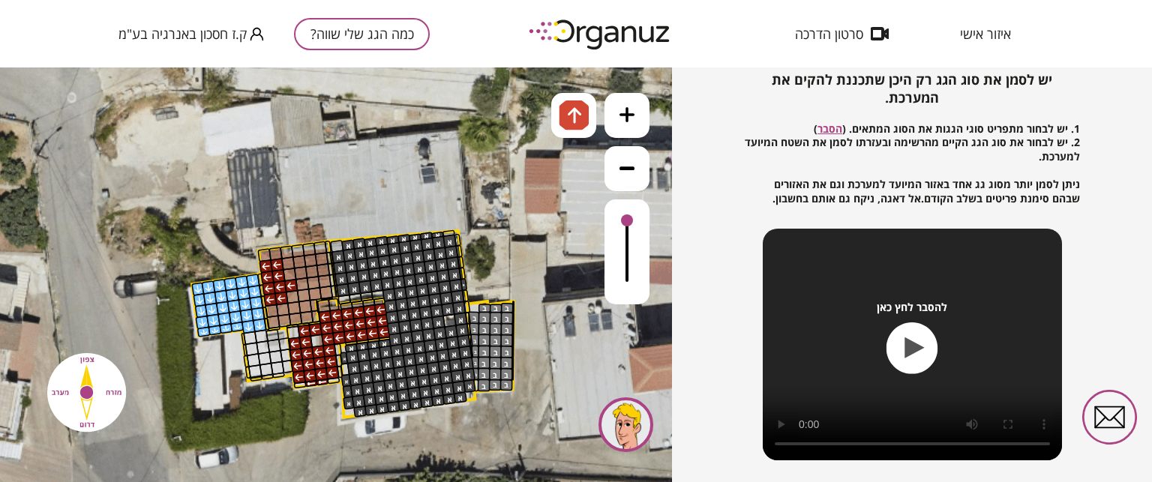
click at [517, 173] on div ".st0 { fill: #FFFFFF; } .st0 { fill: #FFFFFF; }" at bounding box center [336, 274] width 672 height 415
drag, startPoint x: 326, startPoint y: 270, endPoint x: 292, endPoint y: 260, distance: 35.9
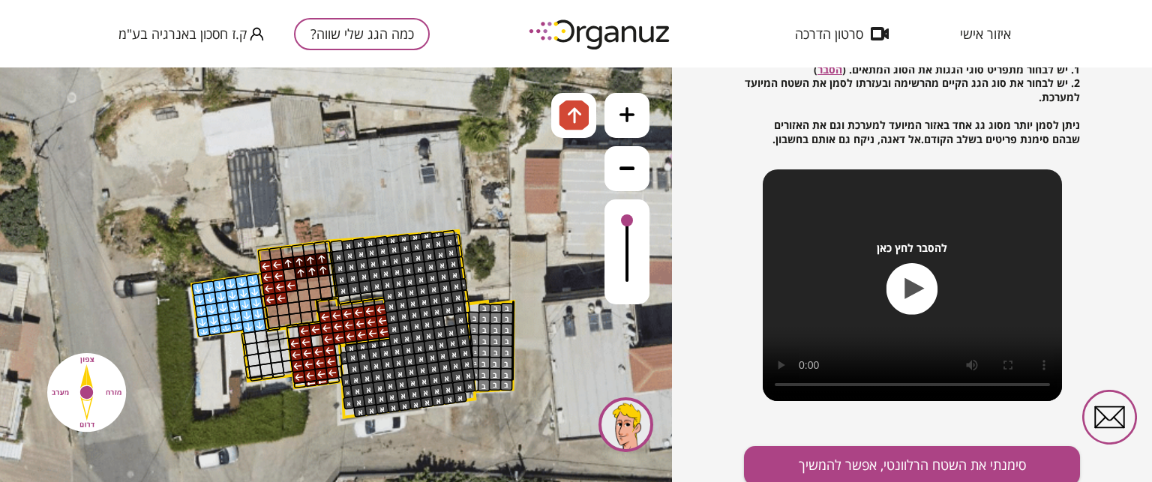
scroll to position [255, 0]
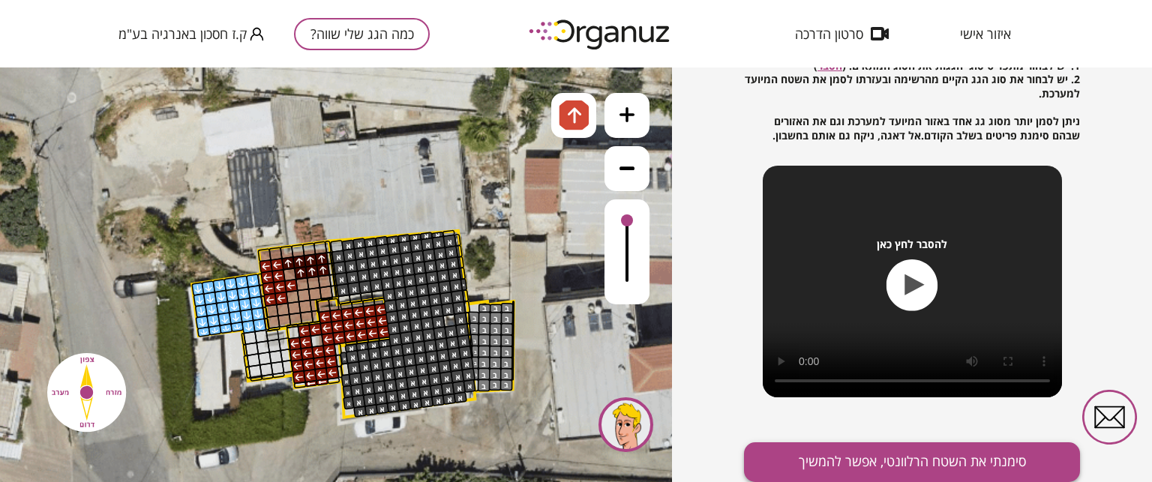
click at [914, 457] on button "סימנתי את השטח הרלוונטי, אפשר להמשיך" at bounding box center [912, 462] width 336 height 40
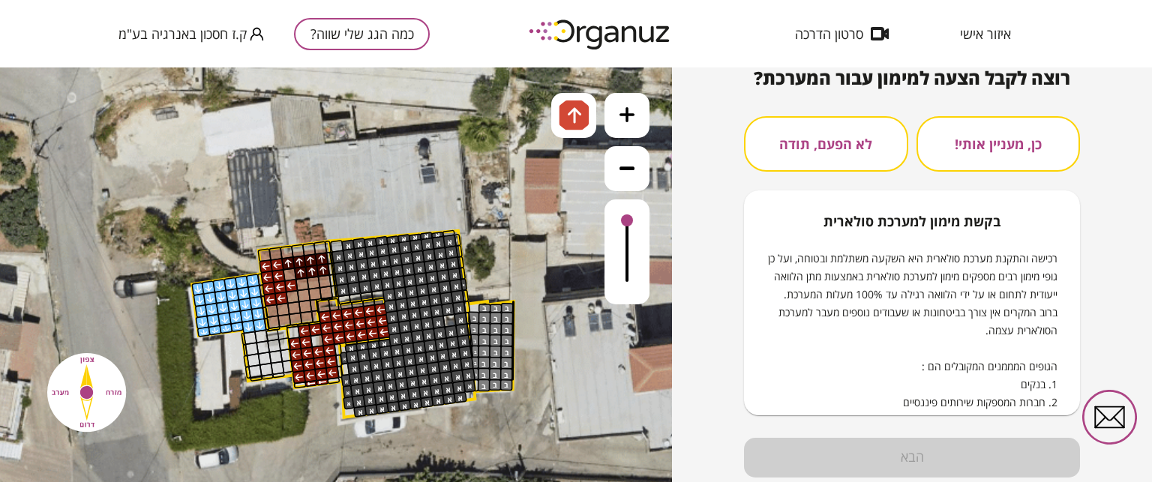
scroll to position [162, 0]
click at [836, 152] on button "לא הפעם, תודה" at bounding box center [826, 143] width 164 height 55
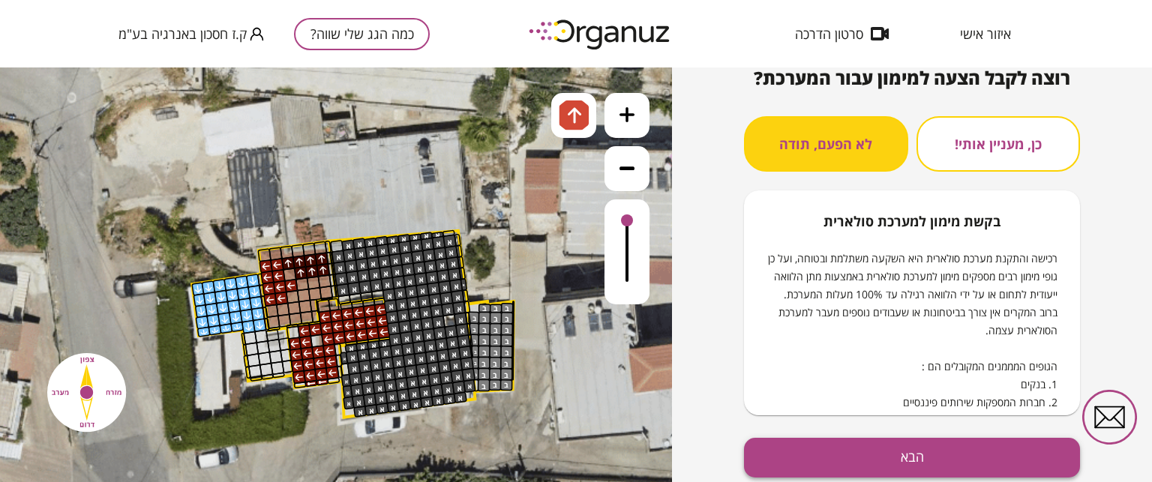
click at [947, 448] on button "הבא" at bounding box center [912, 458] width 336 height 40
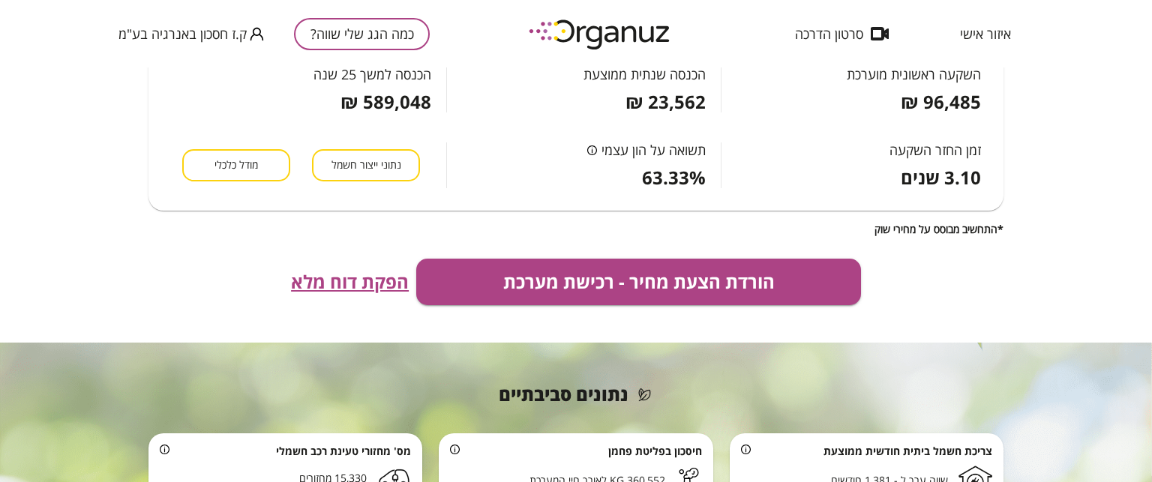
scroll to position [450, 0]
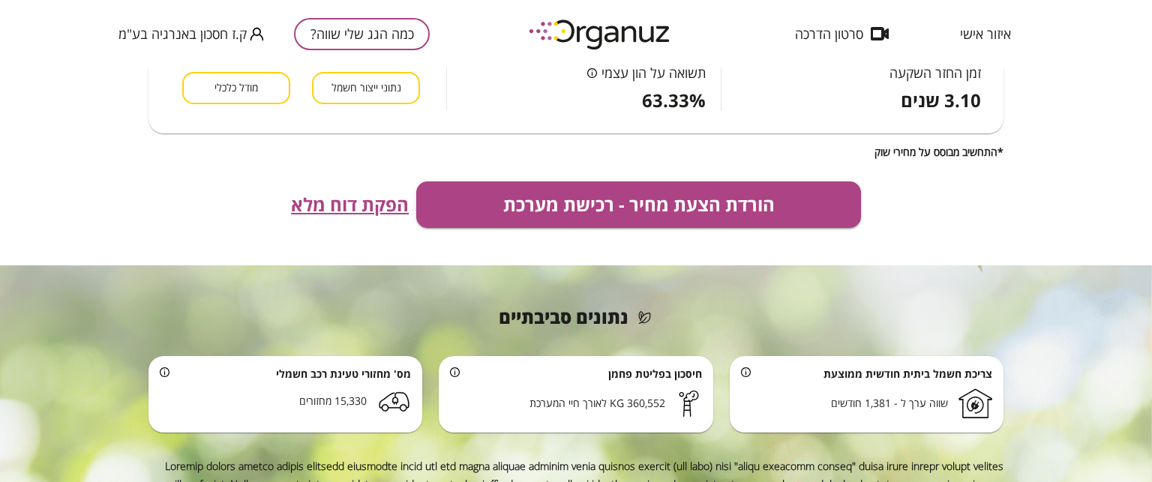
click at [344, 210] on span "הפקת דוח מלא" at bounding box center [350, 204] width 118 height 21
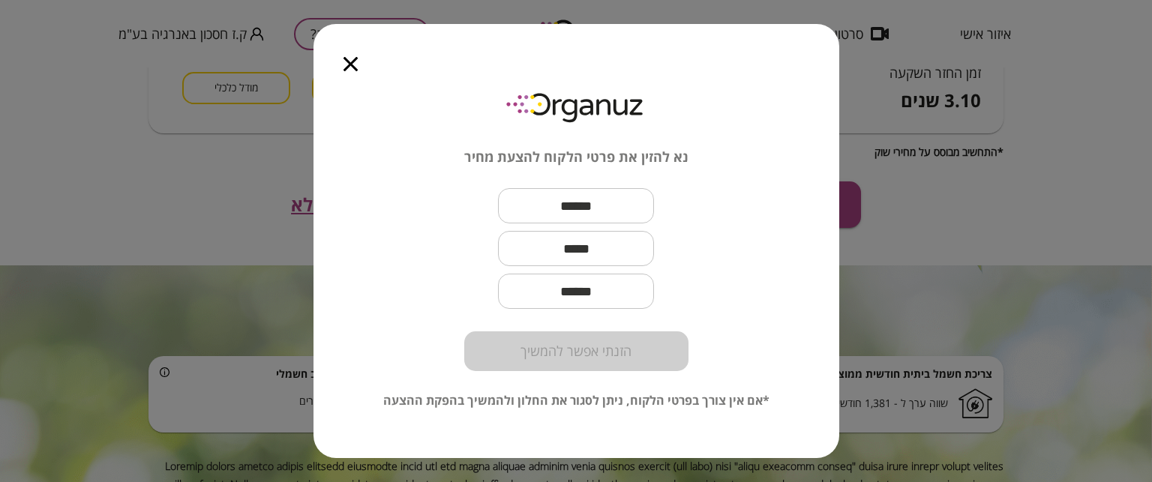
click at [561, 215] on input "text" at bounding box center [576, 206] width 156 height 44
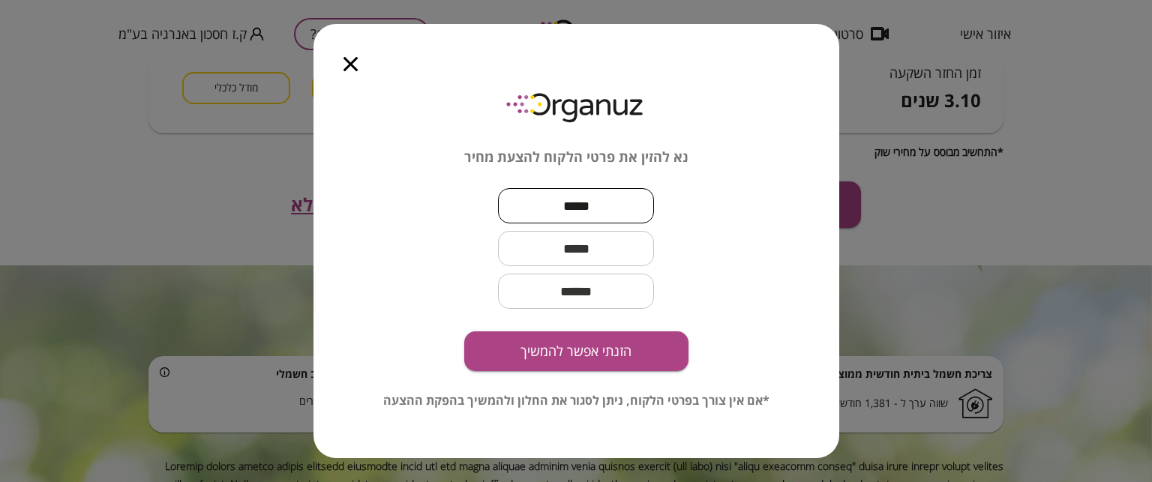
type input "*****"
click at [571, 253] on input "text" at bounding box center [576, 248] width 156 height 44
type input "**********"
click at [591, 290] on input "email" at bounding box center [576, 291] width 156 height 44
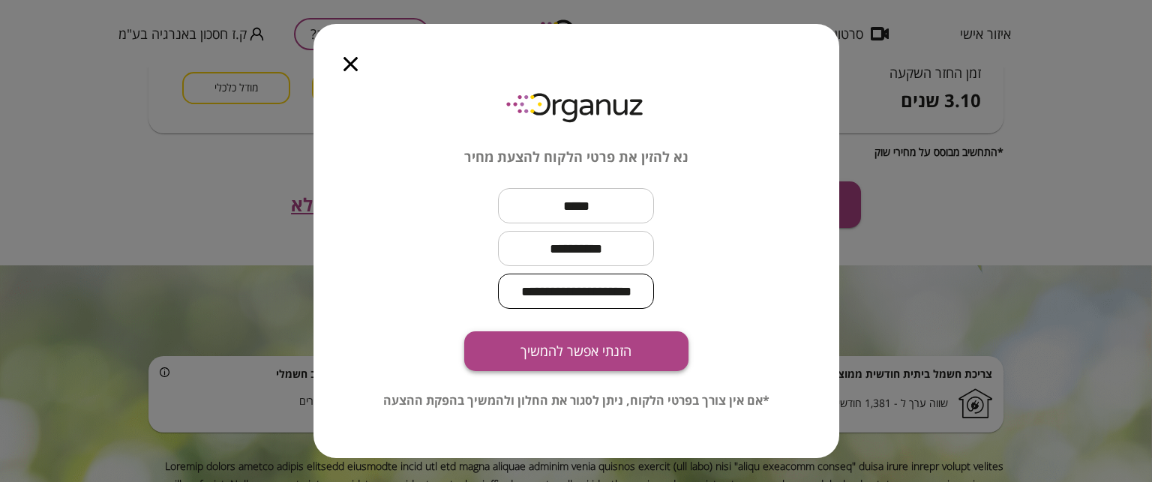
type input "**********"
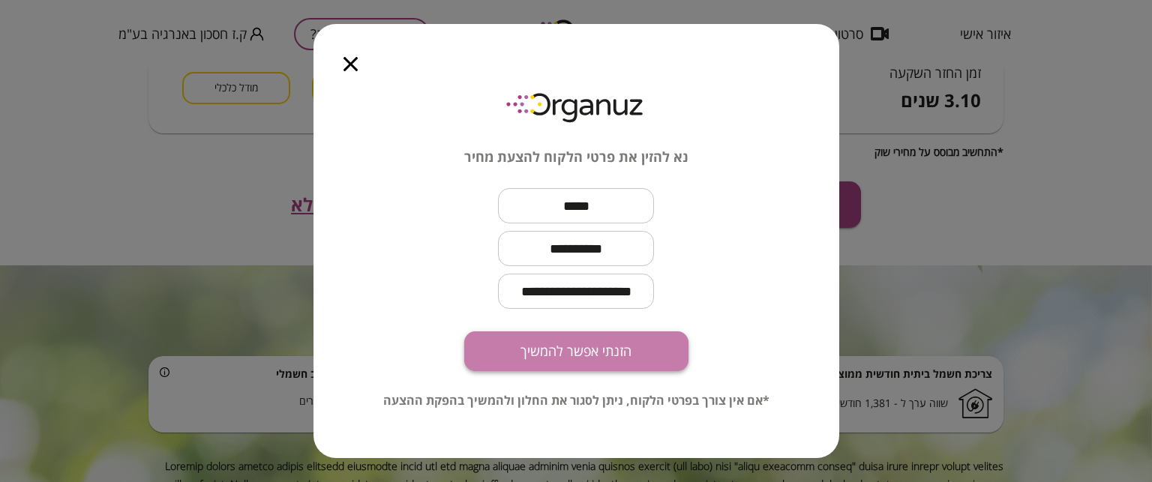
click at [582, 356] on button "הזנתי אפשר להמשיך" at bounding box center [576, 351] width 224 height 40
